Goal: Task Accomplishment & Management: Manage account settings

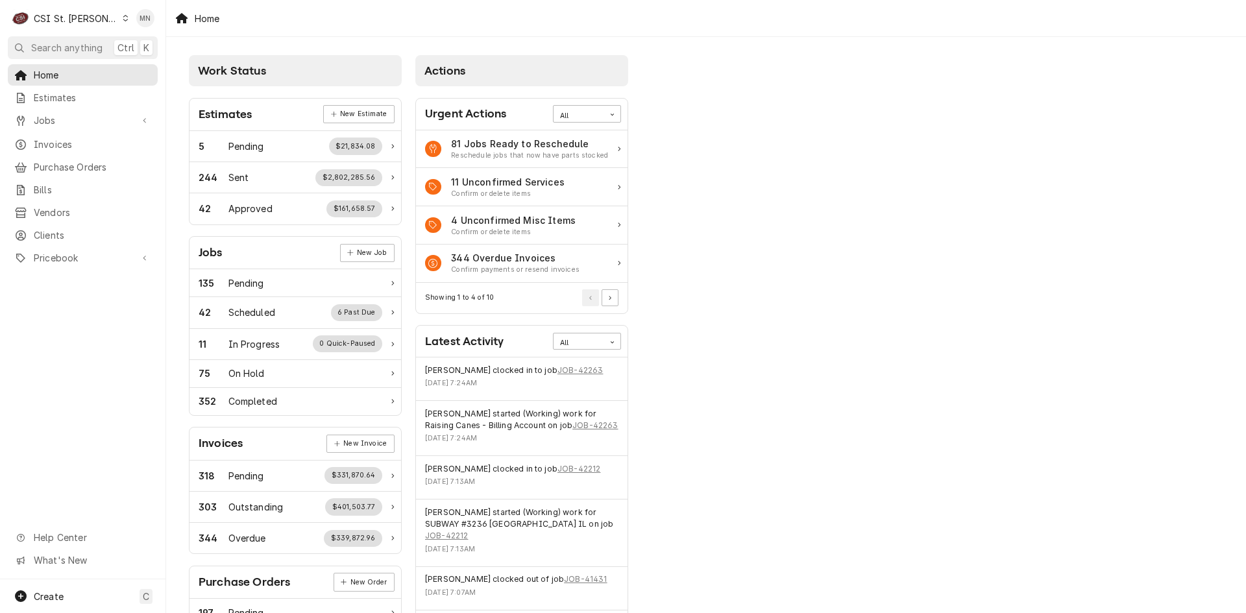
click at [78, 16] on div "CSI St. Louis" at bounding box center [76, 19] width 84 height 14
click at [138, 30] on div "CSI [US_STATE][GEOGRAPHIC_DATA]" at bounding box center [199, 26] width 171 height 14
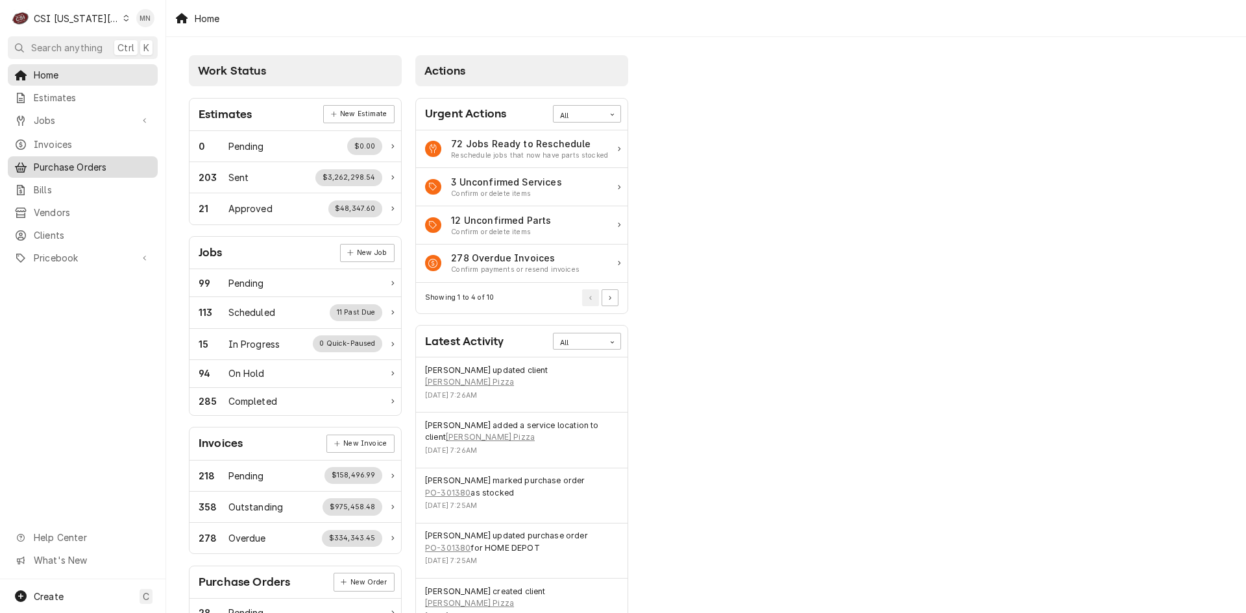
click at [70, 160] on span "Purchase Orders" at bounding box center [92, 167] width 117 height 14
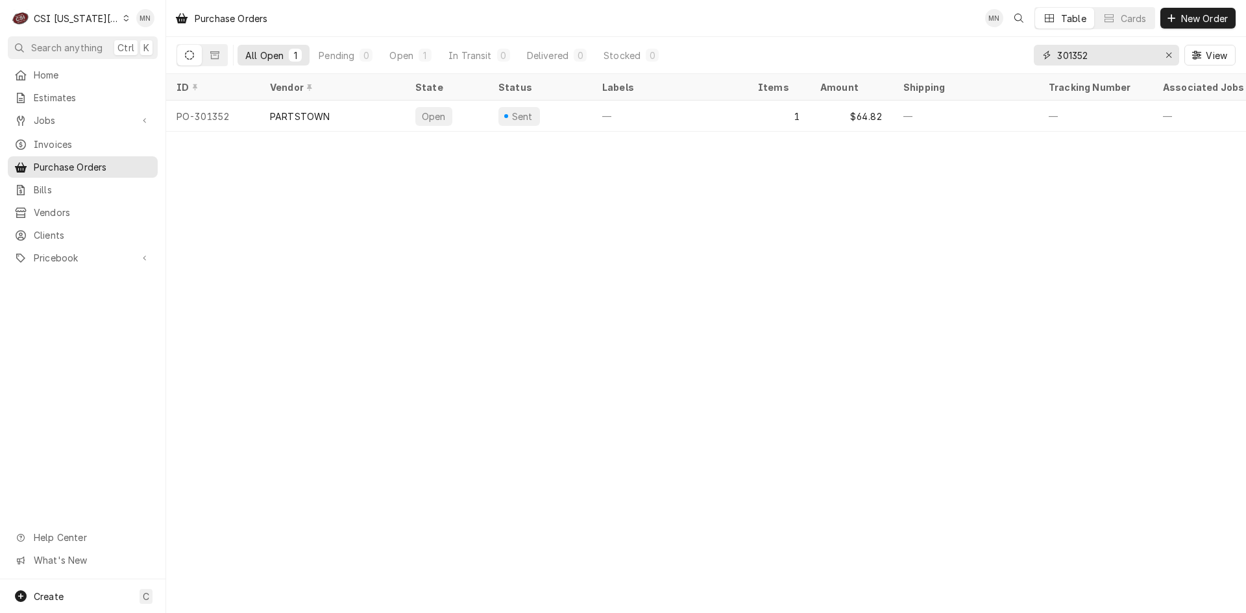
drag, startPoint x: 1127, startPoint y: 60, endPoint x: 917, endPoint y: 58, distance: 210.3
click at [918, 58] on div "All Open 1 Pending 0 Open 1 In Transit 0 Delivered 0 Stocked 0 301352 View" at bounding box center [706, 55] width 1059 height 36
type input "301374"
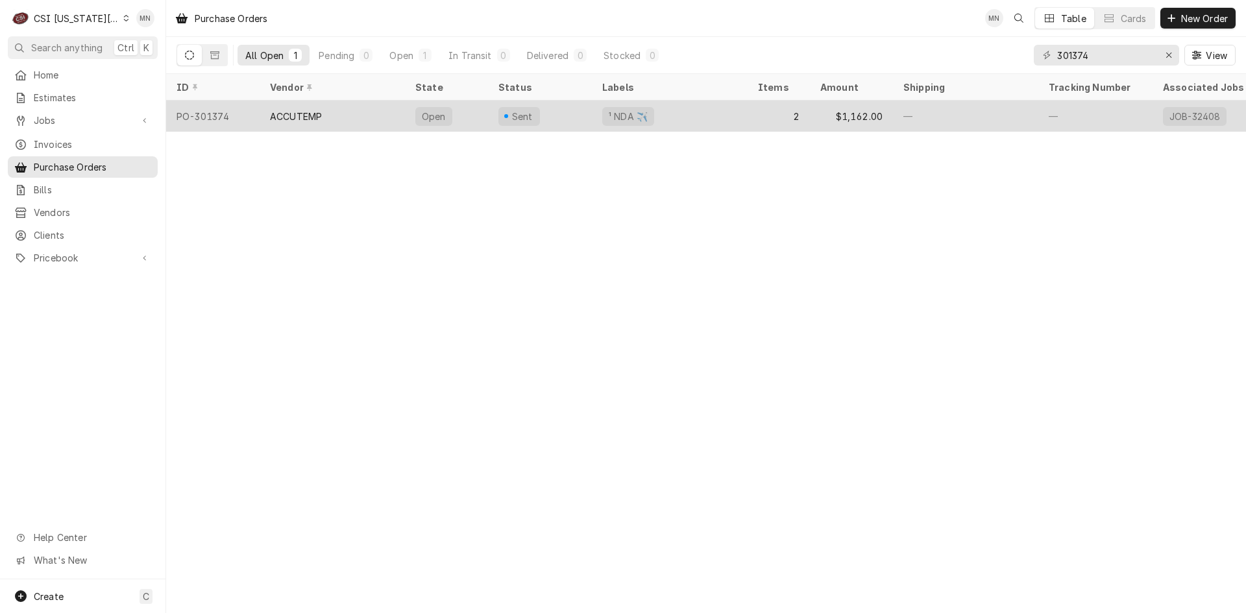
click at [291, 116] on div "ACCUTEMP" at bounding box center [296, 117] width 52 height 14
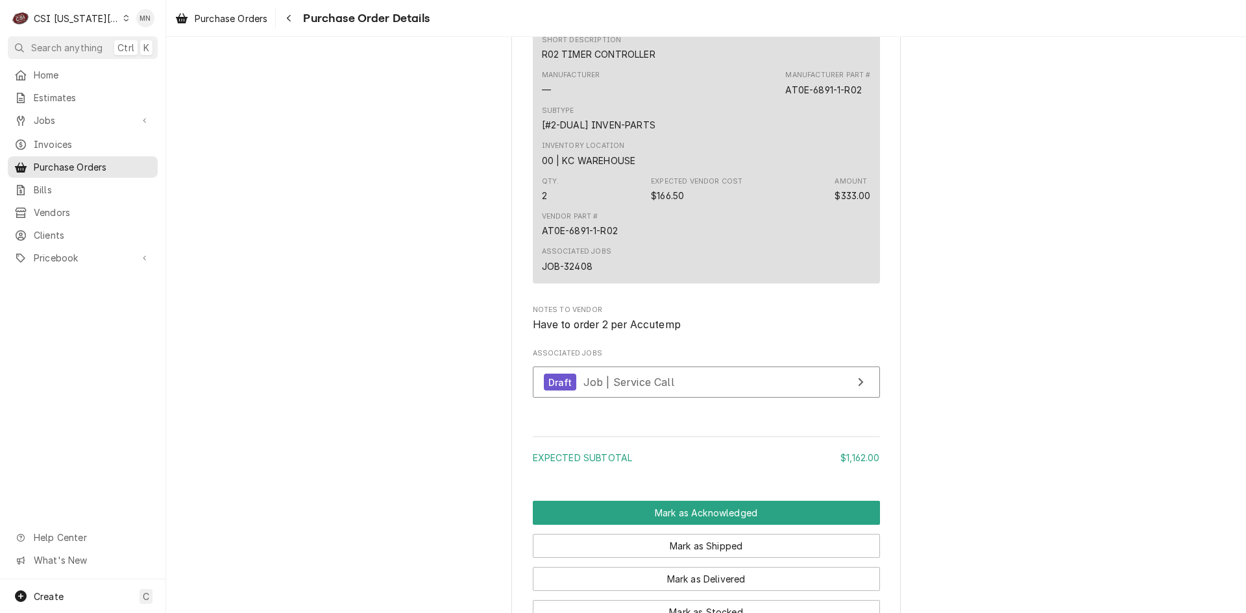
scroll to position [1233, 0]
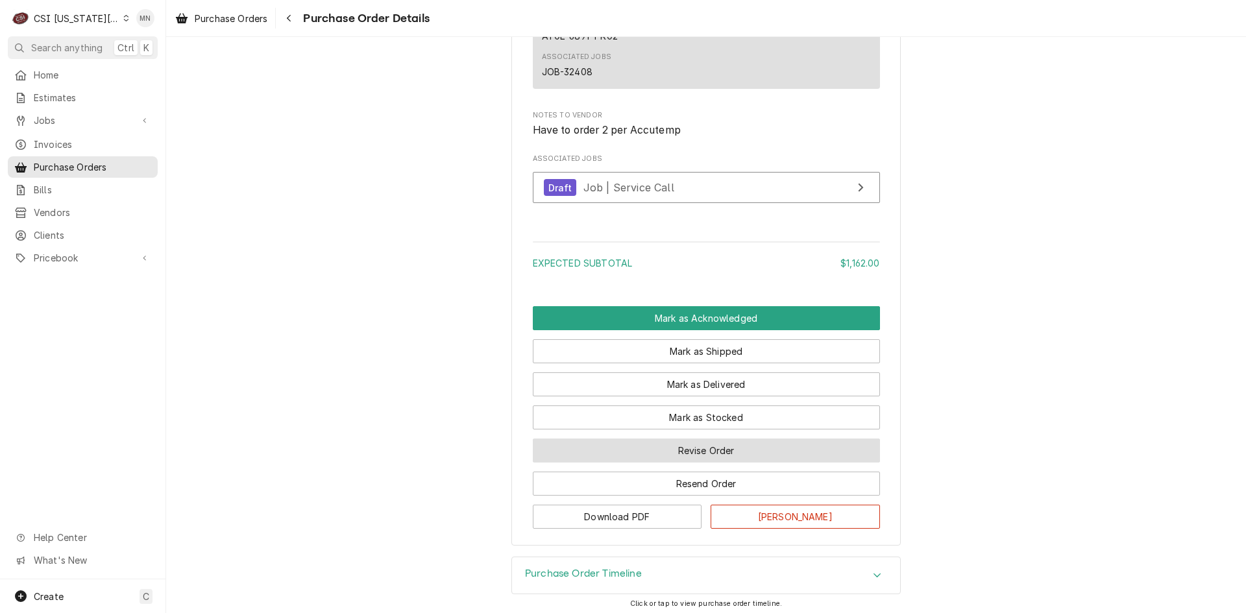
click at [687, 463] on button "Revise Order" at bounding box center [706, 451] width 347 height 24
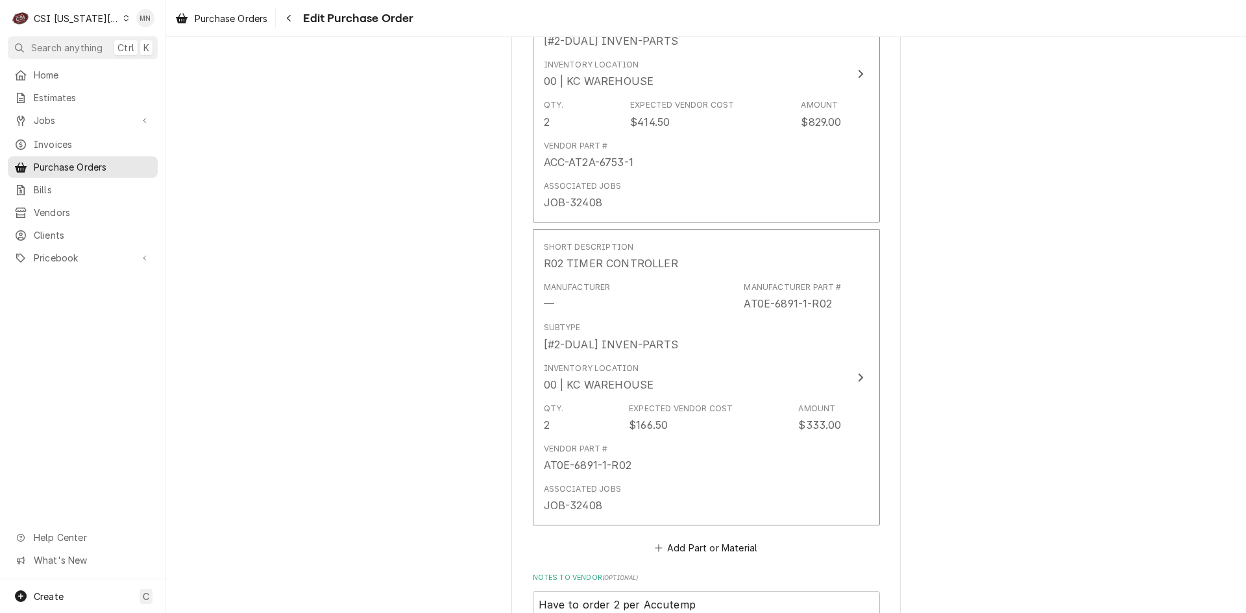
scroll to position [909, 0]
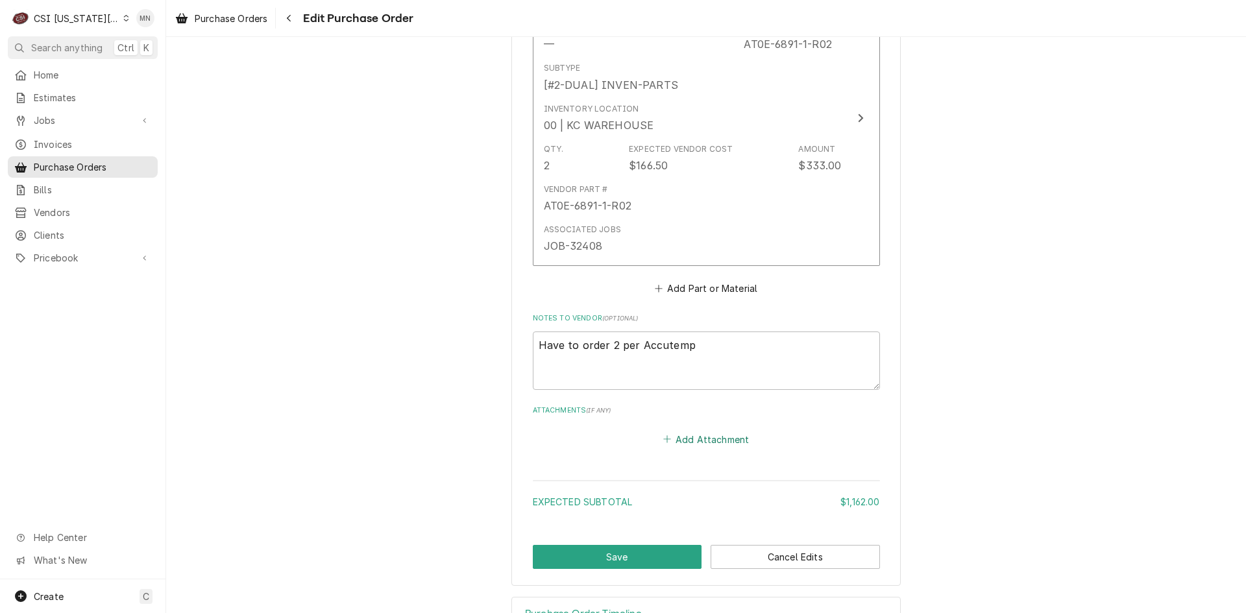
click at [712, 437] on button "Add Attachment" at bounding box center [706, 439] width 91 height 18
type textarea "x"
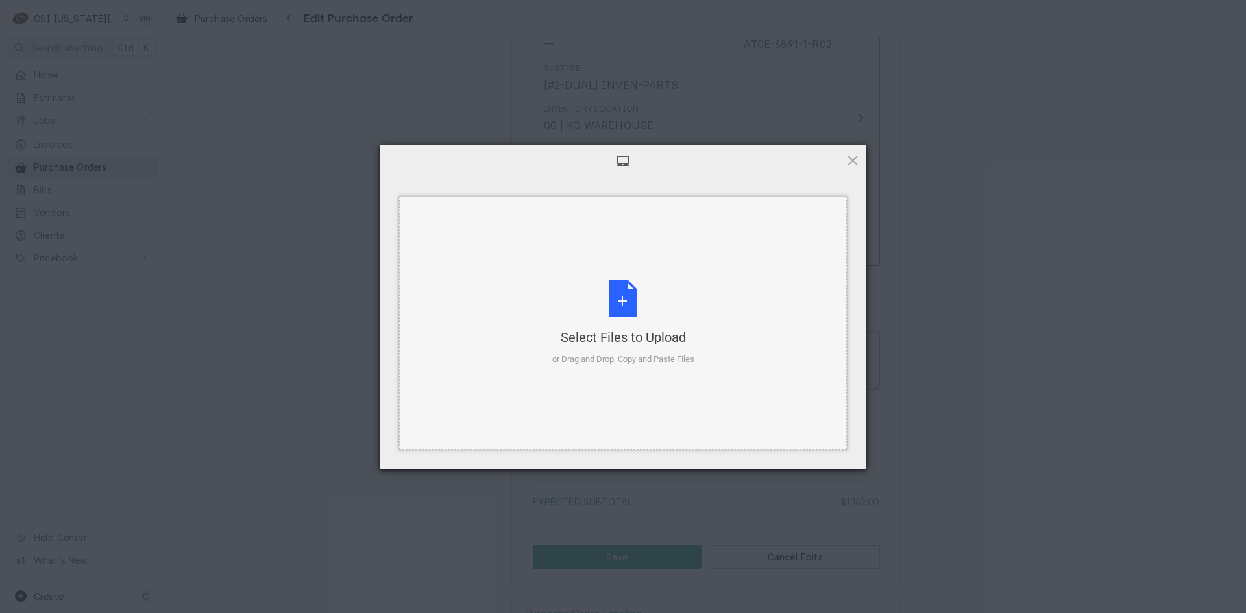
click at [631, 331] on div "Select Files to Upload" at bounding box center [623, 337] width 142 height 18
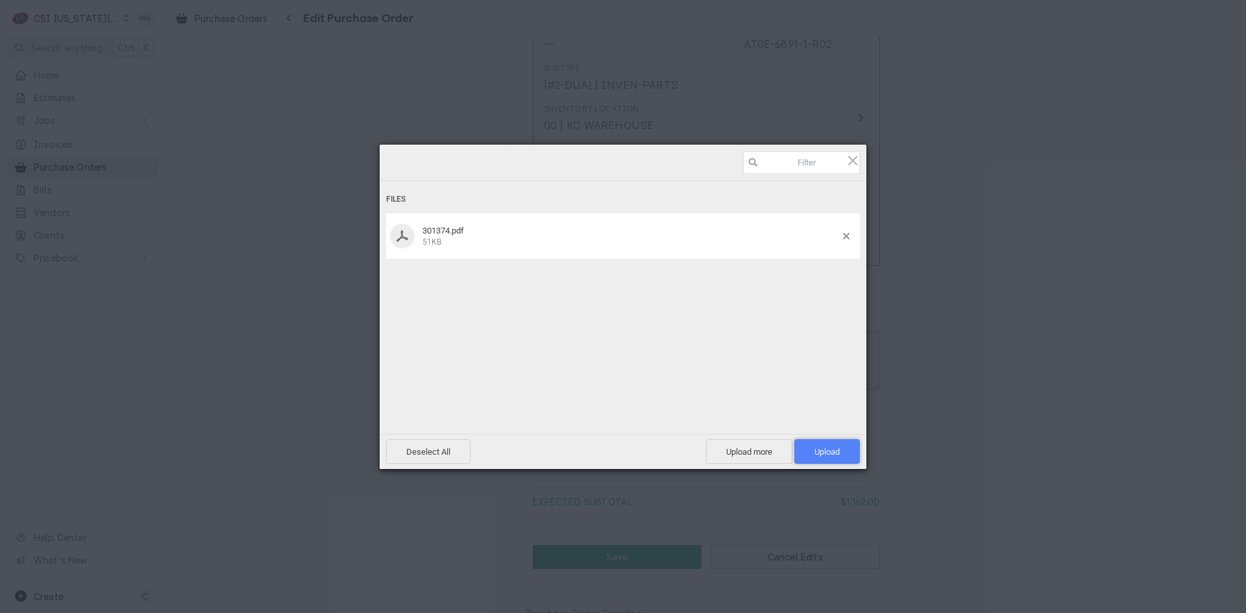
click at [828, 447] on span "Upload 1" at bounding box center [827, 452] width 25 height 10
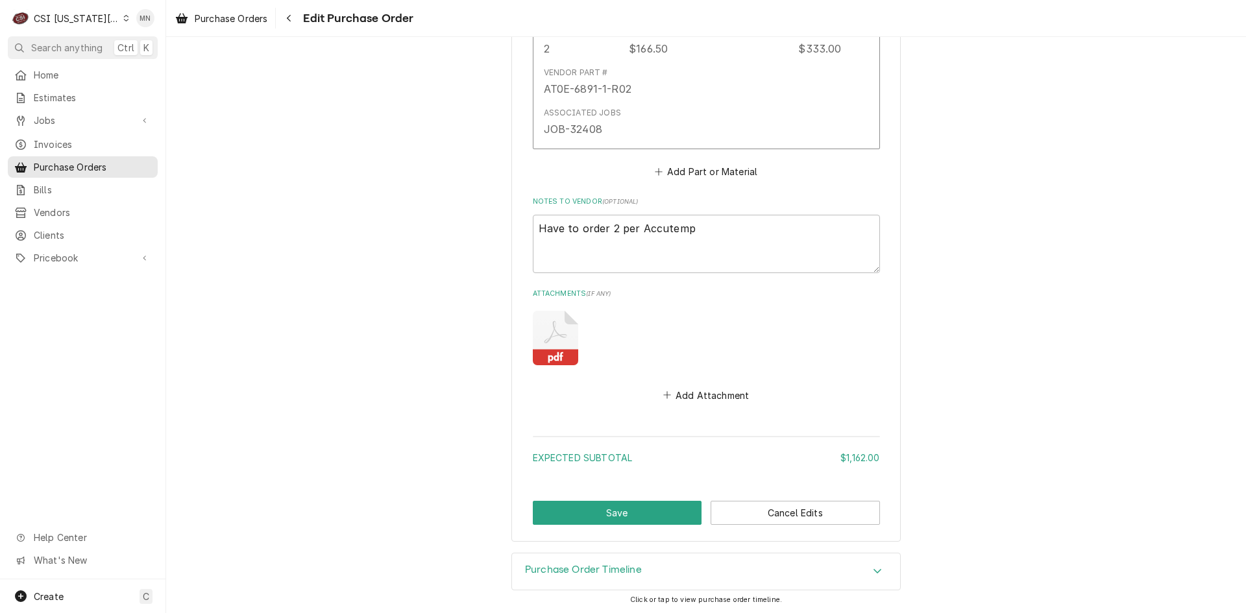
scroll to position [1026, 0]
click at [605, 510] on button "Save" at bounding box center [617, 512] width 169 height 24
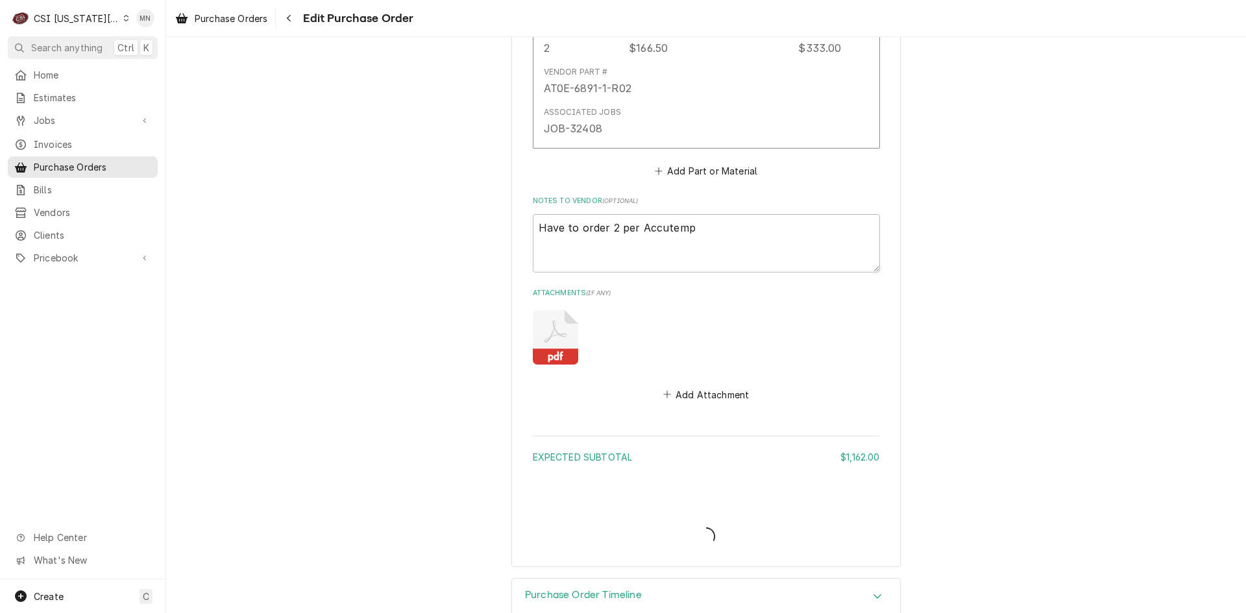
type textarea "x"
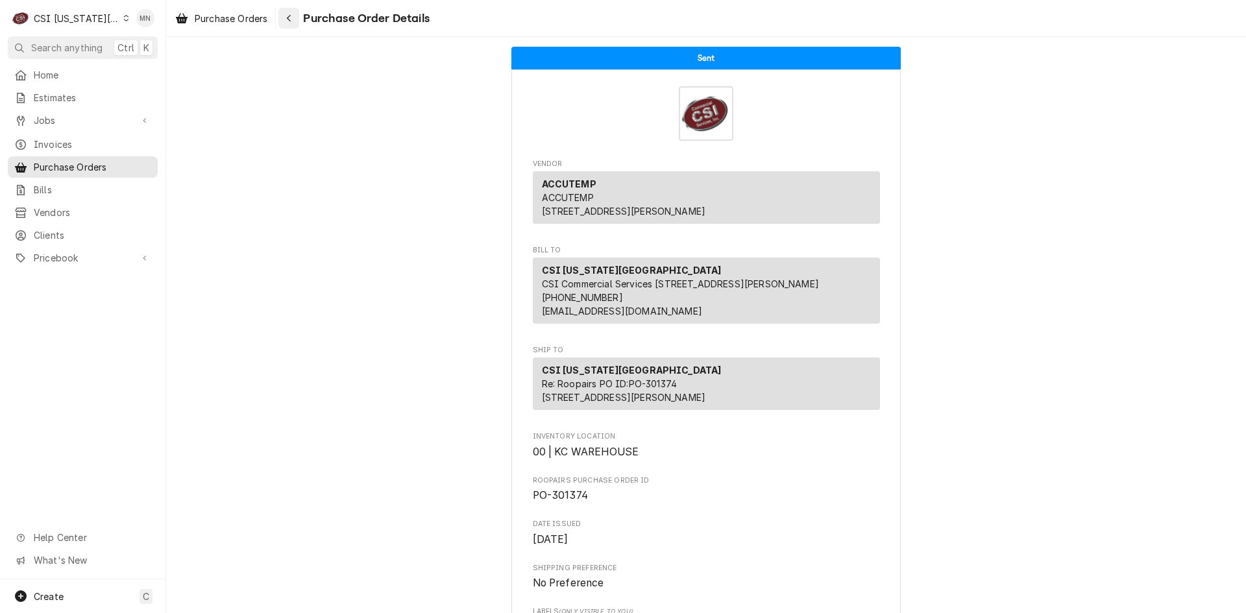
click at [286, 12] on div "Navigate back" at bounding box center [288, 18] width 13 height 13
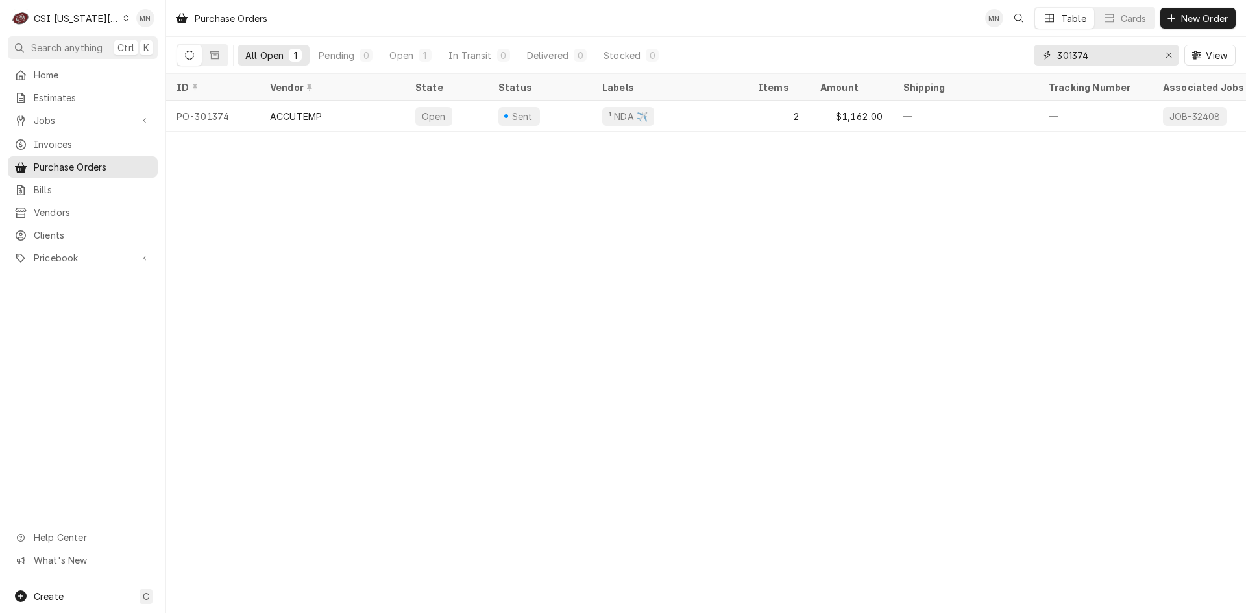
click at [1092, 55] on input "301374" at bounding box center [1105, 55] width 97 height 21
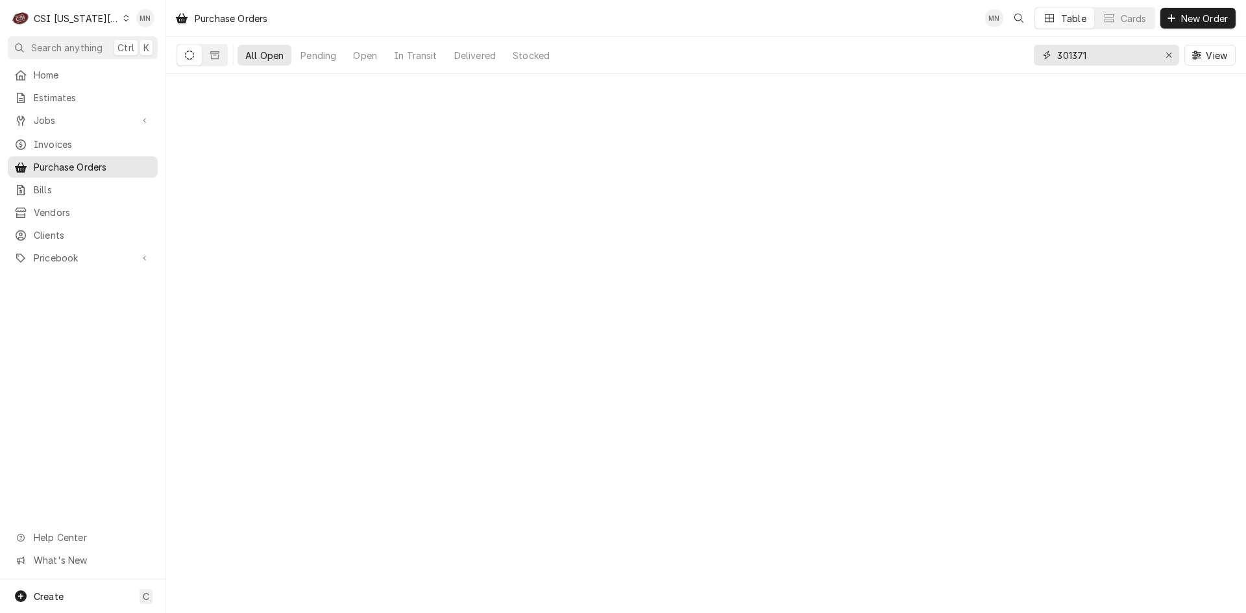
type input "301371"
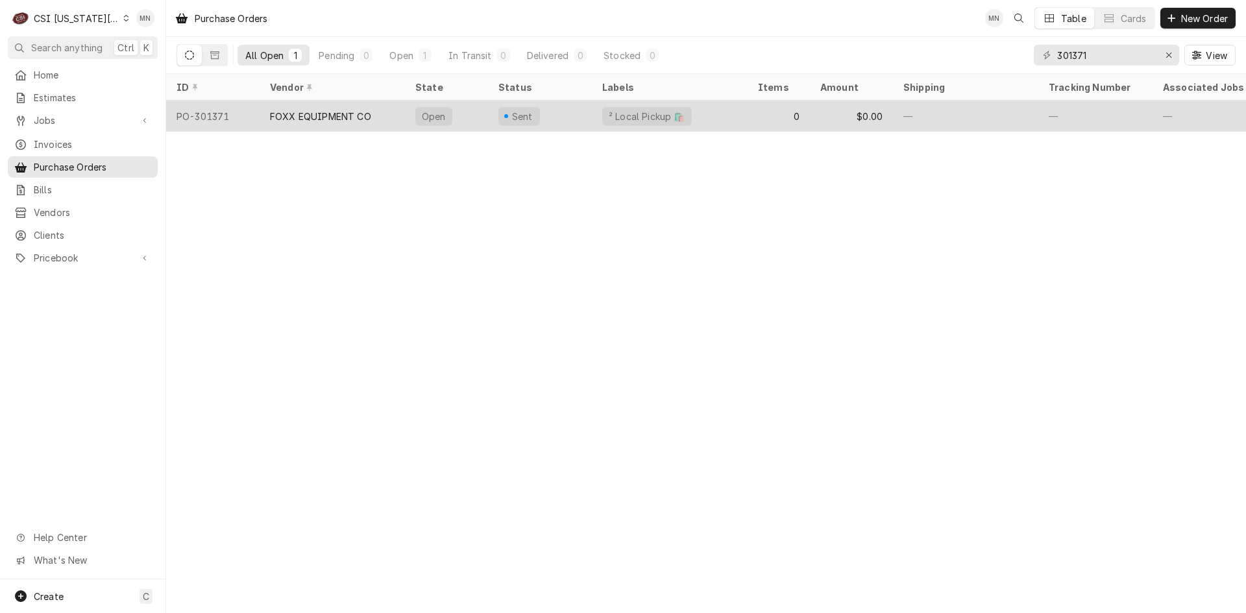
click at [377, 119] on div "FOXX EQUIPMENT CO" at bounding box center [332, 116] width 145 height 31
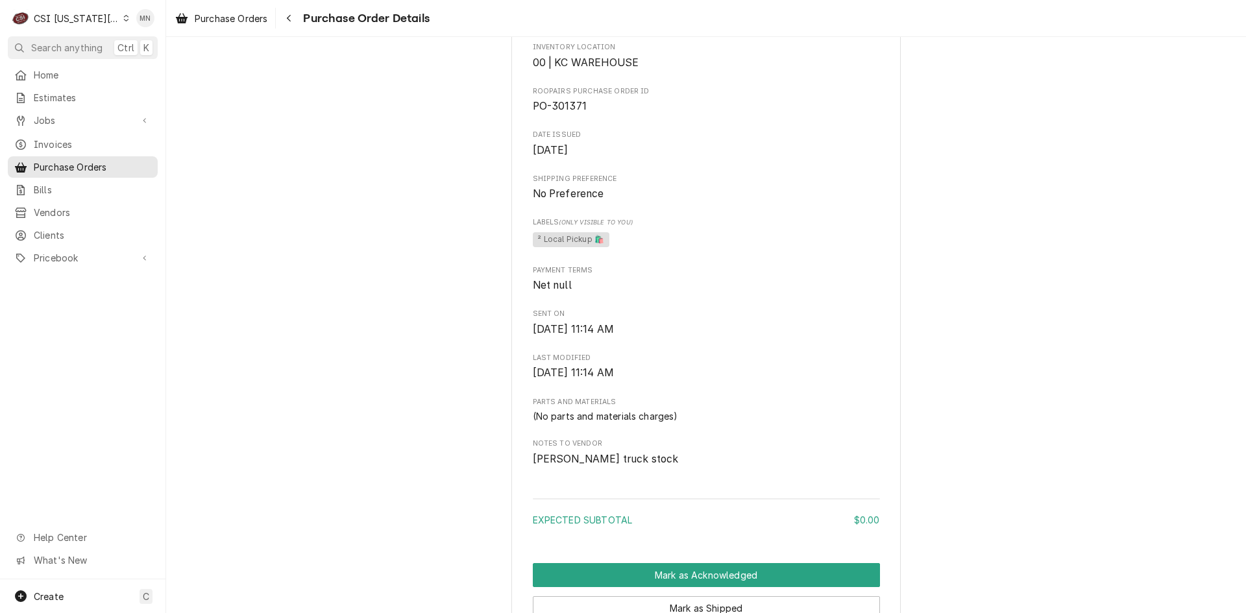
scroll to position [693, 0]
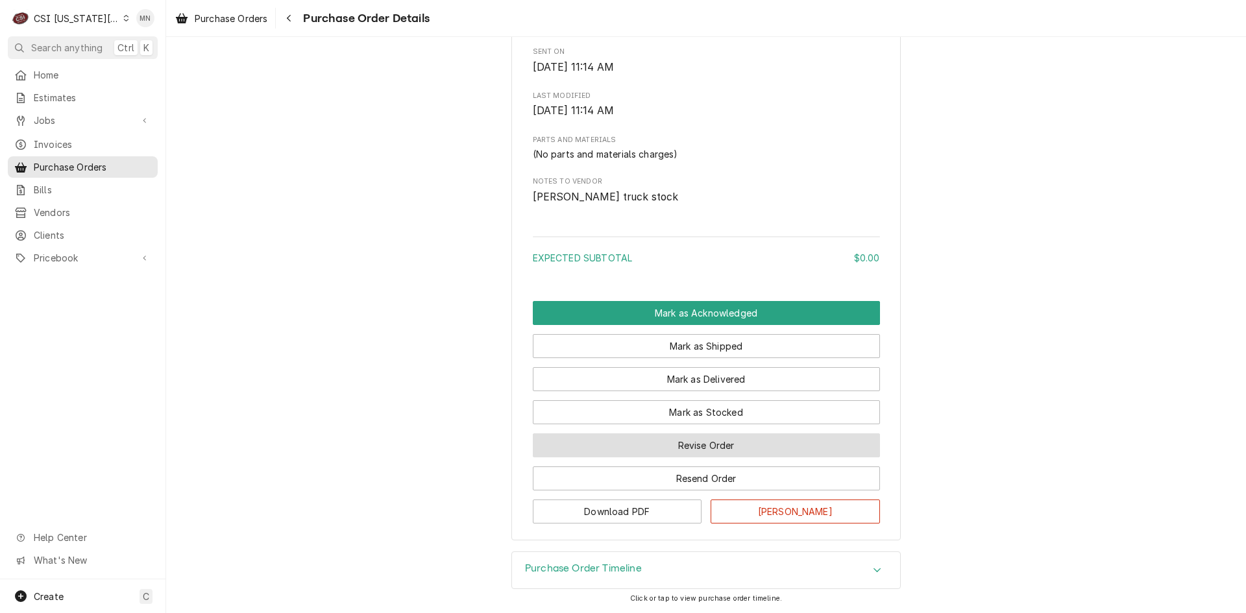
click at [695, 442] on button "Revise Order" at bounding box center [706, 446] width 347 height 24
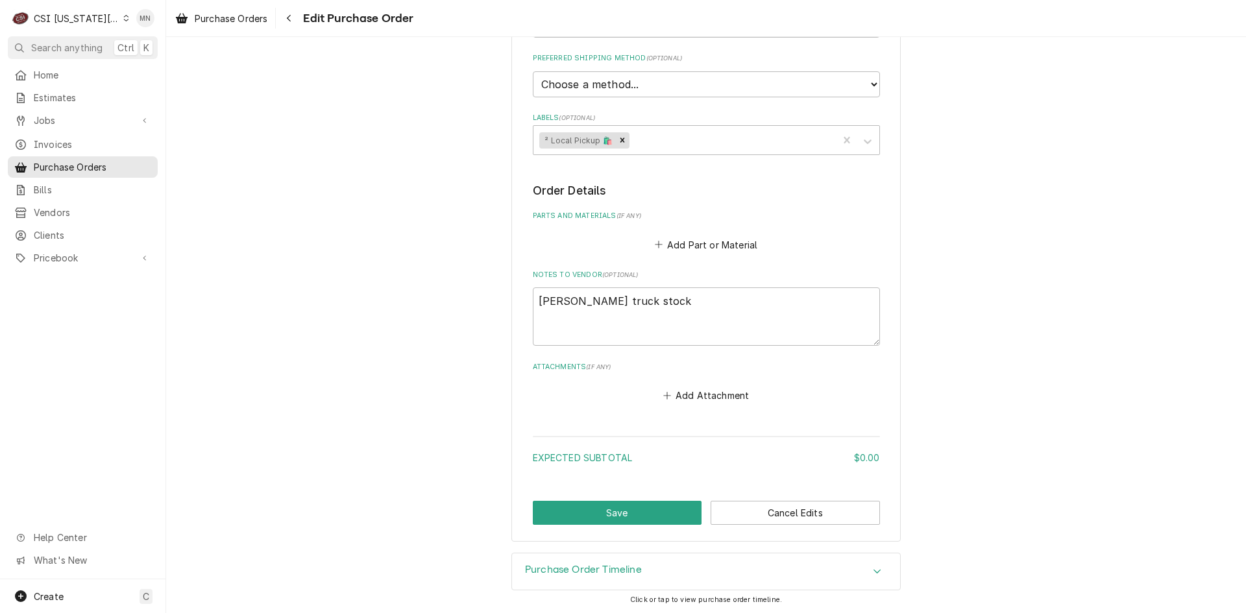
scroll to position [347, 0]
click at [672, 393] on button "Add Attachment" at bounding box center [706, 394] width 91 height 18
type textarea "x"
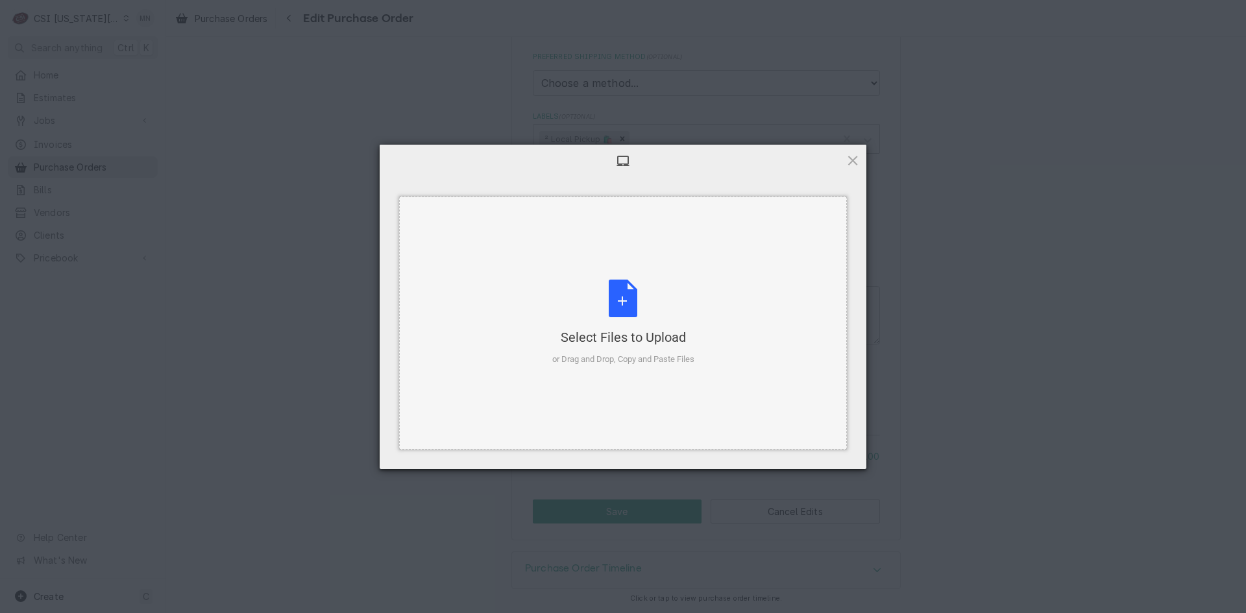
click at [624, 321] on div "Select Files to Upload or Drag and Drop, Copy and Paste Files" at bounding box center [623, 323] width 142 height 86
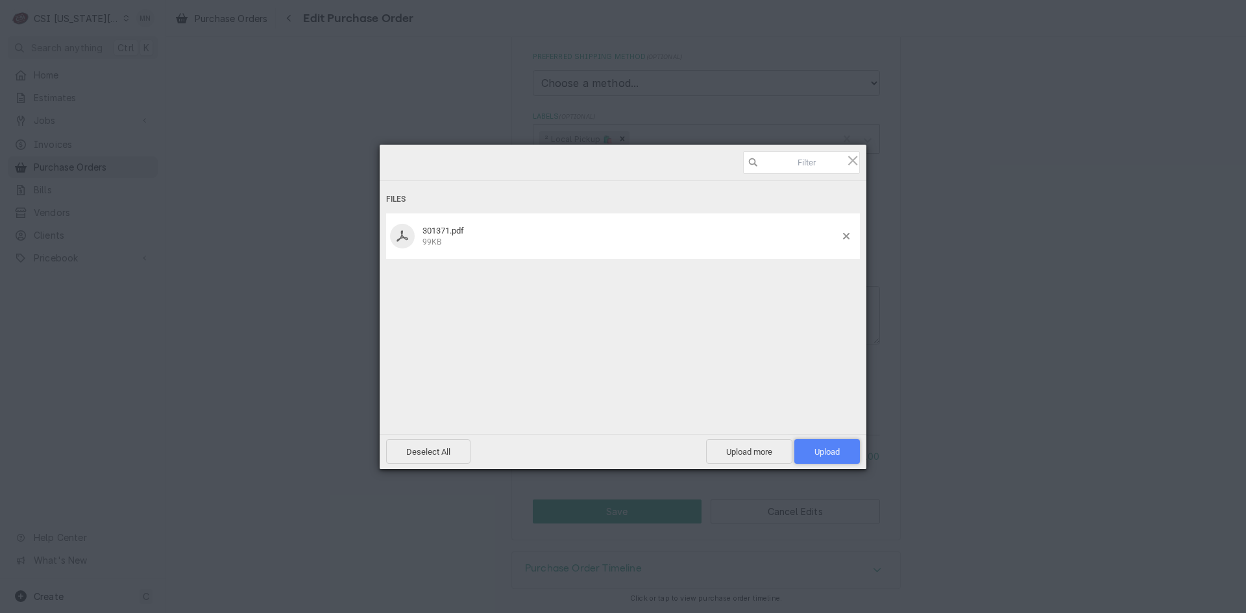
click at [828, 439] on span "Upload 1" at bounding box center [827, 451] width 66 height 25
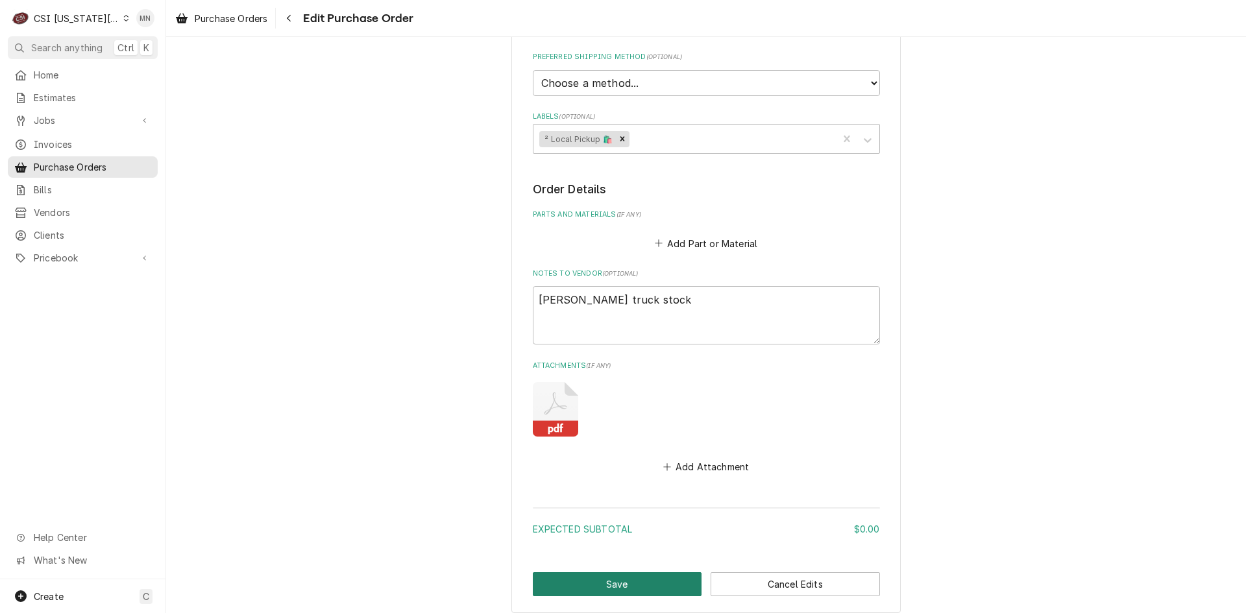
click at [578, 581] on button "Save" at bounding box center [617, 584] width 169 height 24
type textarea "x"
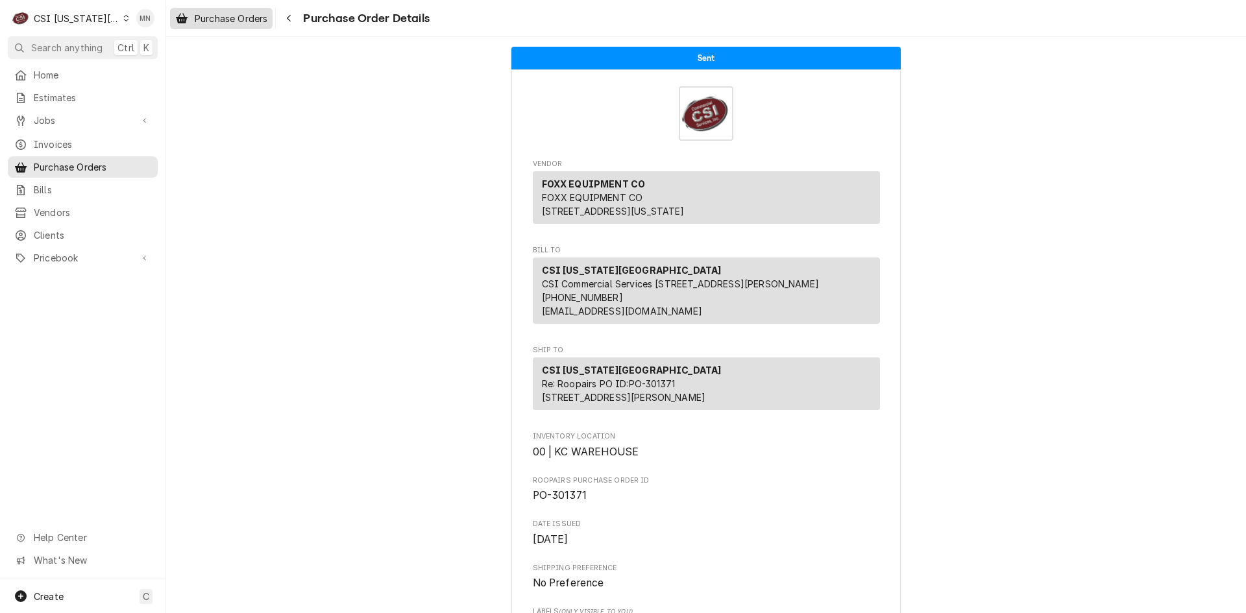
drag, startPoint x: 289, startPoint y: 15, endPoint x: 264, endPoint y: 18, distance: 25.4
click at [289, 15] on icon "Navigate back" at bounding box center [289, 18] width 6 height 9
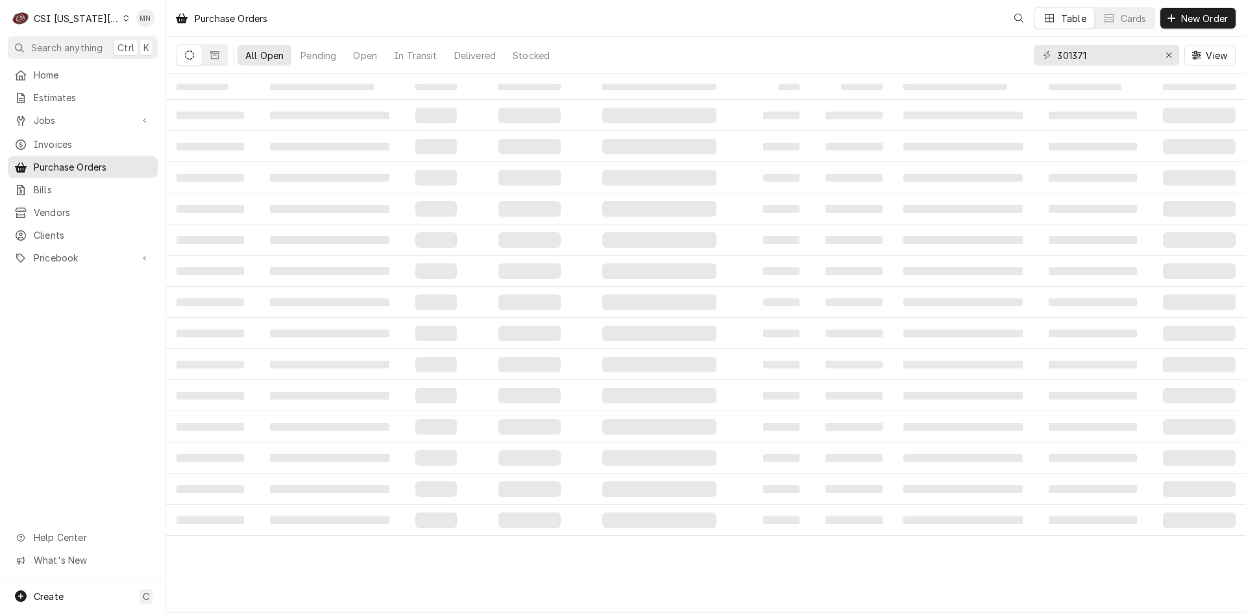
click at [76, 15] on div "CSI Kansas City" at bounding box center [77, 19] width 86 height 14
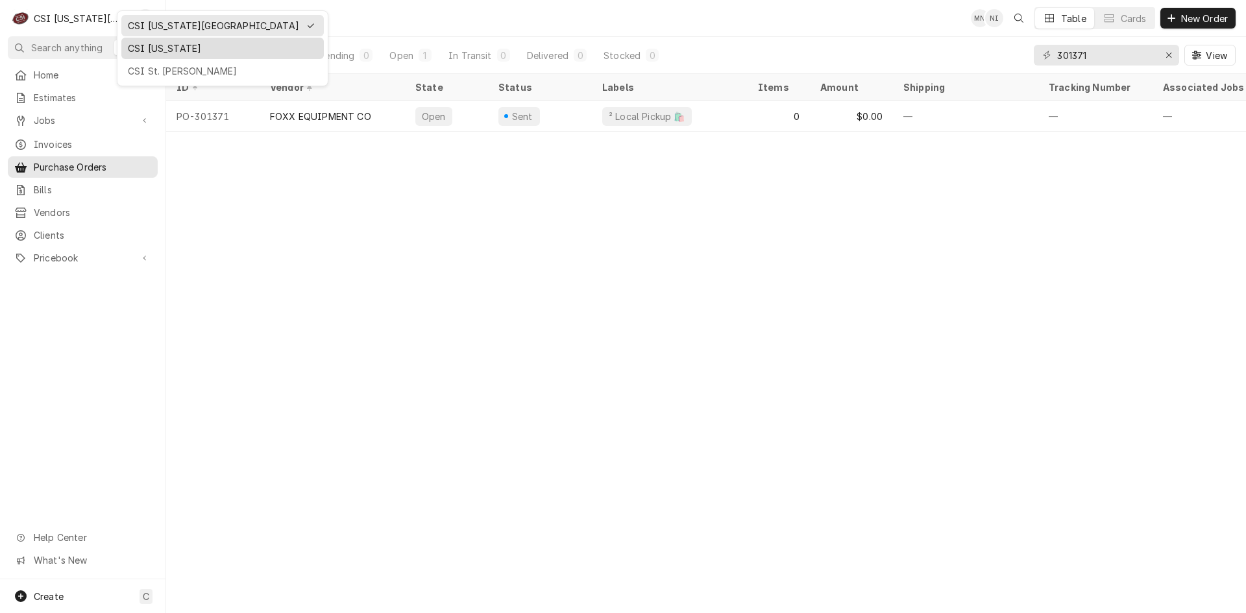
click at [154, 50] on div "CSI [US_STATE]" at bounding box center [223, 49] width 190 height 14
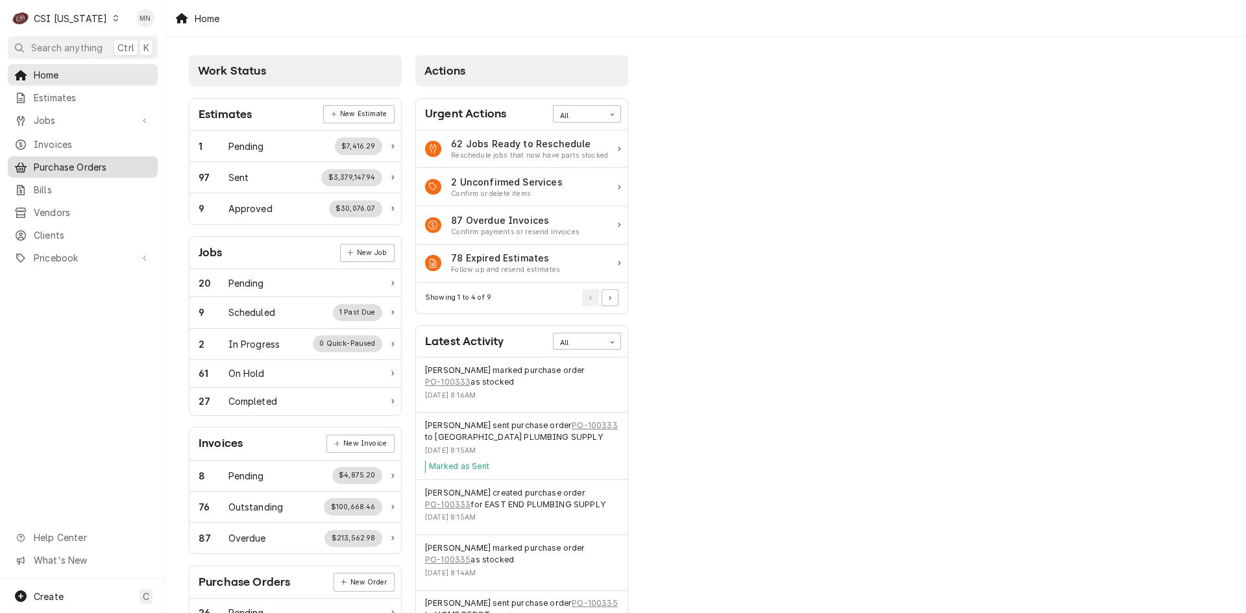
click at [76, 160] on span "Purchase Orders" at bounding box center [92, 167] width 117 height 14
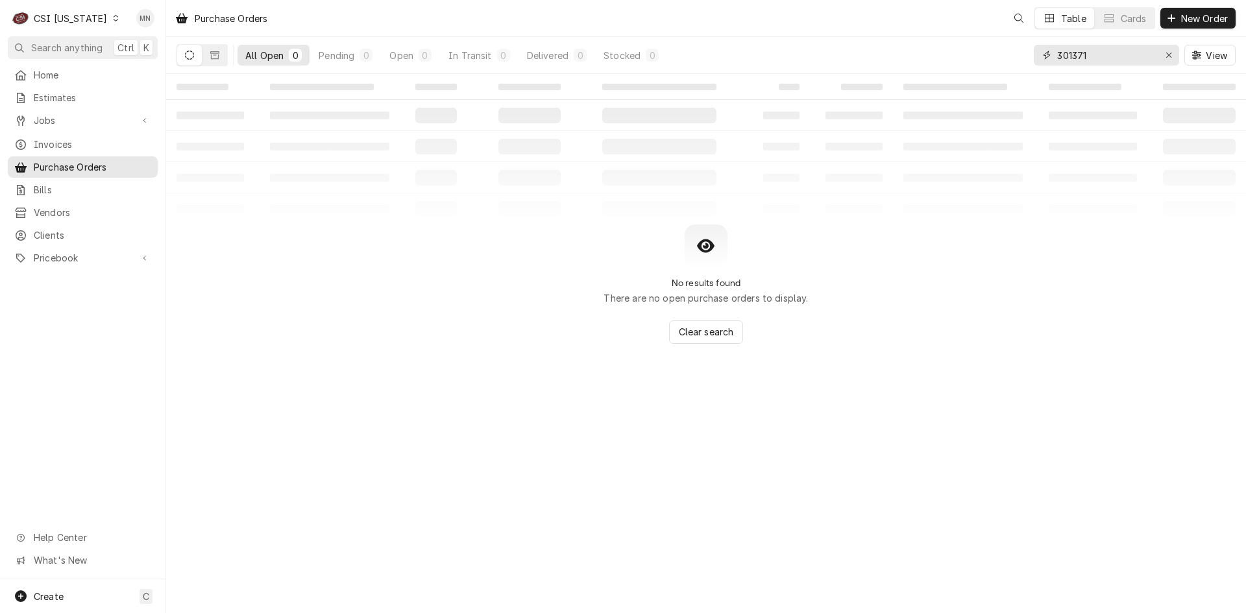
drag, startPoint x: 1125, startPoint y: 58, endPoint x: 902, endPoint y: 49, distance: 224.1
click at [907, 49] on div "All Open 0 Pending 0 Open 0 In Transit 0 Delivered 0 Stocked 0 301371 View" at bounding box center [706, 55] width 1059 height 36
type input "100333"
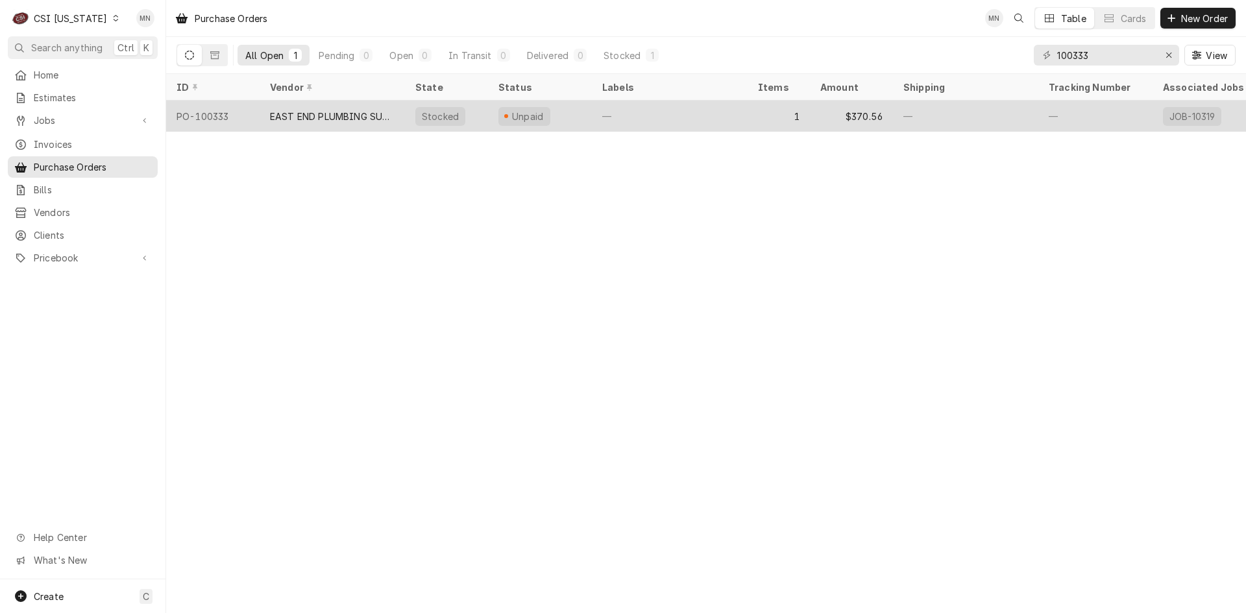
click at [319, 113] on div "EAST END PLUMBING SUPPLY" at bounding box center [332, 117] width 125 height 14
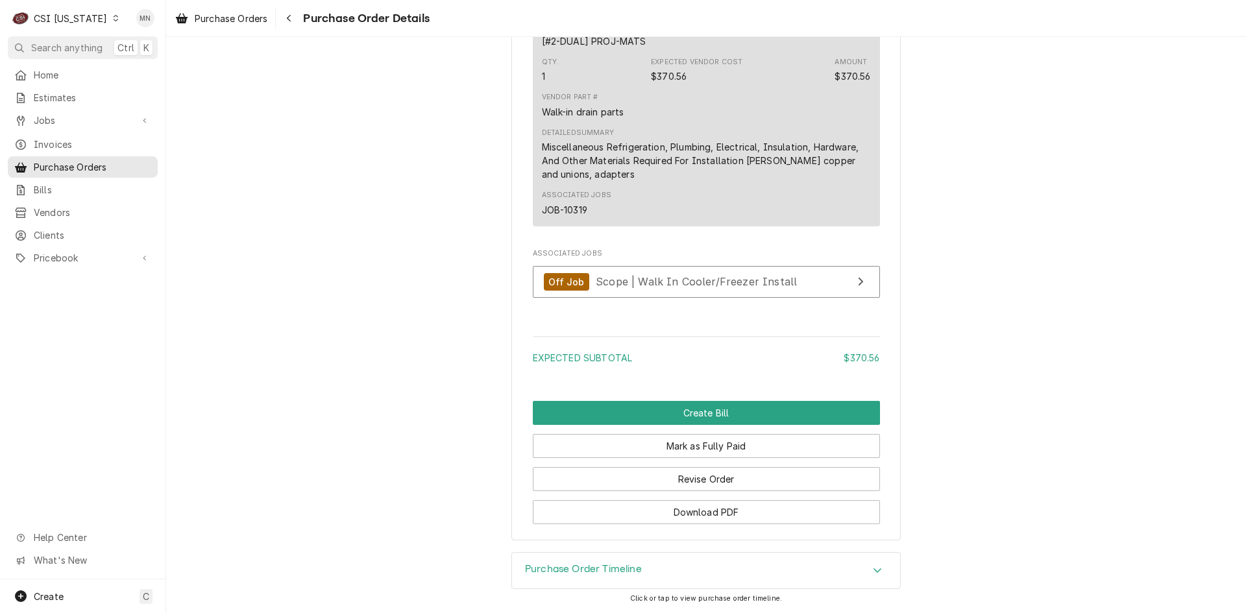
scroll to position [1016, 0]
click at [719, 480] on button "Revise Order" at bounding box center [706, 479] width 347 height 24
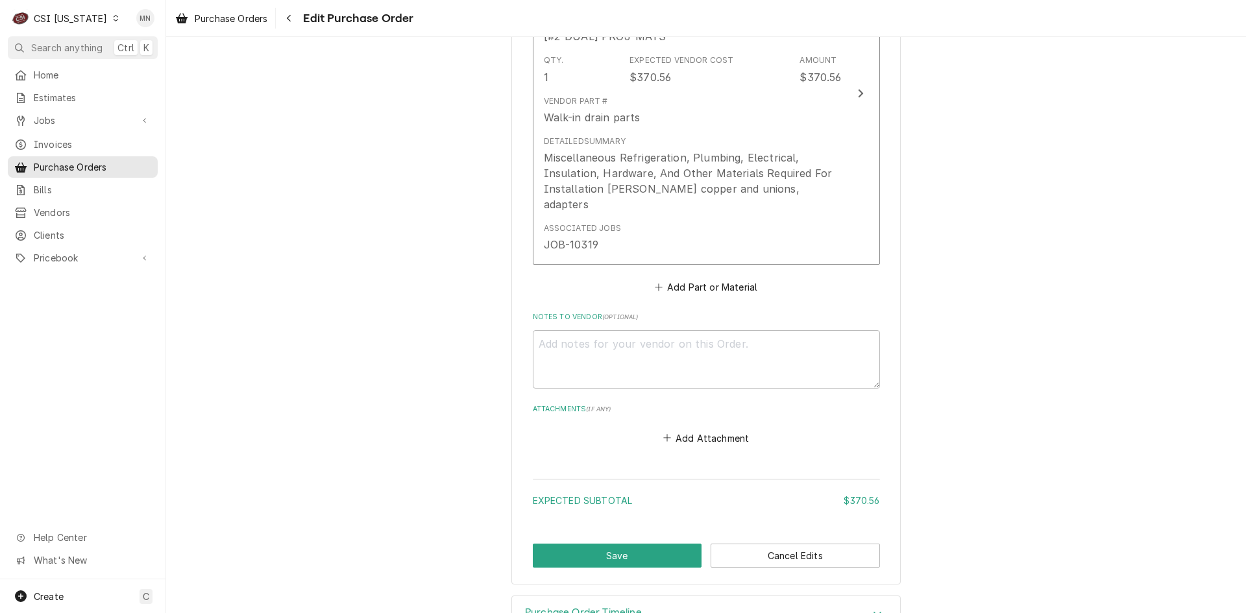
scroll to position [711, 0]
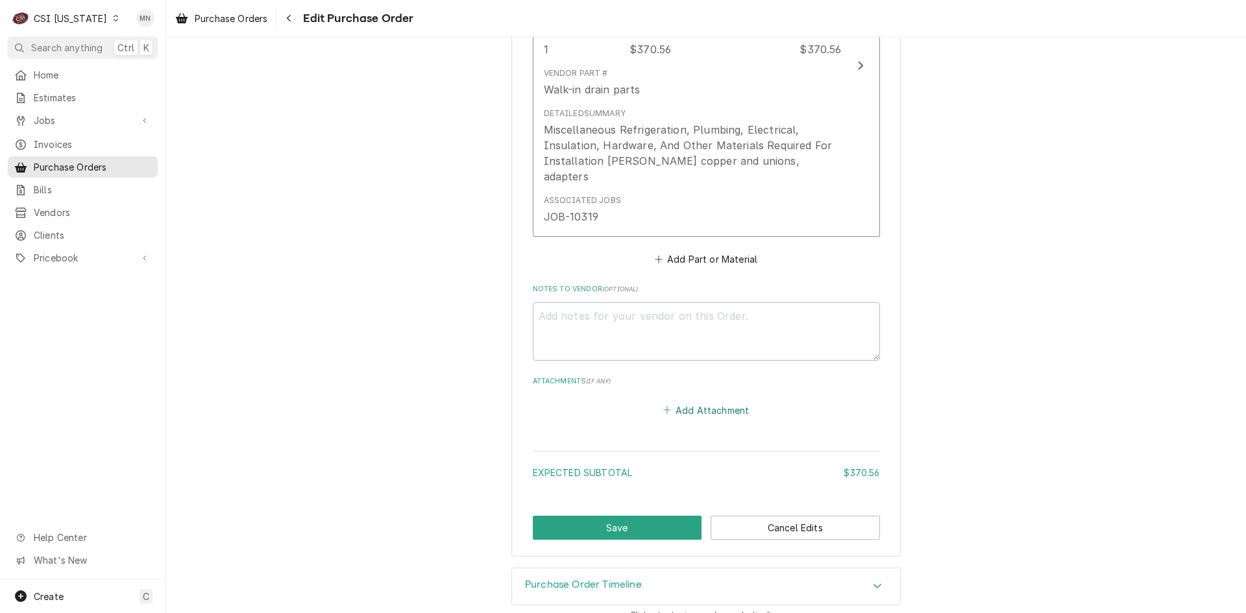
click at [702, 401] on button "Add Attachment" at bounding box center [706, 410] width 91 height 18
type textarea "x"
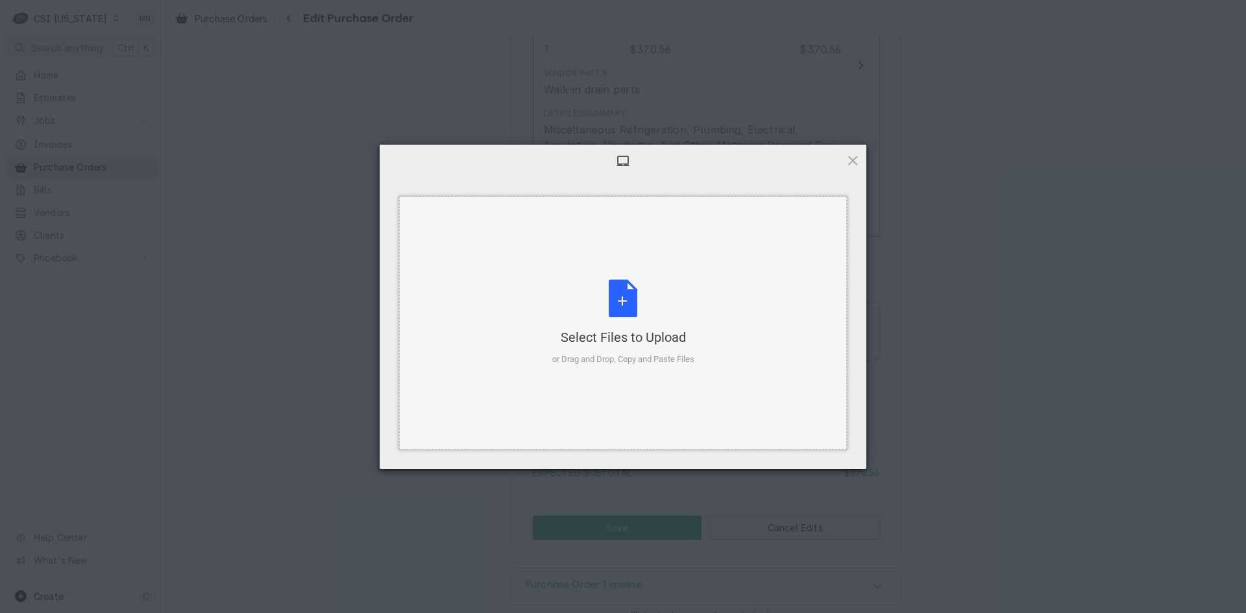
click at [633, 318] on div "Select Files to Upload or Drag and Drop, Copy and Paste Files" at bounding box center [623, 323] width 142 height 86
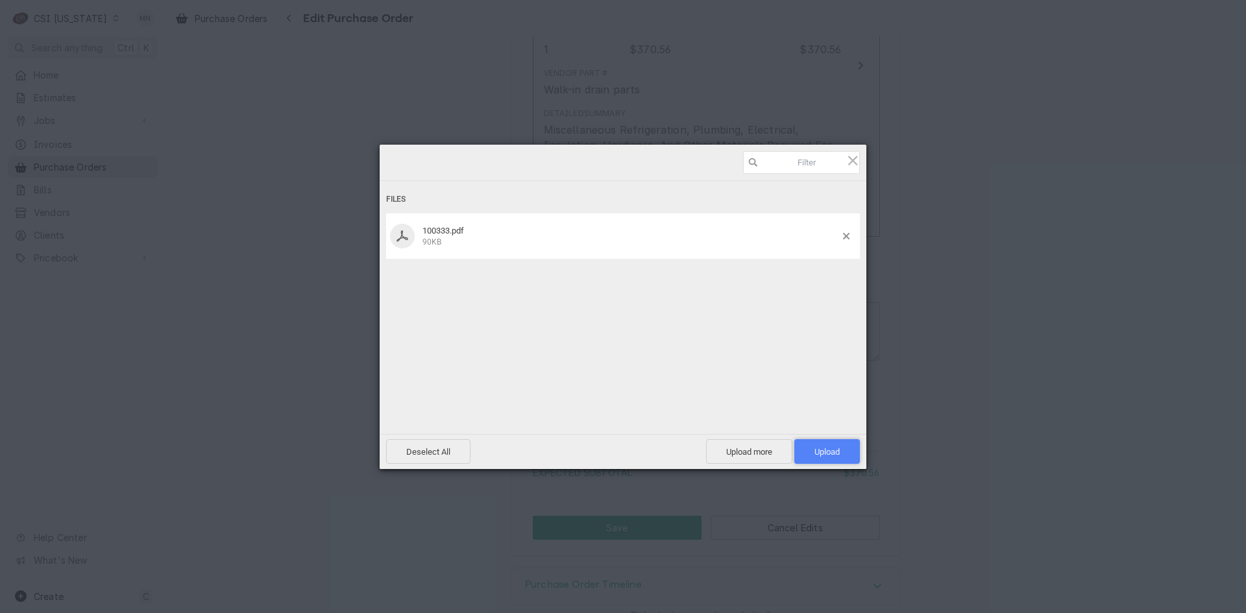
click at [833, 453] on span "Upload 1" at bounding box center [827, 452] width 25 height 10
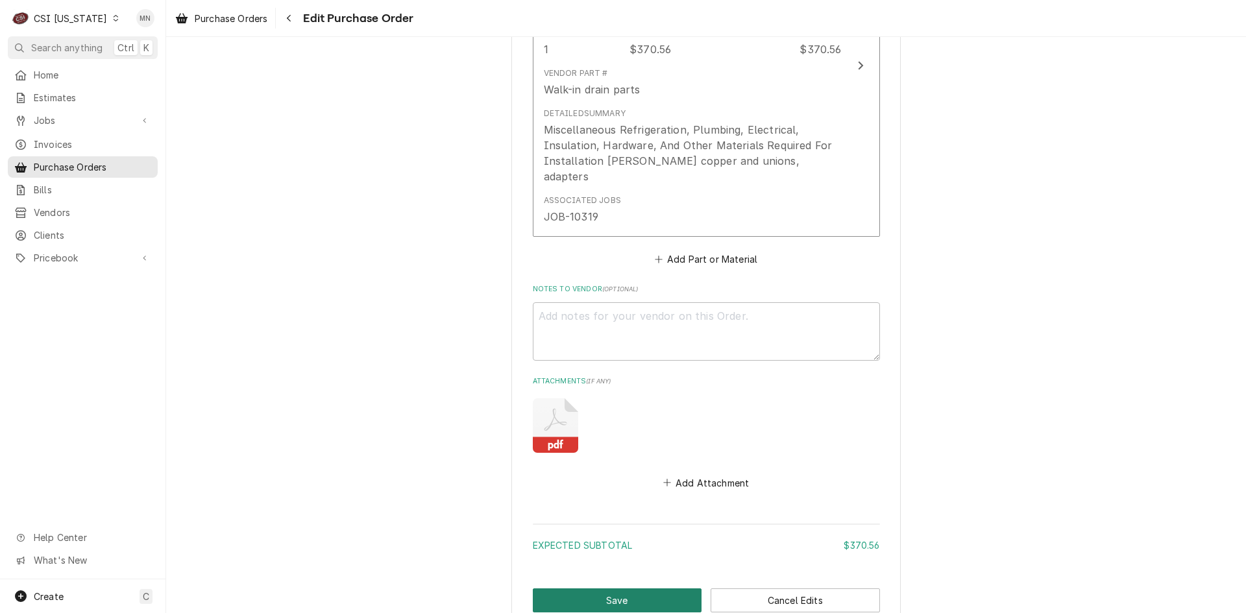
click at [611, 589] on button "Save" at bounding box center [617, 601] width 169 height 24
type textarea "x"
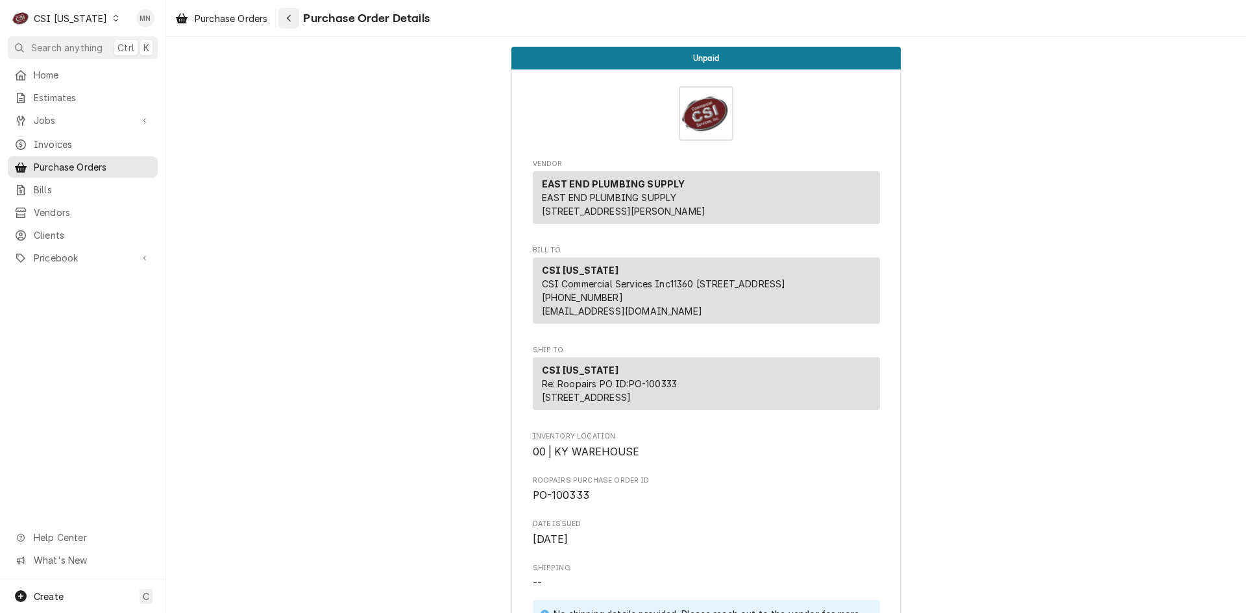
click at [292, 22] on icon "Navigate back" at bounding box center [289, 18] width 6 height 9
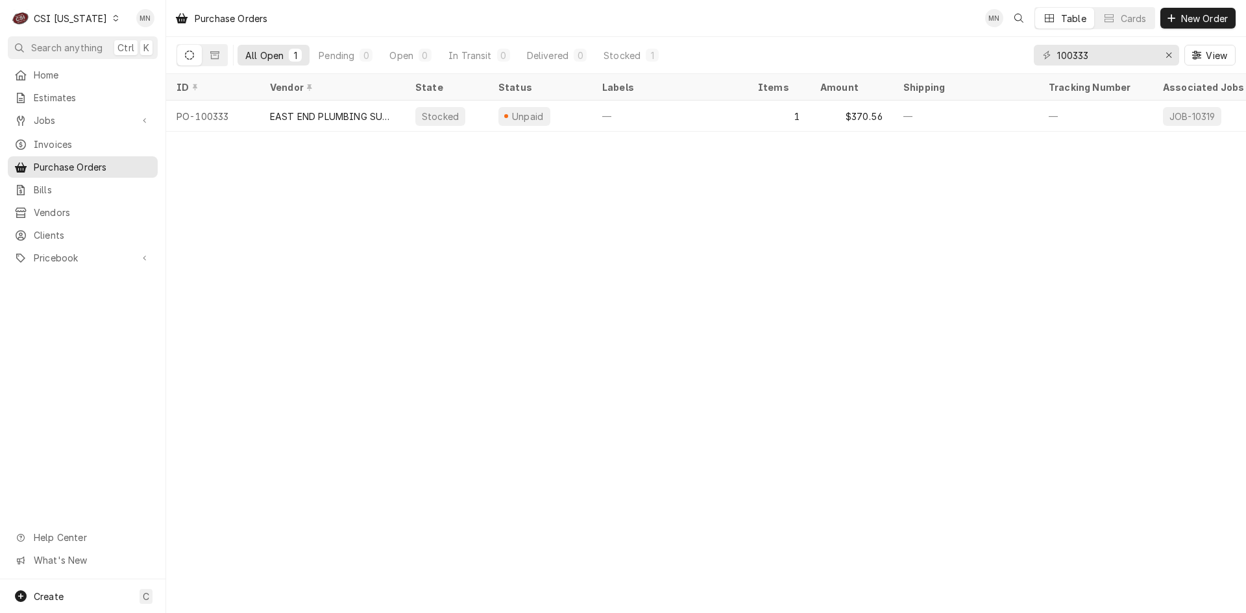
click at [77, 13] on div "CSI [US_STATE]" at bounding box center [70, 19] width 73 height 14
click at [117, 26] on div "CSI [US_STATE][GEOGRAPHIC_DATA]" at bounding box center [202, 26] width 171 height 14
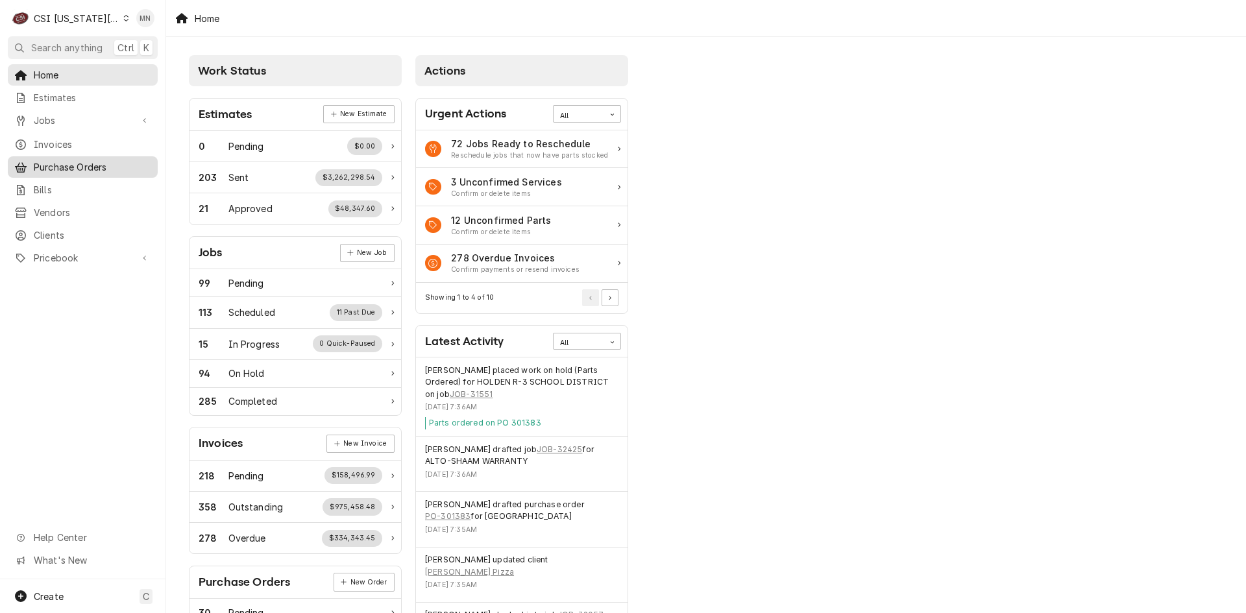
click at [77, 166] on span "Purchase Orders" at bounding box center [92, 167] width 117 height 14
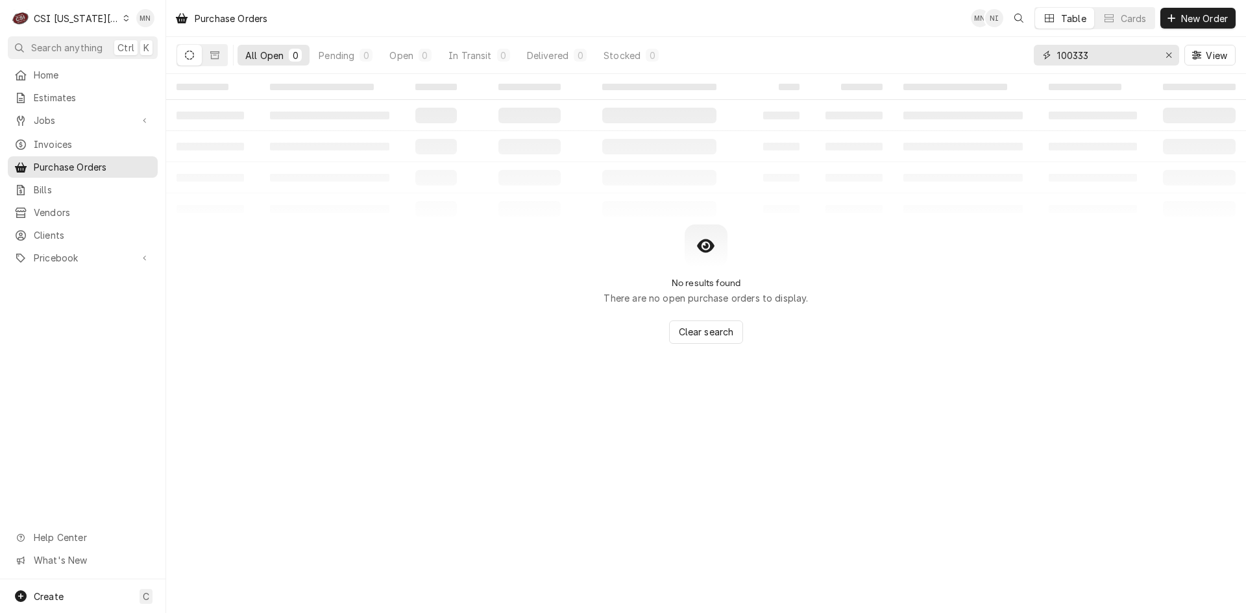
drag, startPoint x: 1098, startPoint y: 62, endPoint x: 961, endPoint y: 53, distance: 136.6
click at [966, 54] on div "All Open 0 Pending 0 Open 0 In Transit 0 Delivered 0 Stocked 0 100333 View" at bounding box center [706, 55] width 1059 height 36
type input "301368"
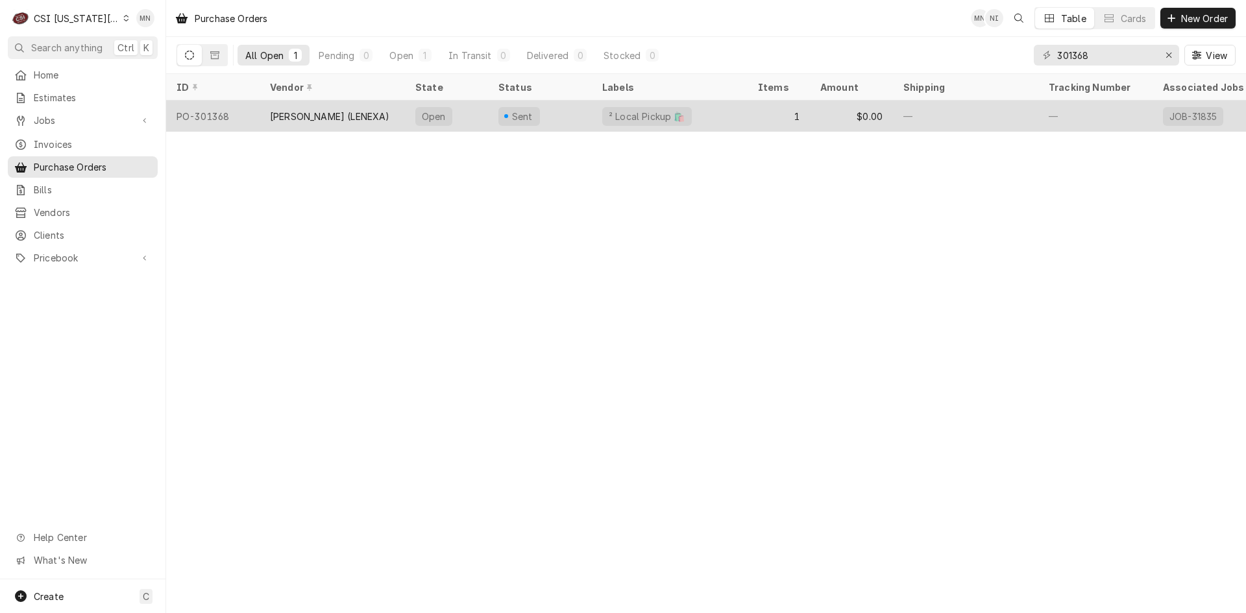
click at [363, 110] on div "[PERSON_NAME] (LENEXA)" at bounding box center [330, 117] width 120 height 14
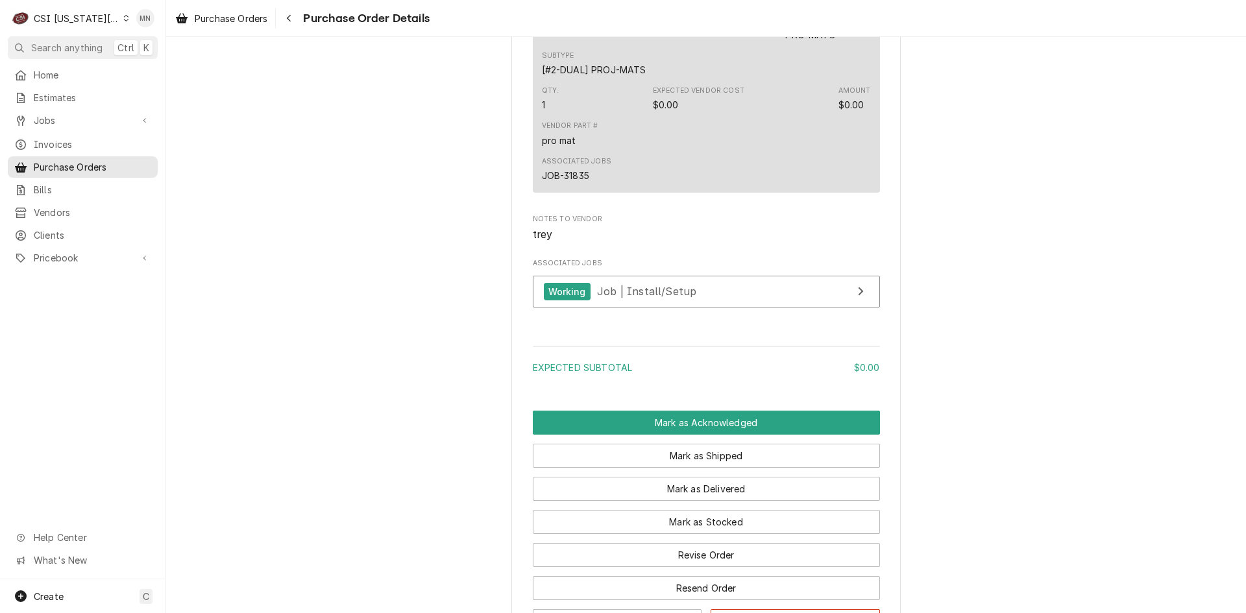
scroll to position [979, 0]
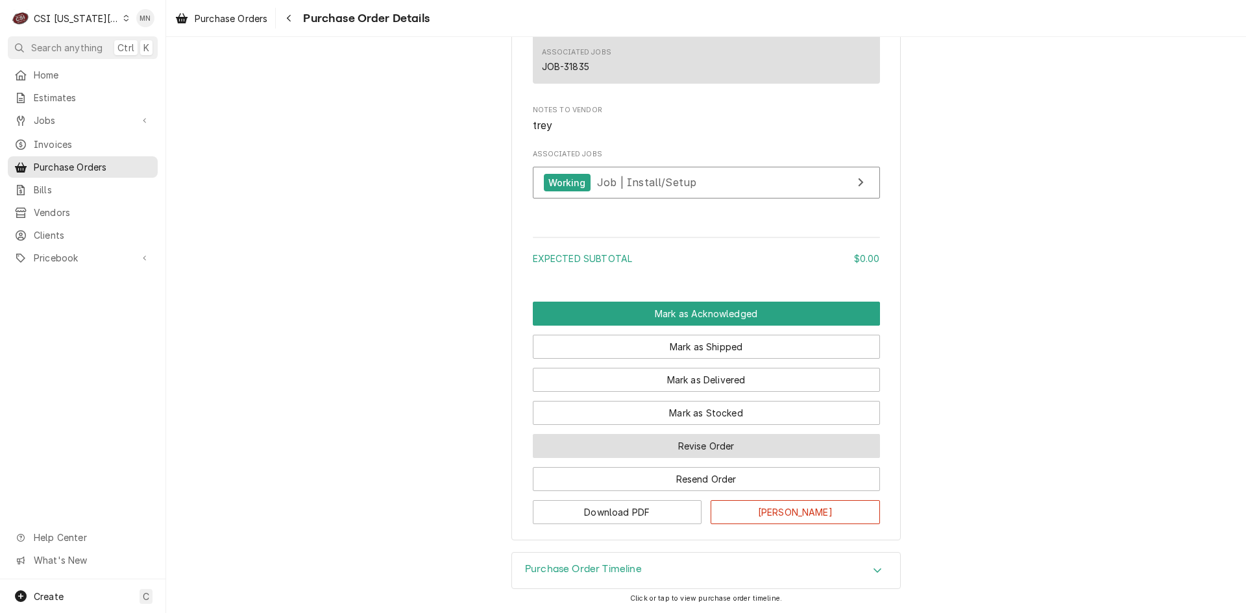
click at [719, 439] on button "Revise Order" at bounding box center [706, 446] width 347 height 24
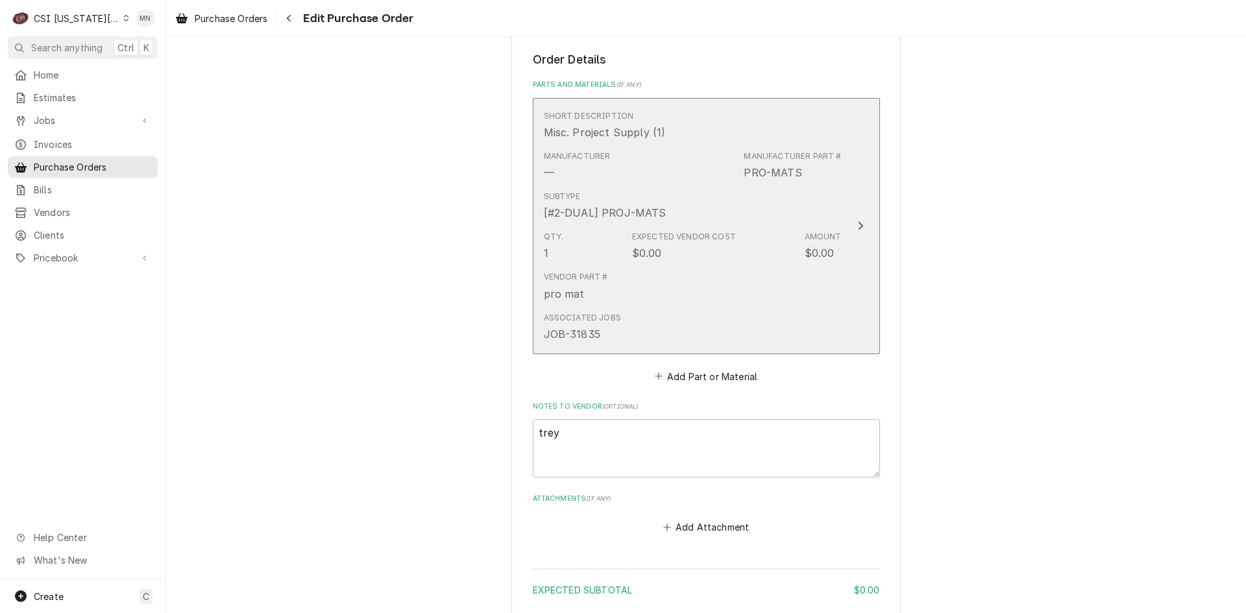
scroll to position [701, 0]
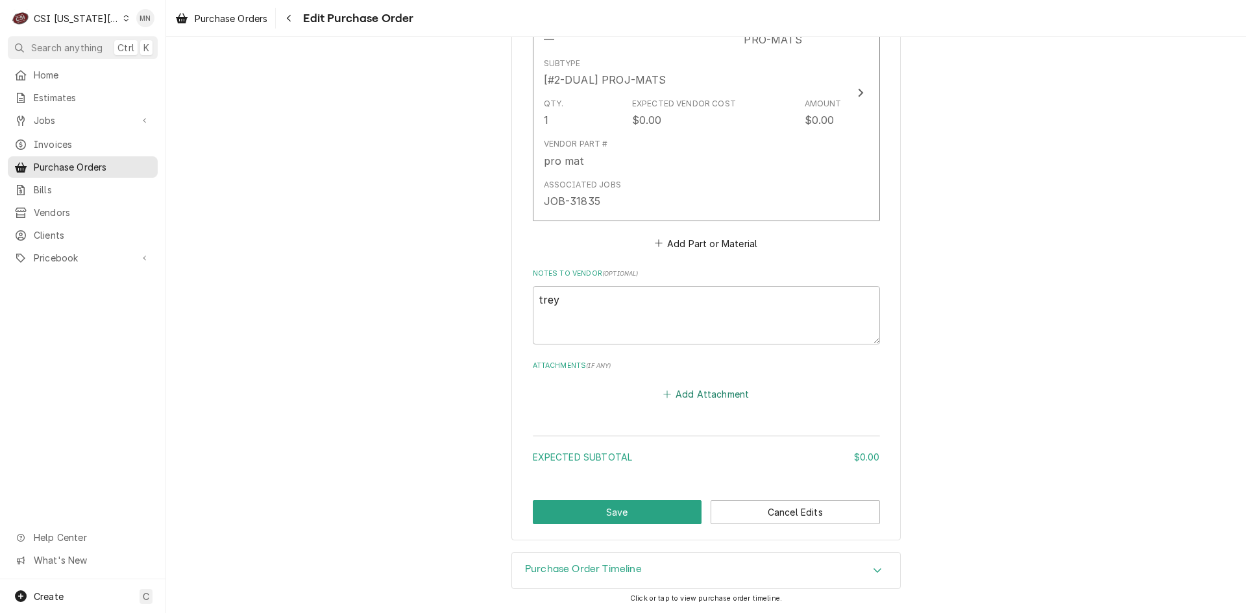
click at [712, 397] on button "Add Attachment" at bounding box center [706, 395] width 91 height 18
type textarea "x"
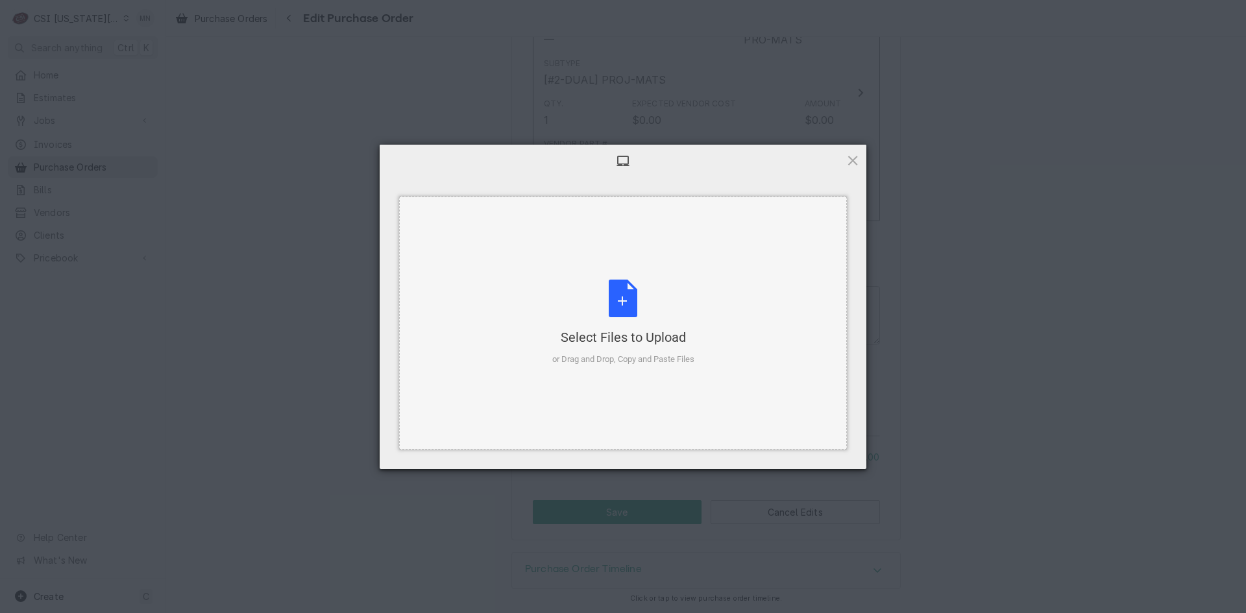
click at [624, 319] on div "Select Files to Upload or Drag and Drop, Copy and Paste Files" at bounding box center [623, 323] width 142 height 86
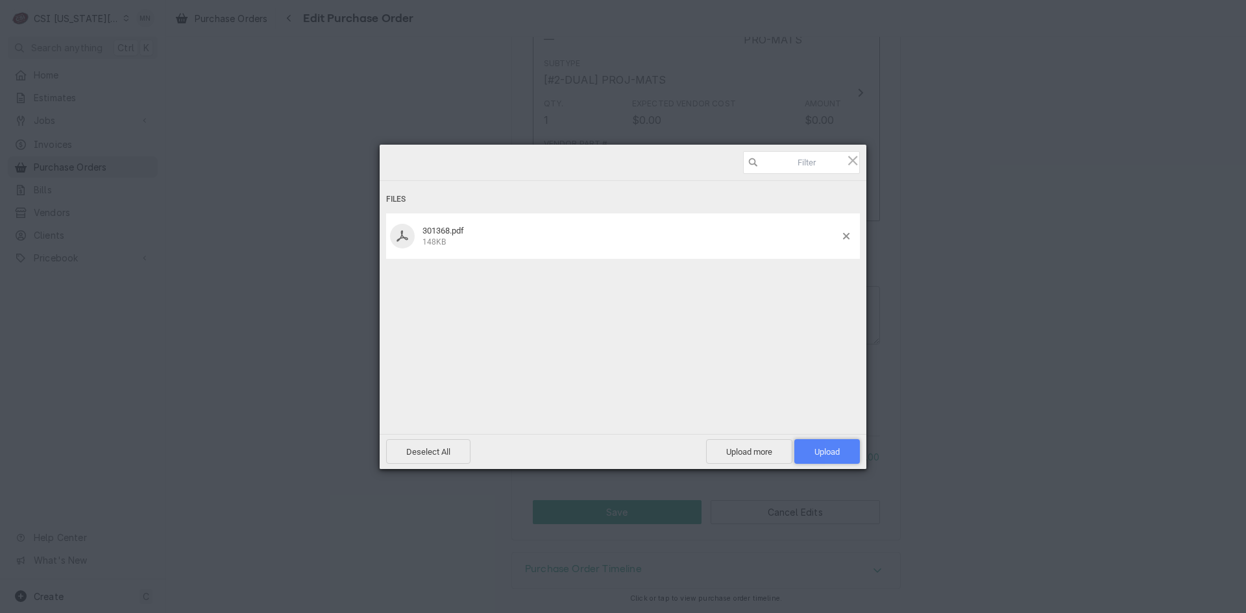
click at [841, 447] on span "Upload 1" at bounding box center [827, 451] width 66 height 25
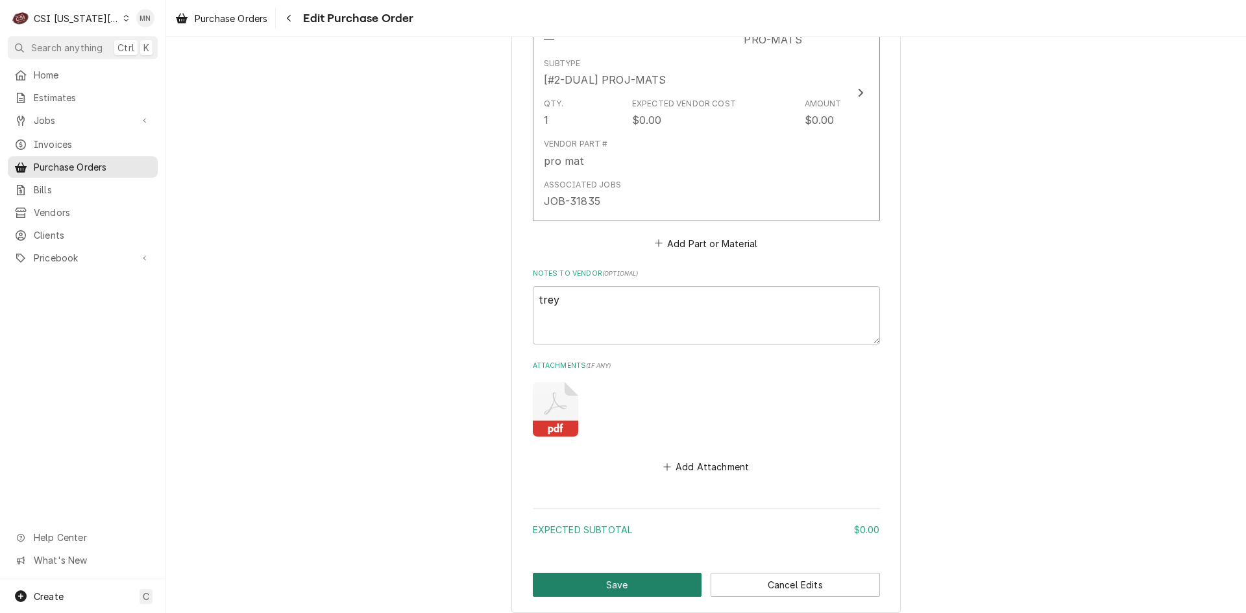
click at [572, 578] on button "Save" at bounding box center [617, 585] width 169 height 24
type textarea "x"
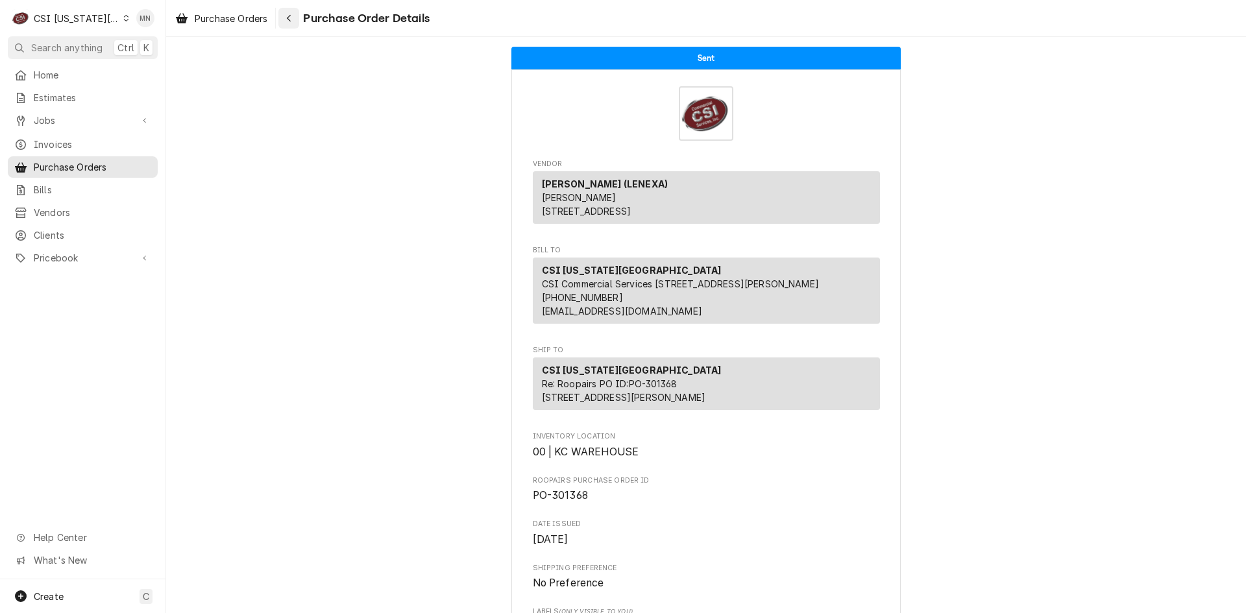
click at [299, 15] on button "Navigate back" at bounding box center [288, 18] width 21 height 21
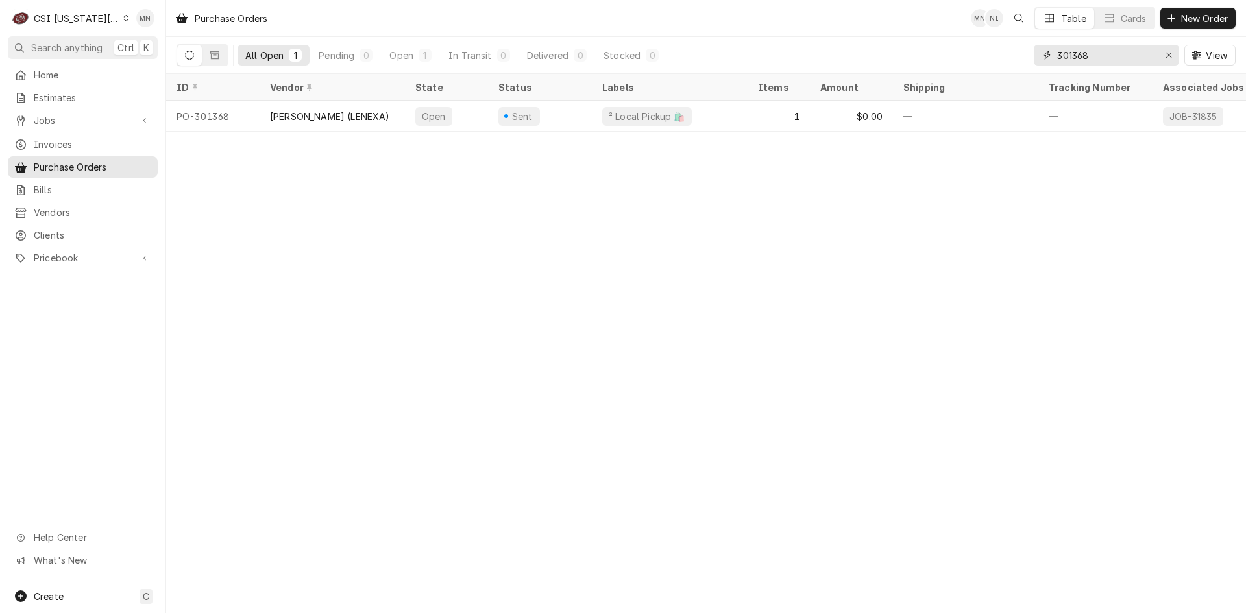
drag, startPoint x: 1120, startPoint y: 58, endPoint x: 901, endPoint y: 58, distance: 219.4
click at [950, 58] on div "All Open 1 Pending 0 Open 1 In Transit 0 Delivered 0 Stocked 0 301368 View" at bounding box center [706, 55] width 1059 height 36
type input "301359"
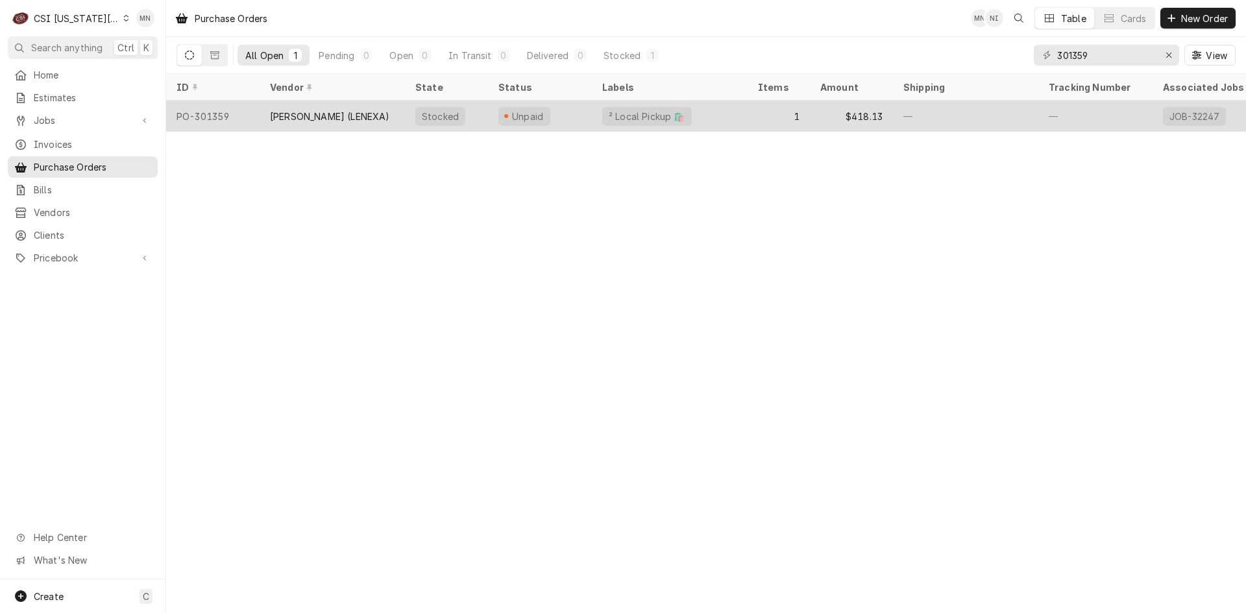
click at [256, 119] on div "PO-301359" at bounding box center [212, 116] width 93 height 31
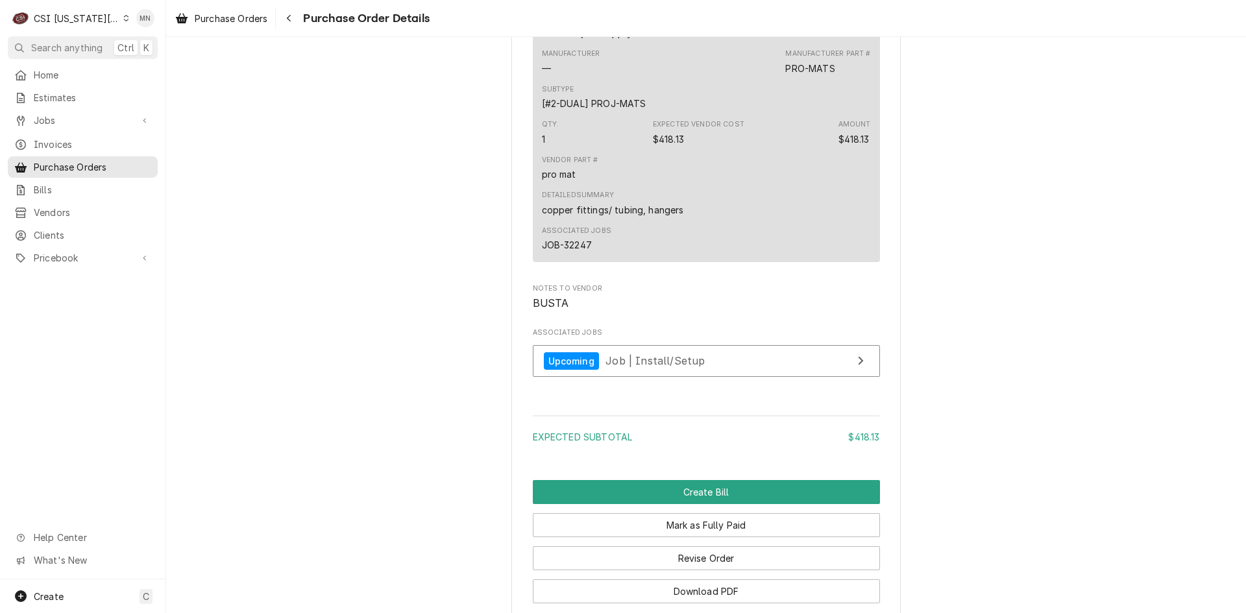
scroll to position [1080, 0]
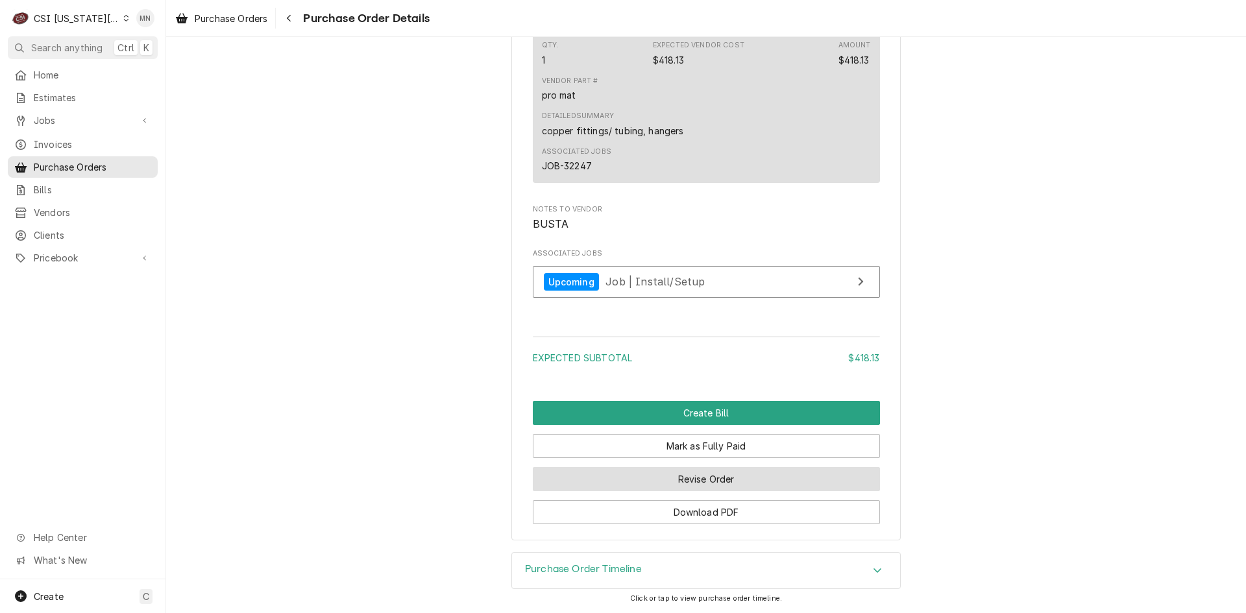
click at [675, 482] on button "Revise Order" at bounding box center [706, 479] width 347 height 24
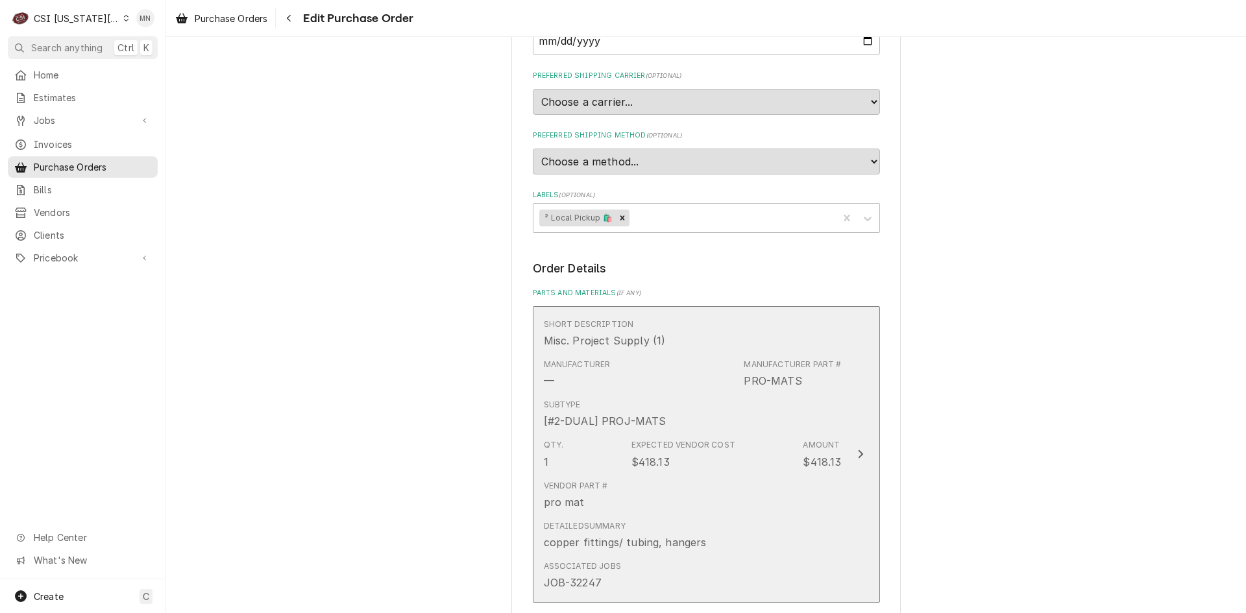
scroll to position [771, 0]
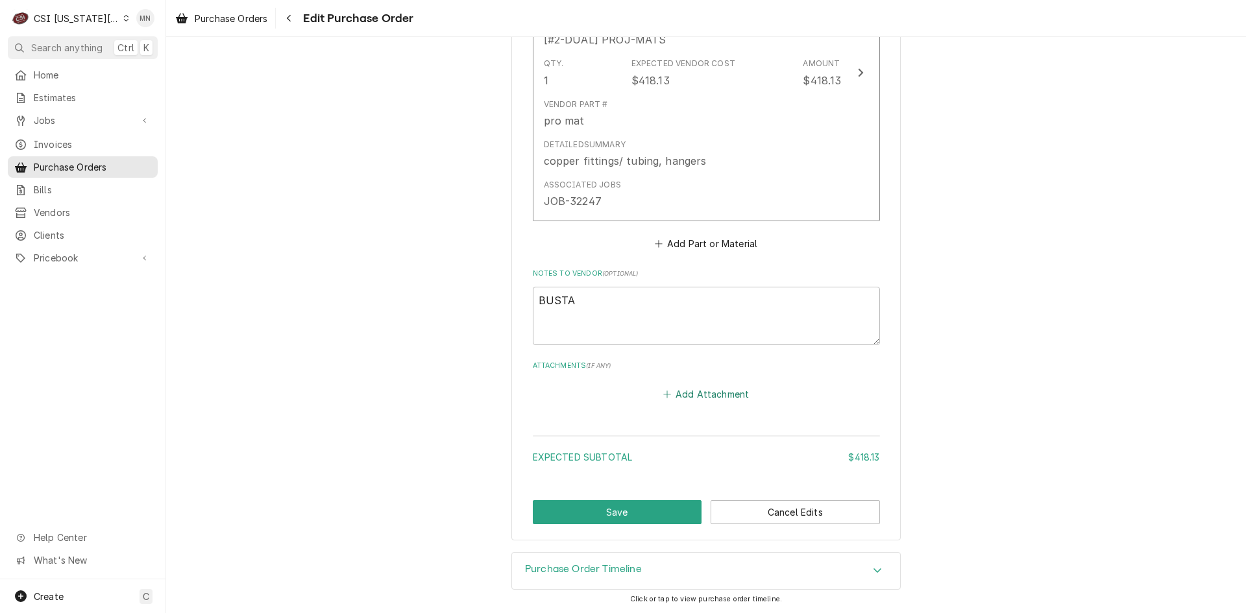
click at [718, 401] on button "Add Attachment" at bounding box center [706, 395] width 91 height 18
type textarea "x"
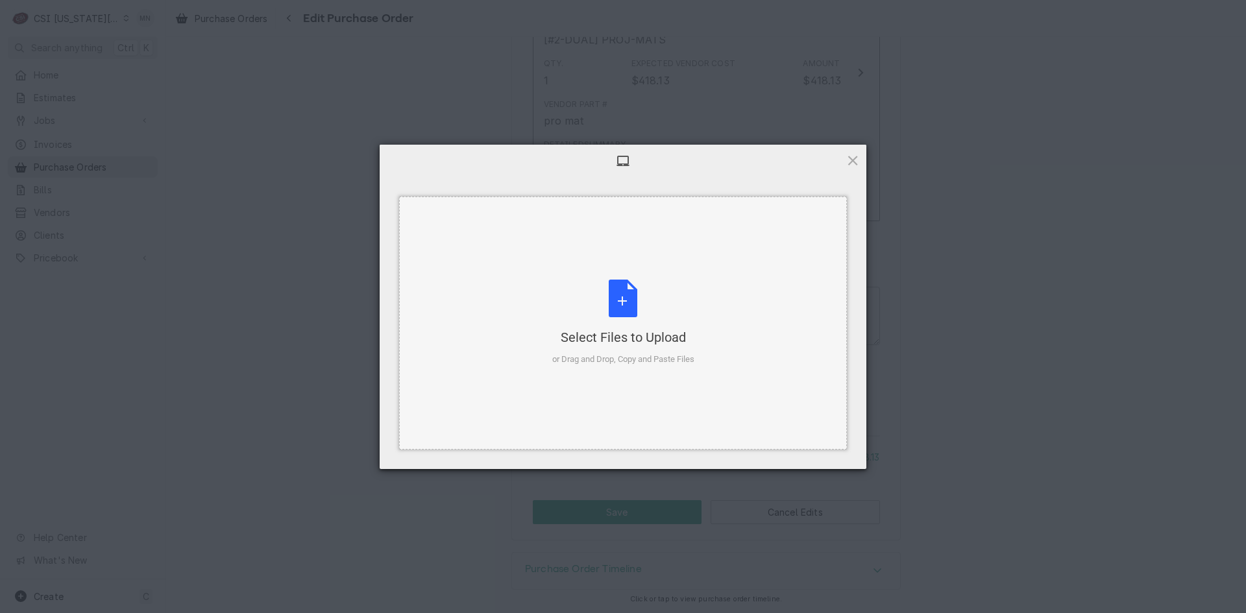
click at [641, 295] on div "Select Files to Upload or Drag and Drop, Copy and Paste Files" at bounding box center [623, 323] width 142 height 86
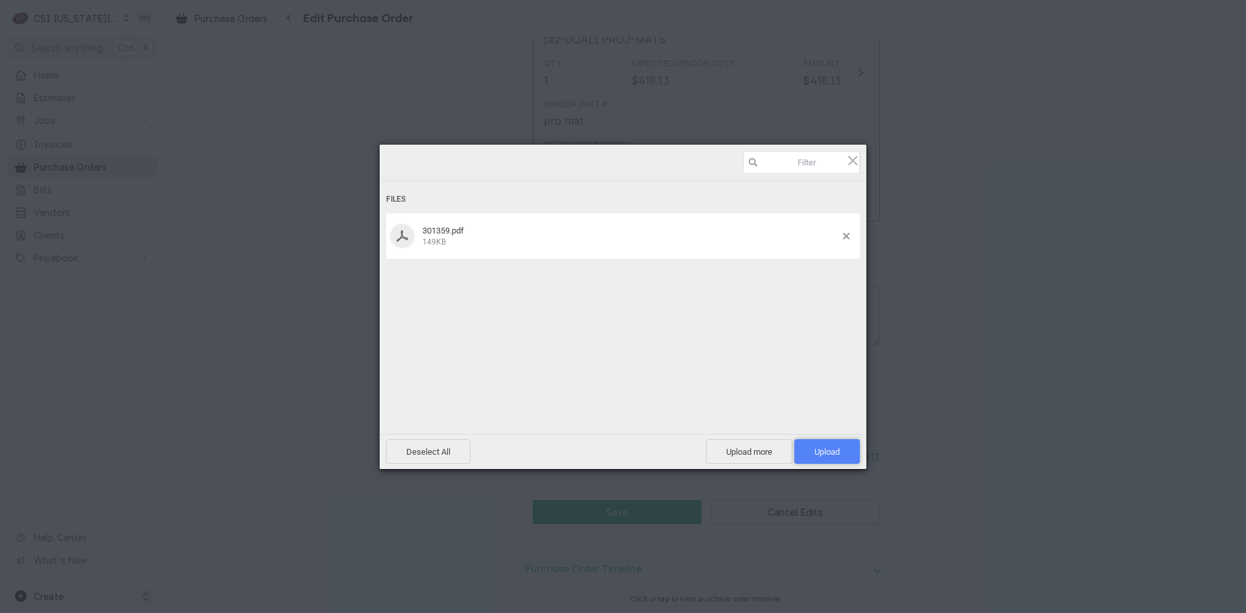
click at [828, 450] on span "Upload 1" at bounding box center [827, 452] width 25 height 10
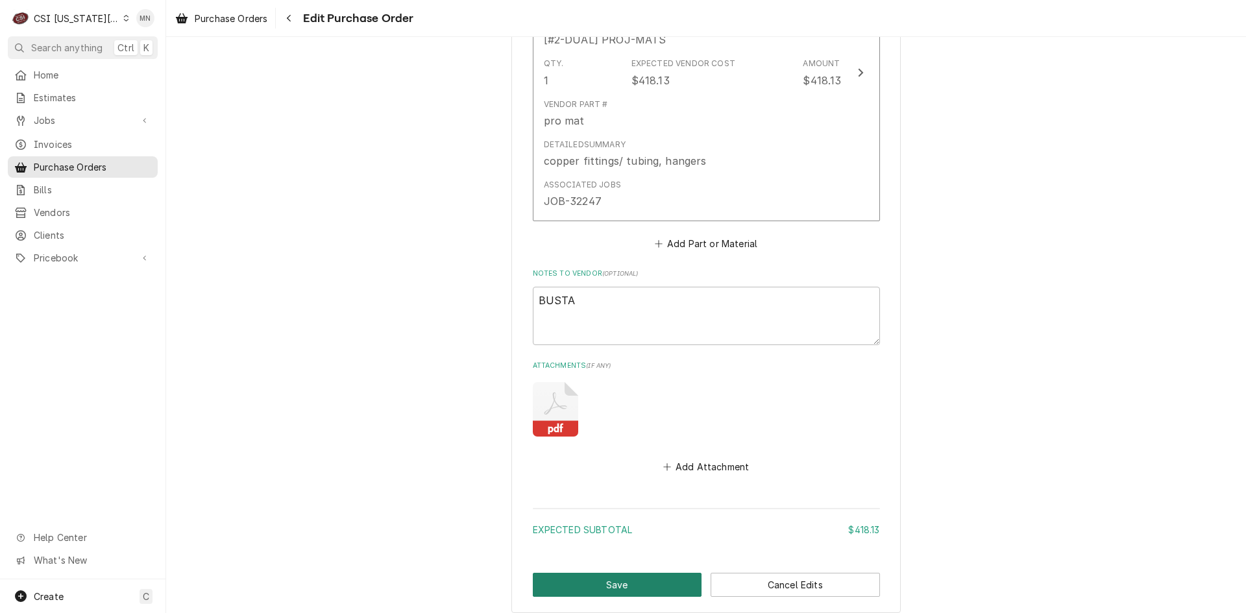
click at [598, 579] on button "Save" at bounding box center [617, 585] width 169 height 24
type textarea "x"
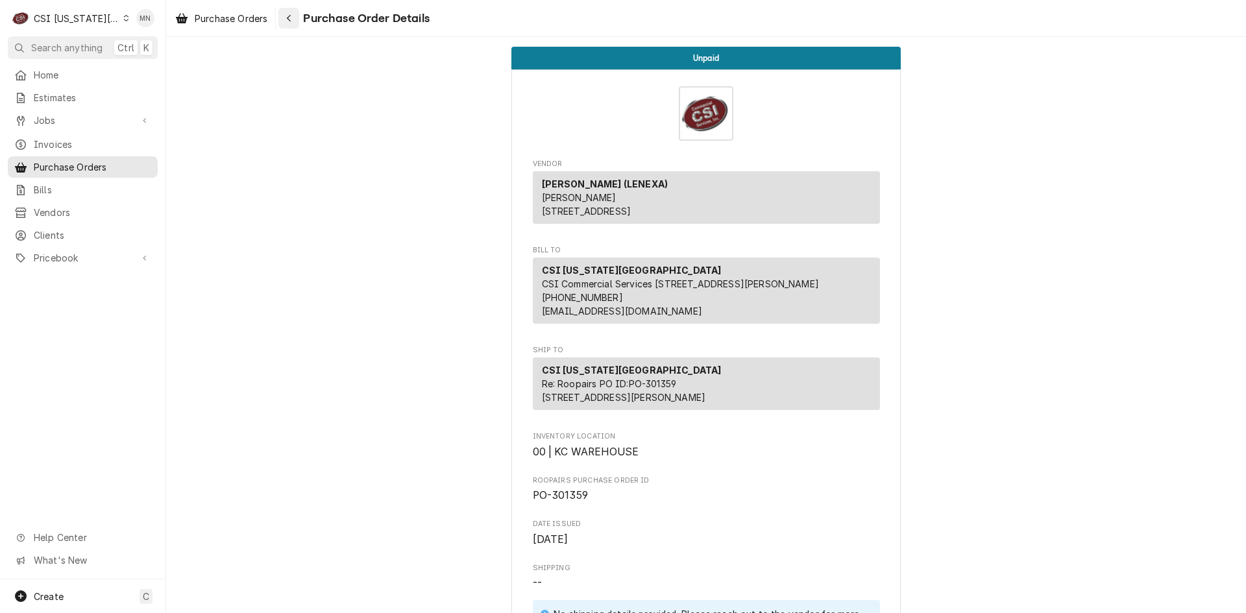
click at [289, 19] on icon "Navigate back" at bounding box center [289, 18] width 6 height 9
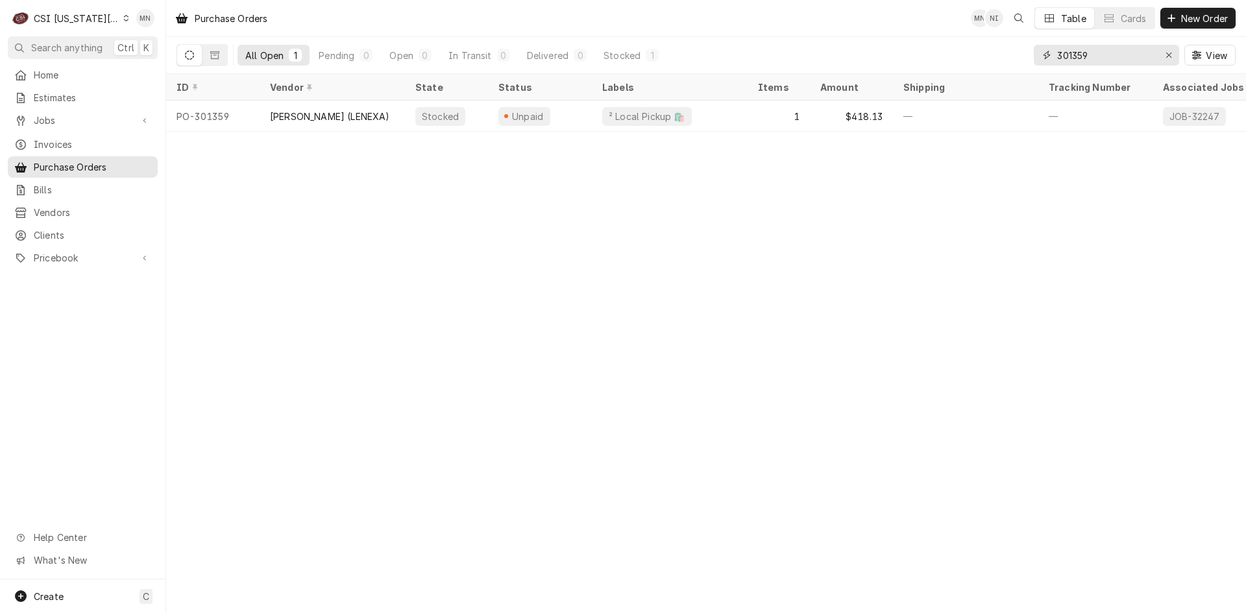
drag, startPoint x: 1103, startPoint y: 56, endPoint x: 994, endPoint y: 69, distance: 109.2
click at [1033, 66] on div "All Open 1 Pending 0 Open 0 In Transit 0 Delivered 0 Stocked 1 301359 View" at bounding box center [706, 55] width 1059 height 36
type input "301366"
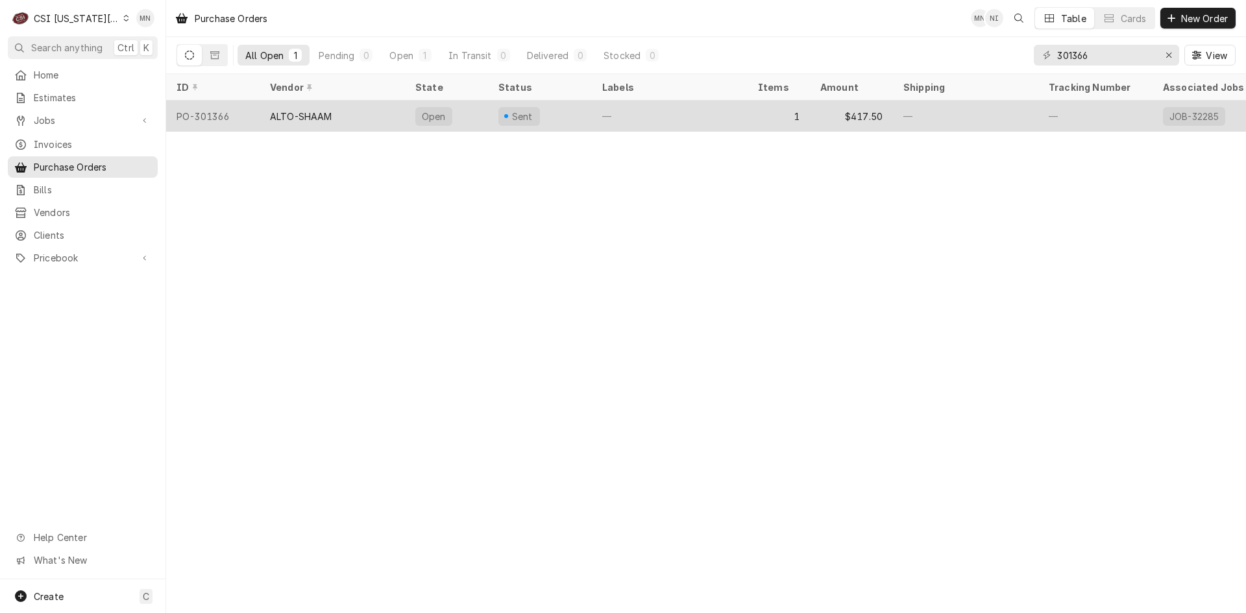
click at [308, 119] on div "ALTO-SHAAM" at bounding box center [332, 116] width 145 height 31
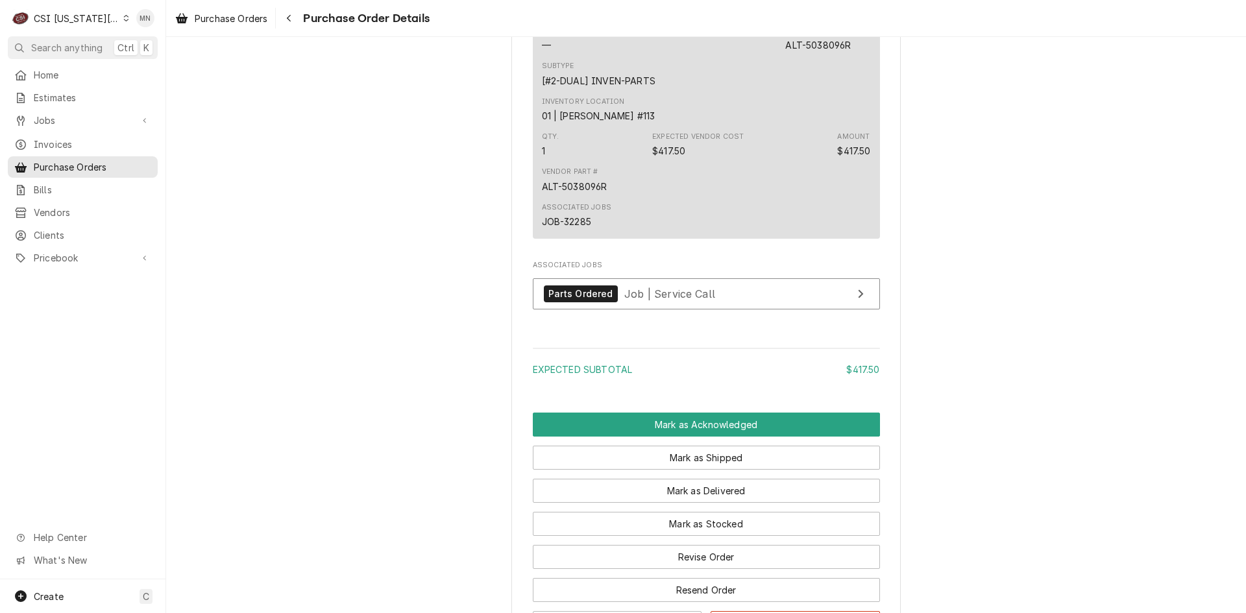
scroll to position [924, 0]
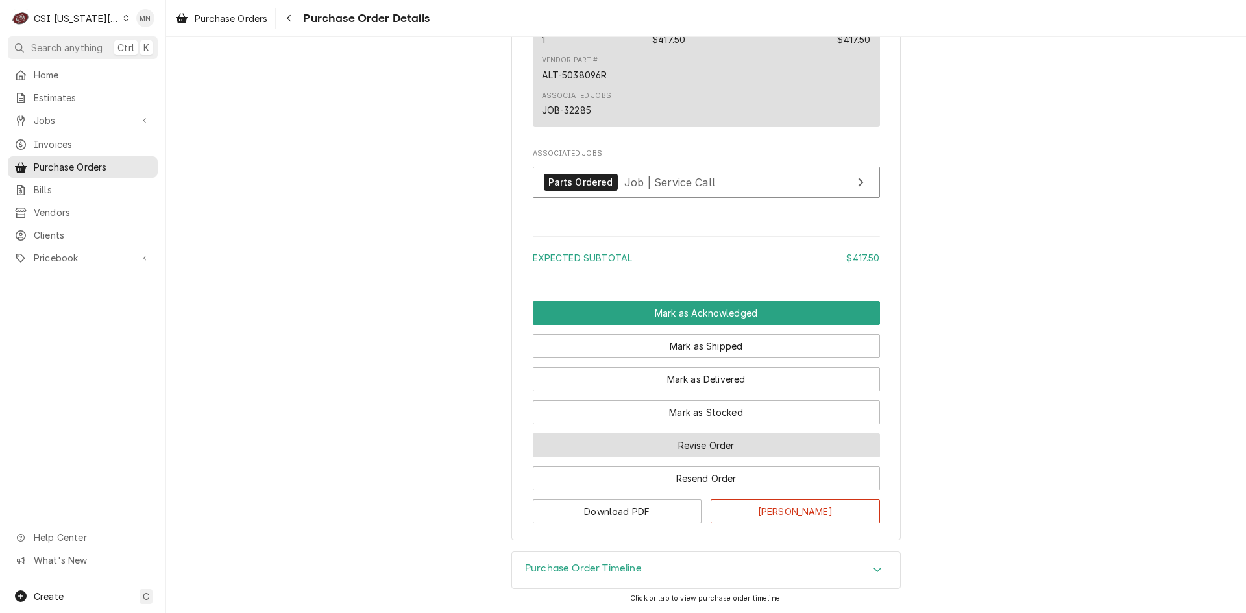
click at [690, 444] on button "Revise Order" at bounding box center [706, 446] width 347 height 24
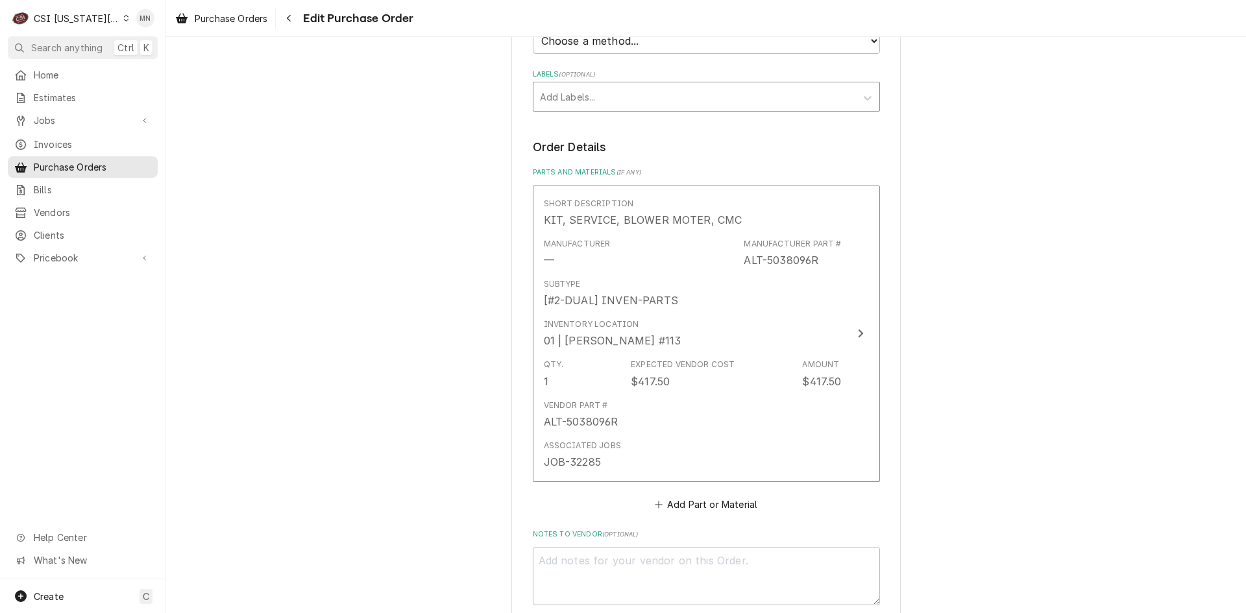
scroll to position [650, 0]
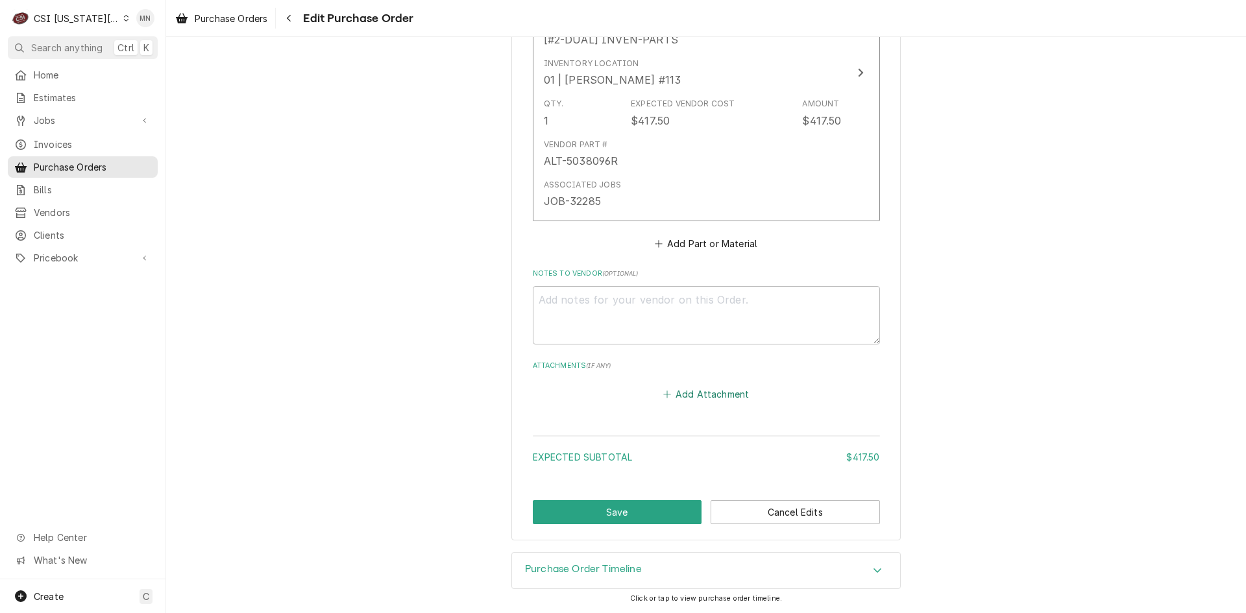
click at [687, 395] on button "Add Attachment" at bounding box center [706, 395] width 91 height 18
type textarea "x"
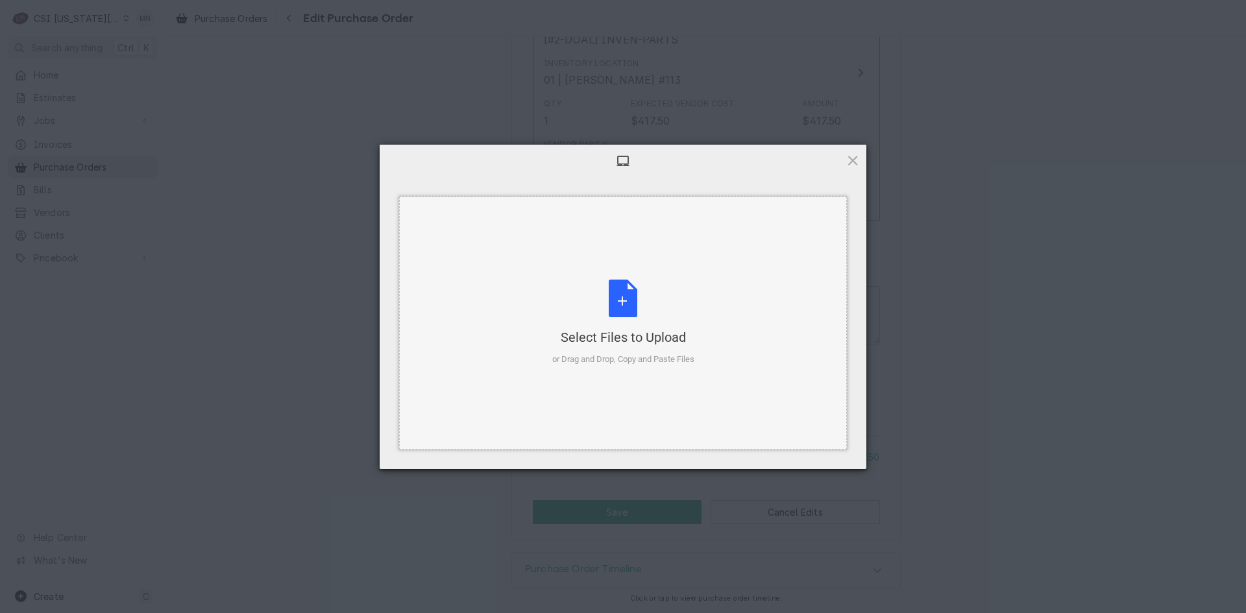
click at [604, 319] on div "Select Files to Upload or Drag and Drop, Copy and Paste Files" at bounding box center [623, 323] width 142 height 86
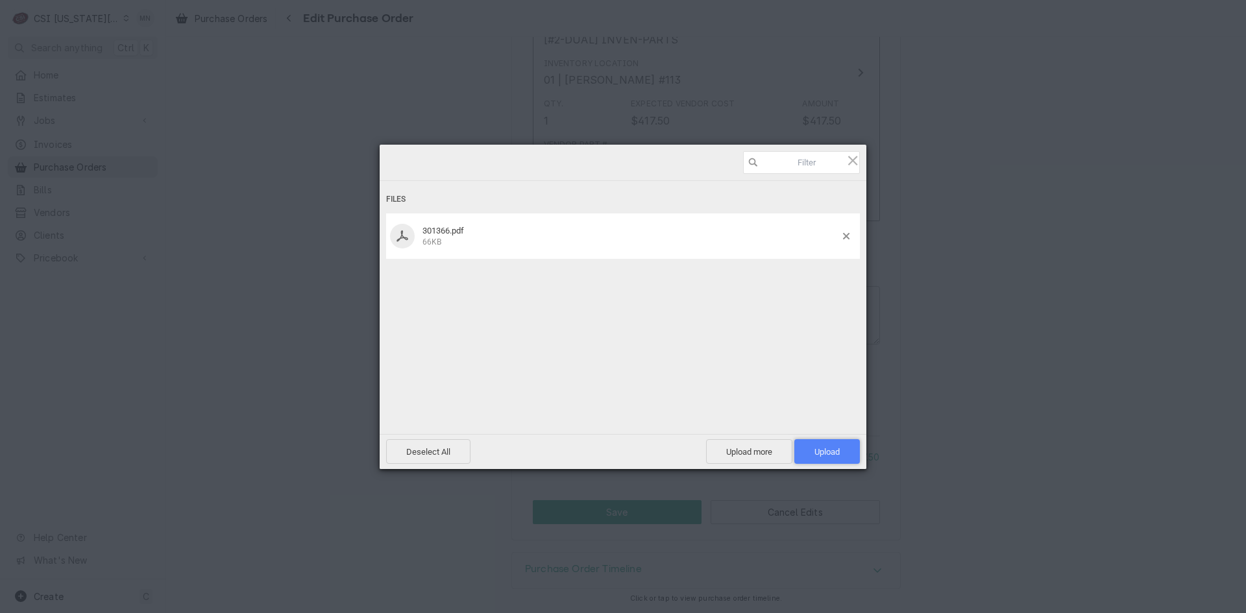
click at [848, 451] on span "Upload 1" at bounding box center [827, 451] width 66 height 25
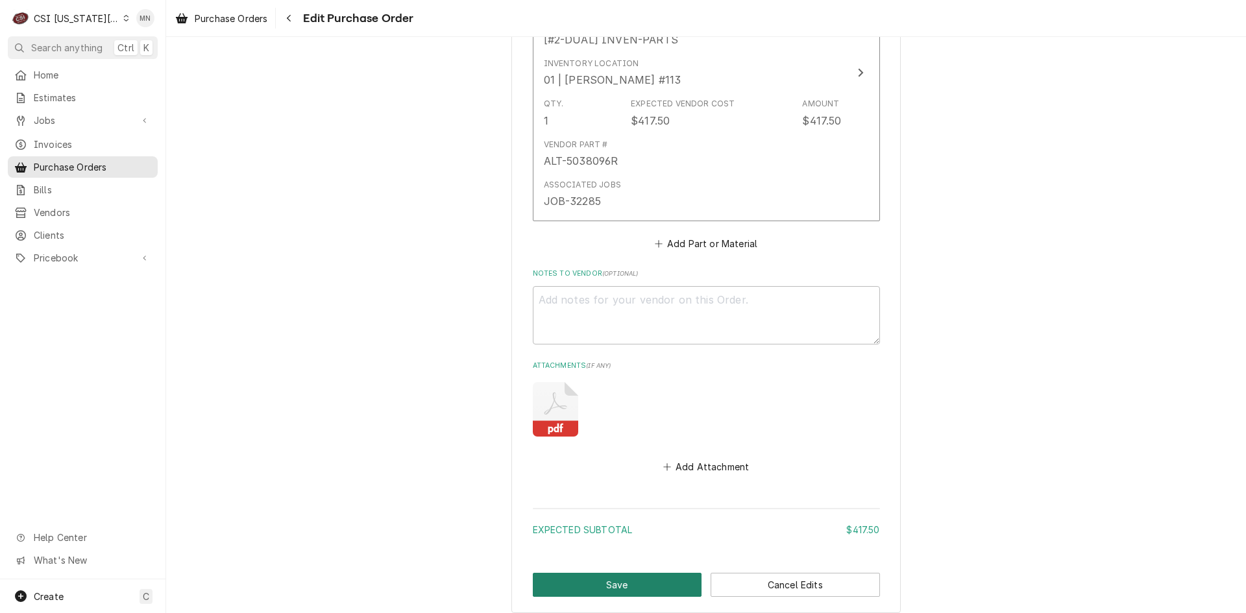
click at [563, 585] on button "Save" at bounding box center [617, 585] width 169 height 24
type textarea "x"
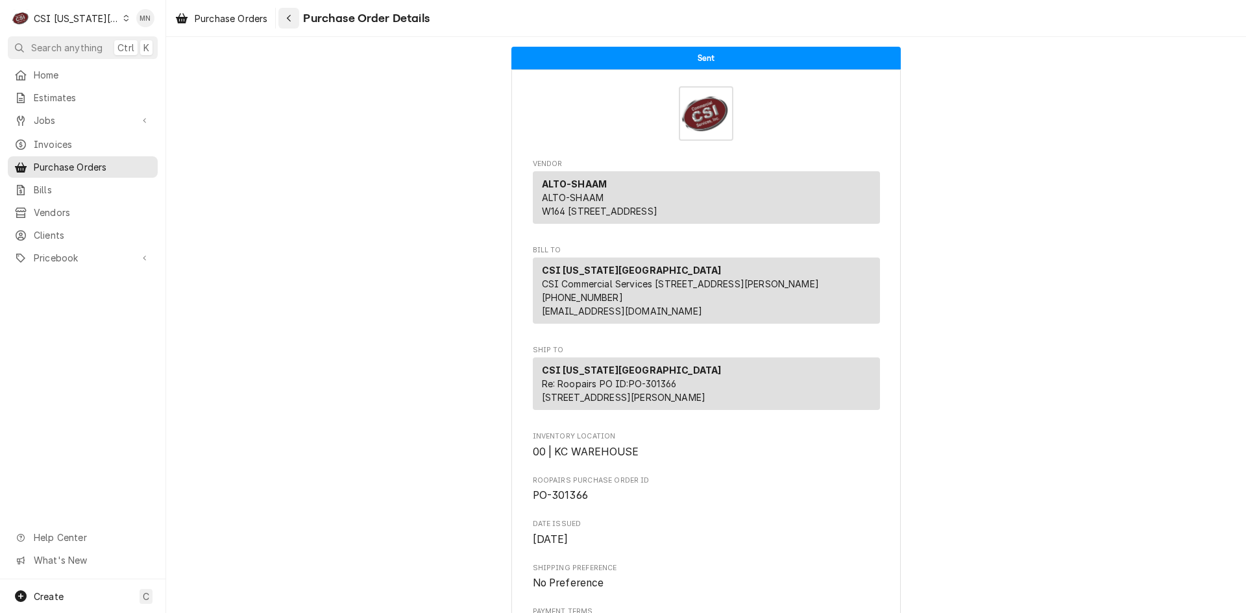
click at [295, 18] on div "Navigate back" at bounding box center [288, 18] width 13 height 13
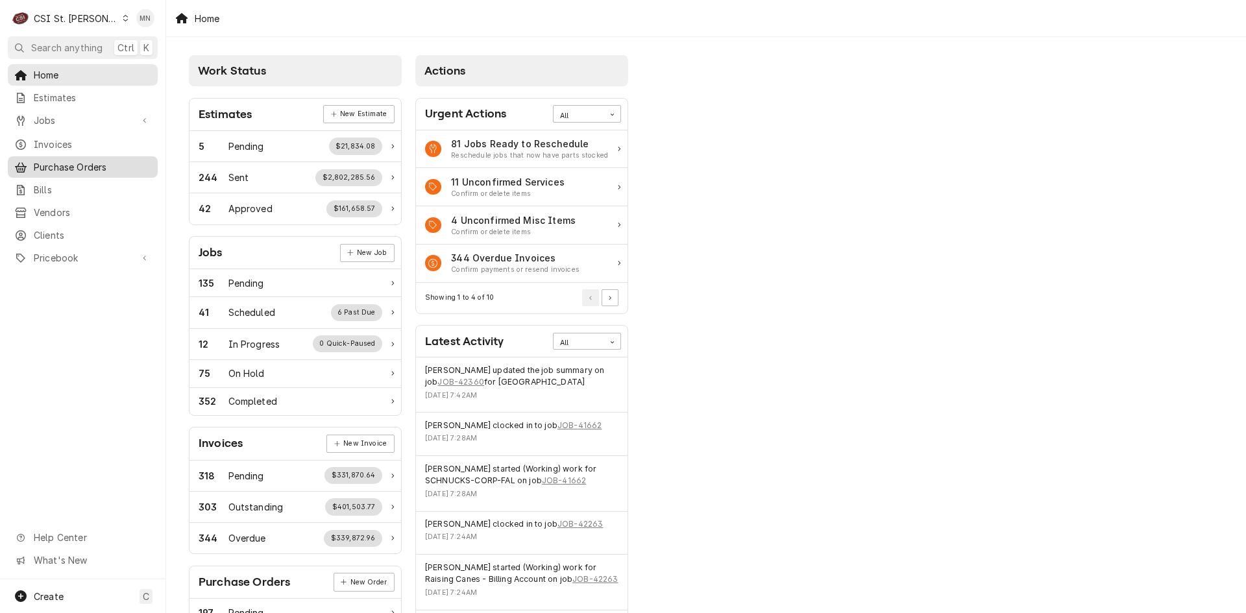
click at [66, 160] on span "Purchase Orders" at bounding box center [92, 167] width 117 height 14
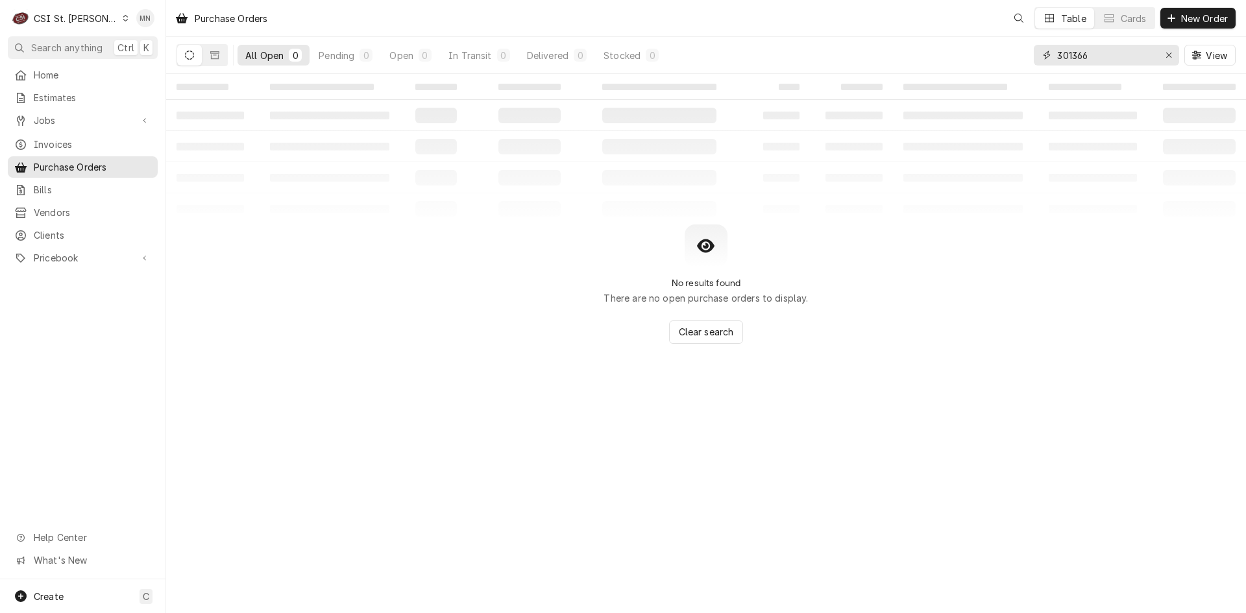
drag, startPoint x: 1111, startPoint y: 53, endPoint x: 974, endPoint y: 53, distance: 137.0
click at [983, 53] on div "All Open 0 Pending 0 Open 0 In Transit 0 Delivered 0 Stocked 0 301366 View" at bounding box center [706, 55] width 1059 height 36
type input "401131"
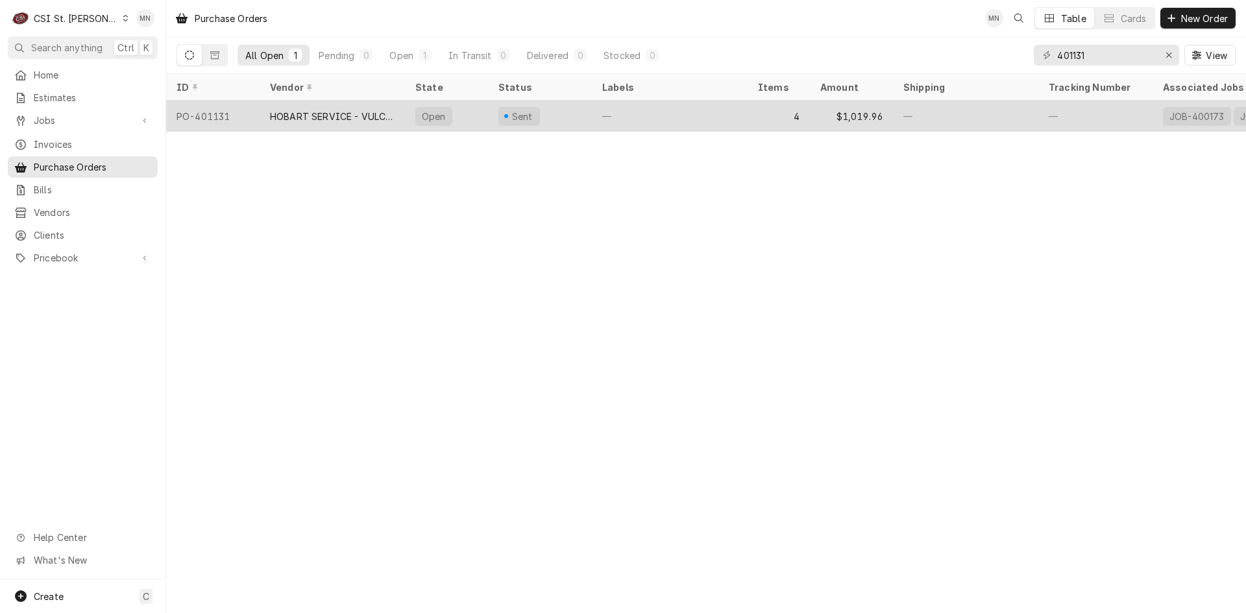
click at [288, 110] on div "HOBART SERVICE - VULCAN" at bounding box center [332, 117] width 125 height 14
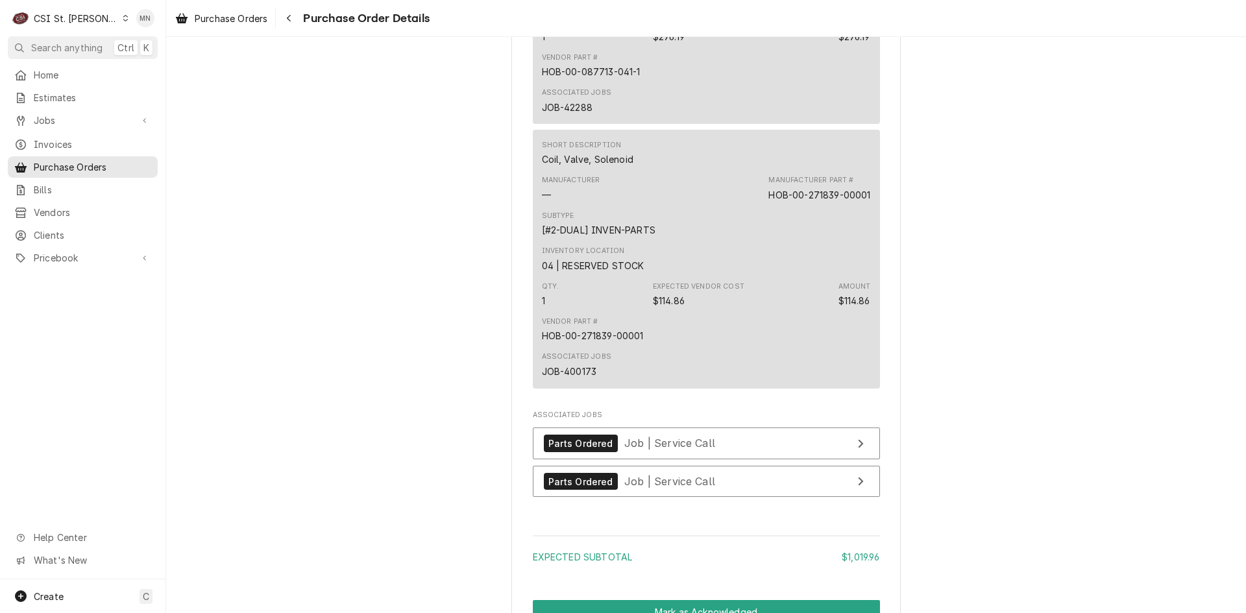
scroll to position [1688, 0]
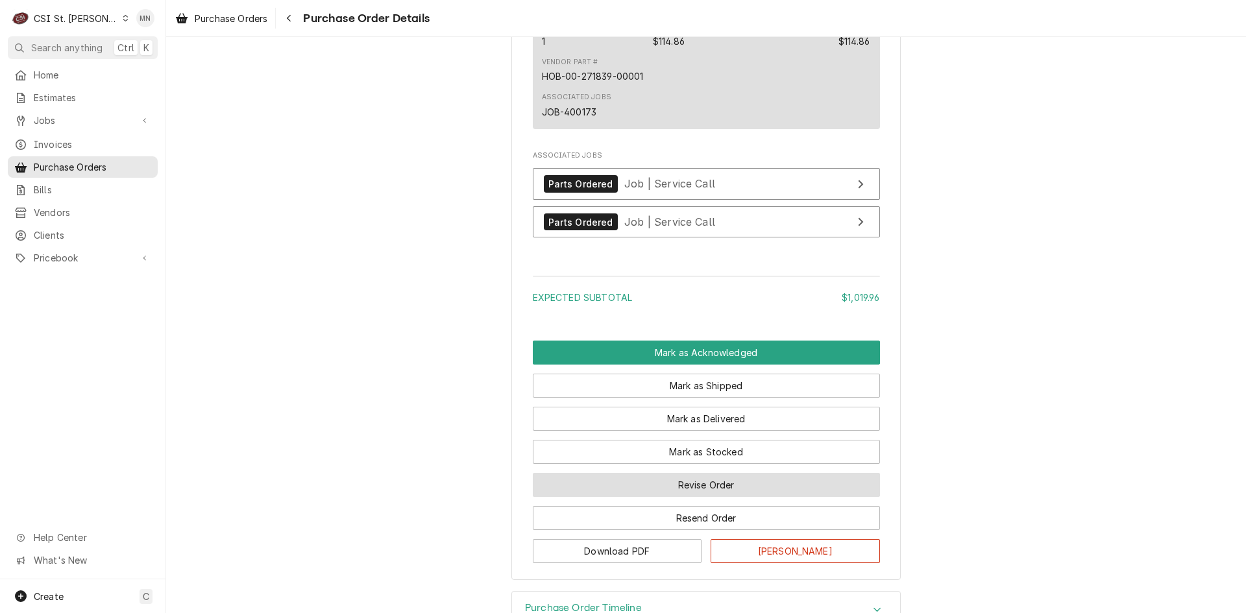
click at [689, 497] on button "Revise Order" at bounding box center [706, 485] width 347 height 24
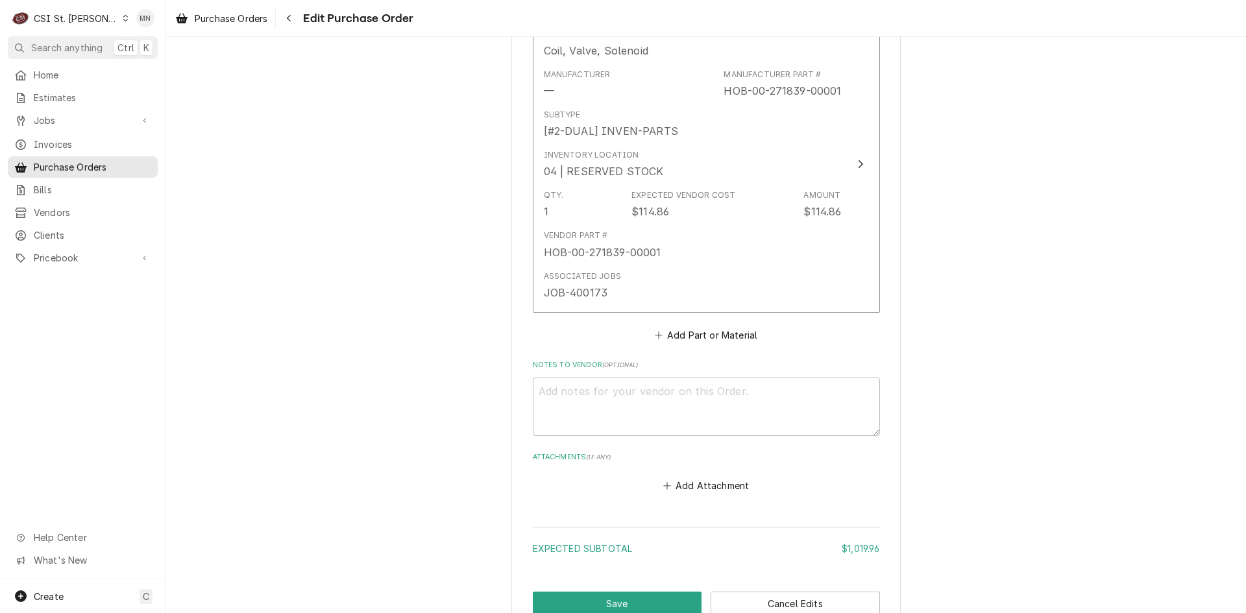
scroll to position [1714, 0]
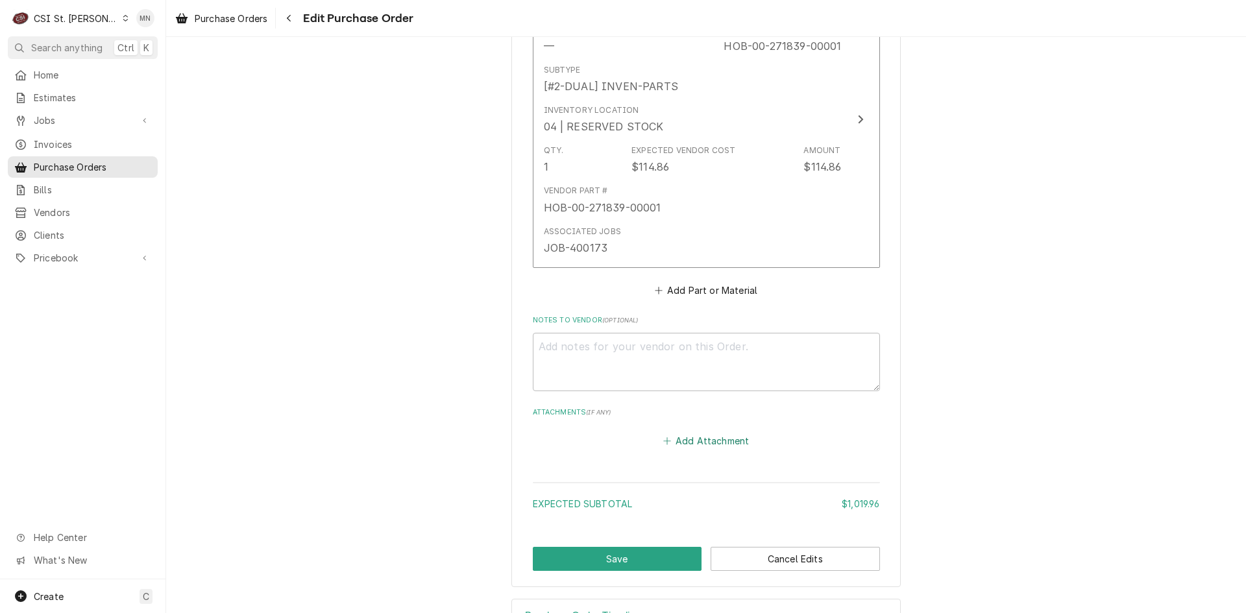
click at [707, 432] on button "Add Attachment" at bounding box center [706, 441] width 91 height 18
type textarea "x"
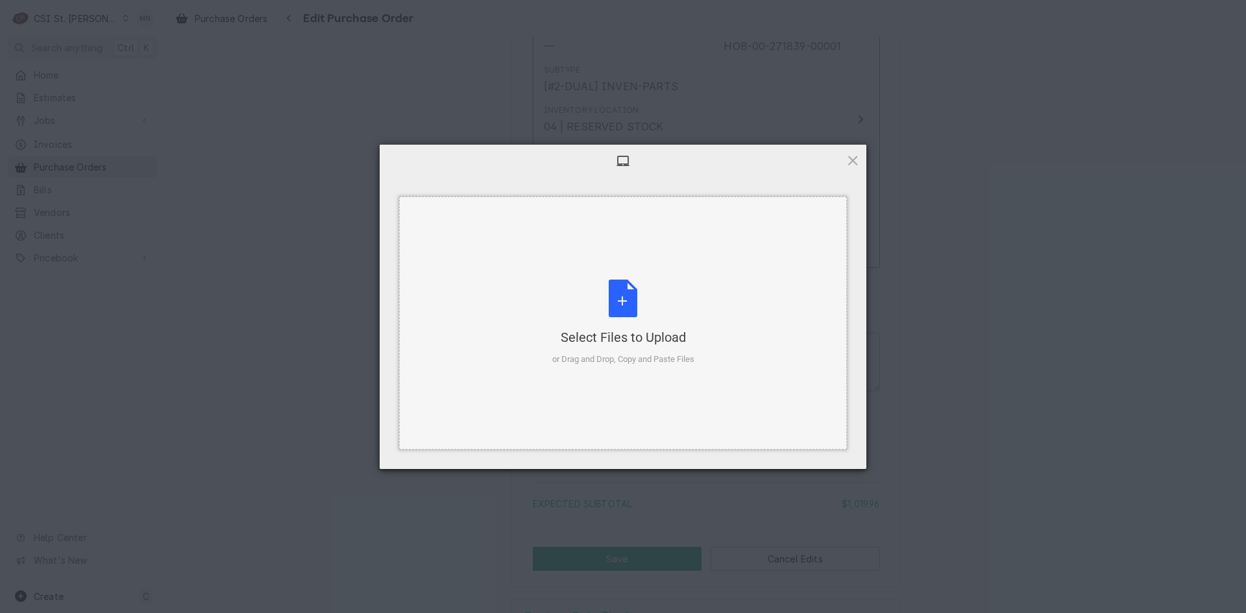
click at [625, 341] on div "Select Files to Upload" at bounding box center [623, 337] width 142 height 18
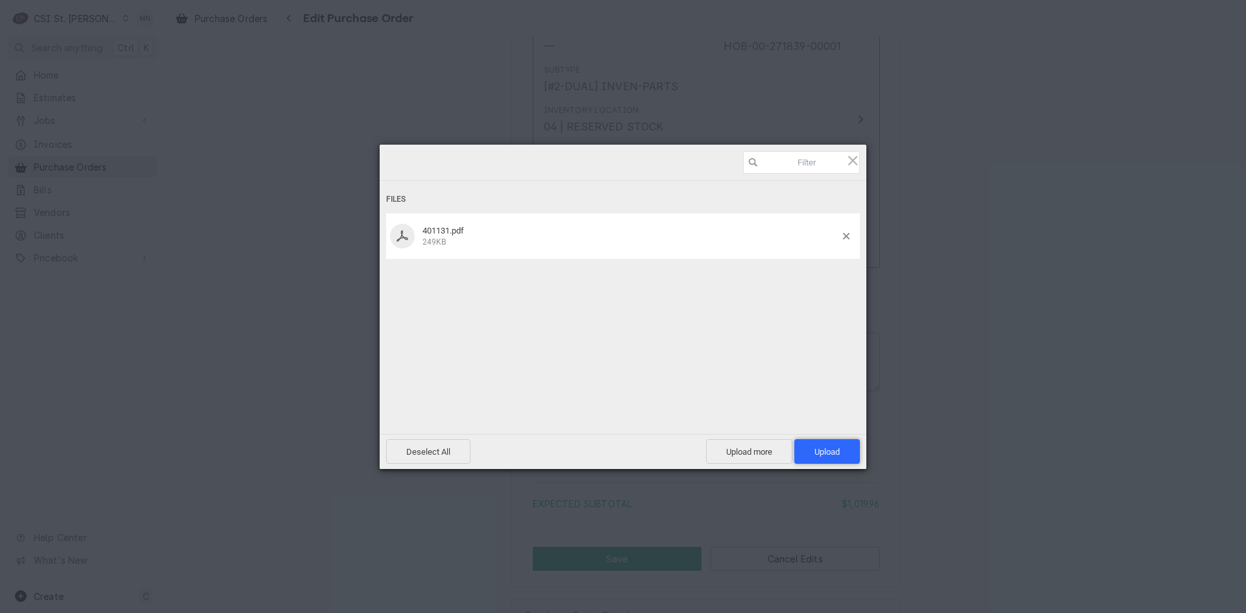
click at [822, 449] on span "Upload 1" at bounding box center [827, 452] width 25 height 10
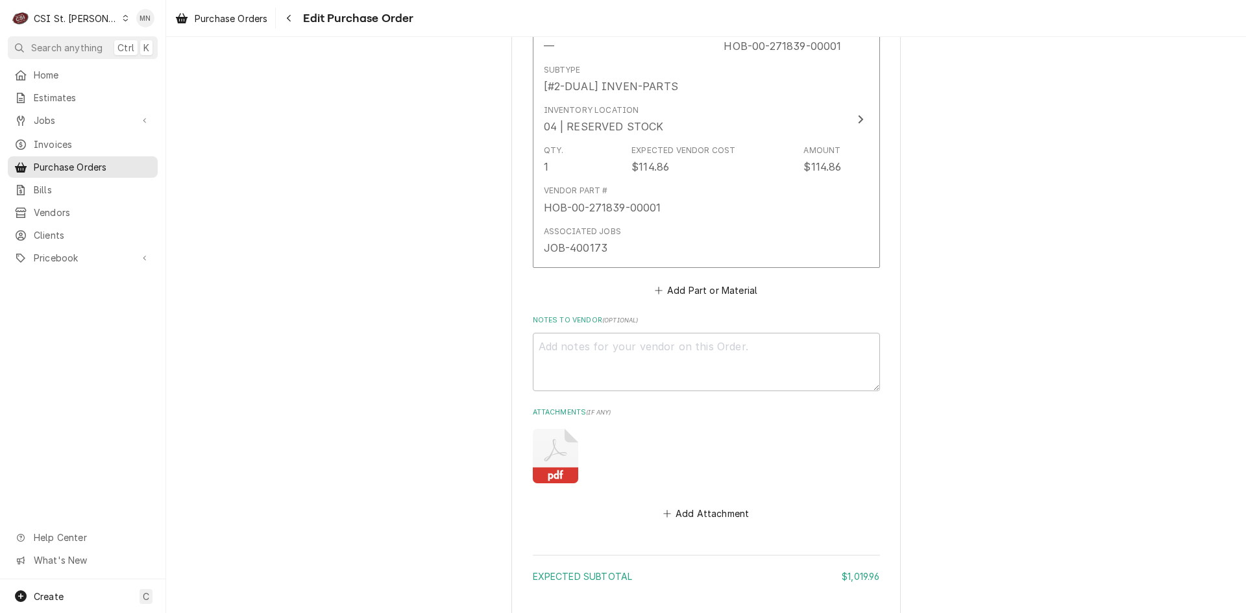
type textarea "x"
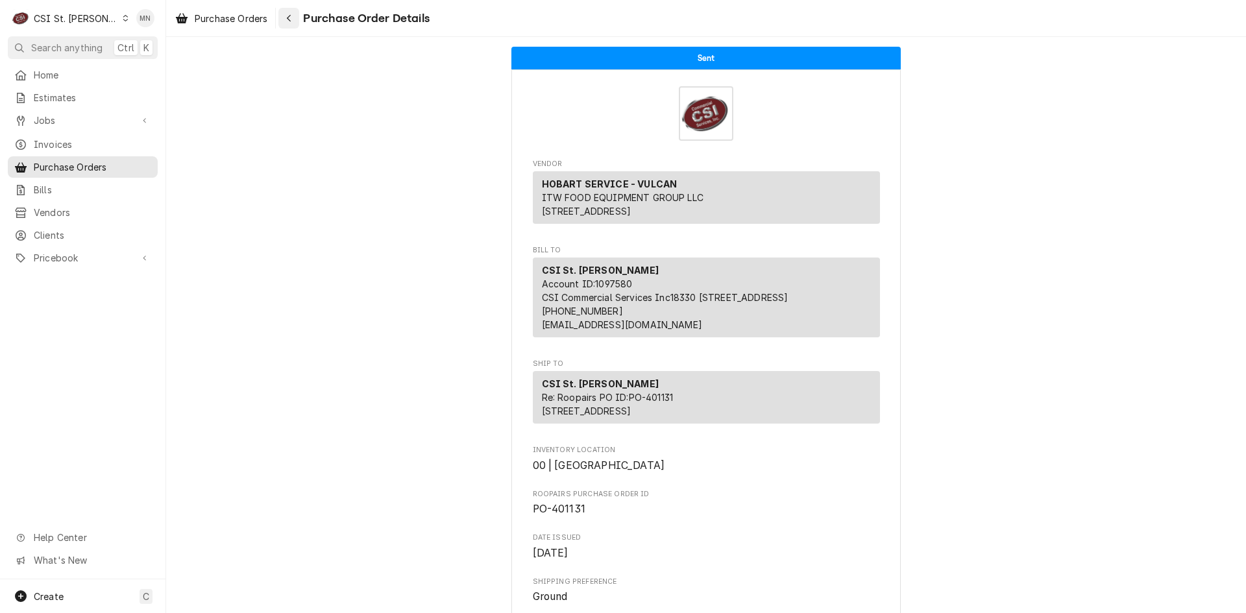
click at [295, 16] on div "Navigate back" at bounding box center [288, 18] width 13 height 13
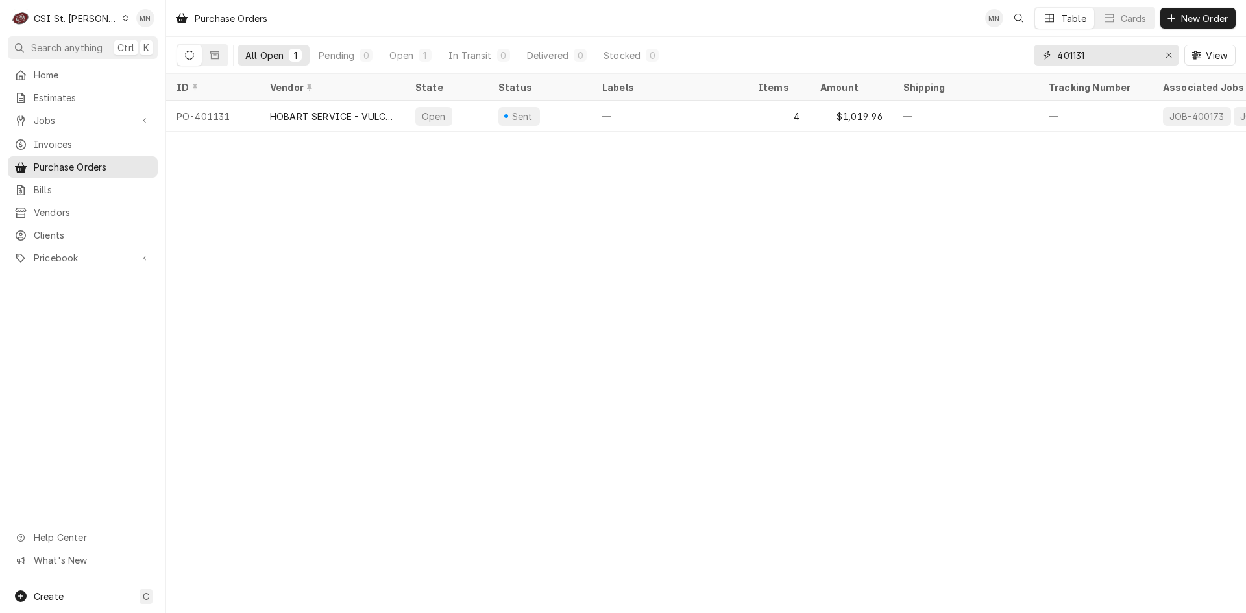
drag, startPoint x: 1090, startPoint y: 53, endPoint x: 1031, endPoint y: 48, distance: 59.9
click at [1031, 48] on div "All Open 1 Pending 0 Open 1 In Transit 0 Delivered 0 Stocked 0 401131 View" at bounding box center [706, 55] width 1059 height 36
type input "401154"
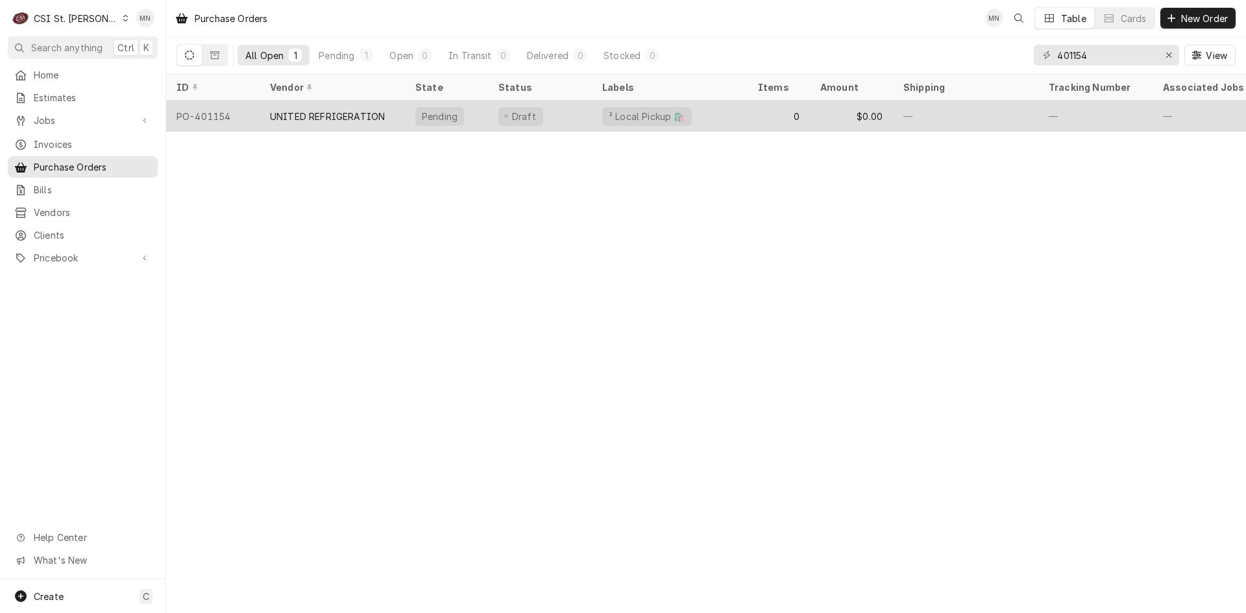
click at [307, 125] on div "UNITED REFRIGERATION" at bounding box center [332, 116] width 145 height 31
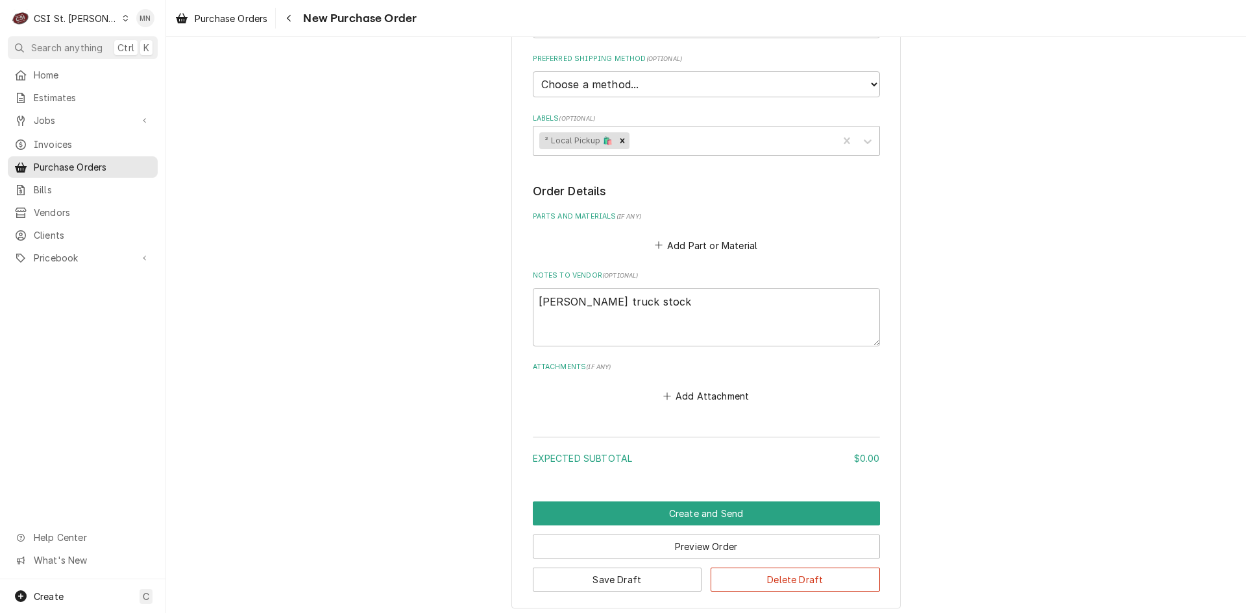
scroll to position [458, 0]
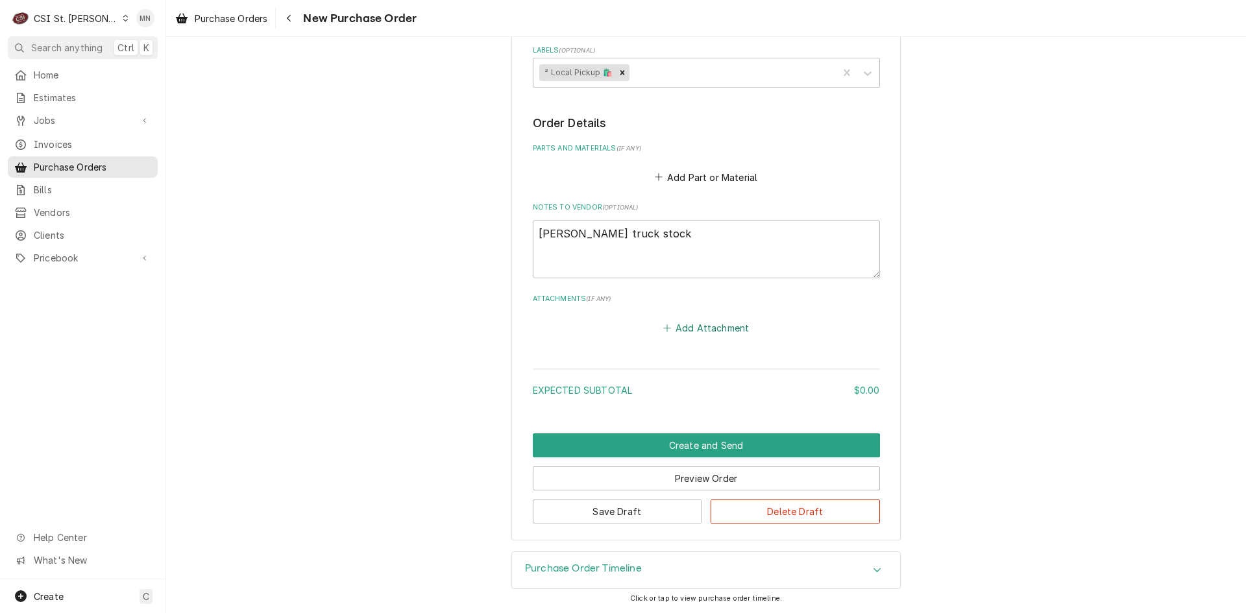
click at [708, 332] on button "Add Attachment" at bounding box center [706, 328] width 91 height 18
type textarea "x"
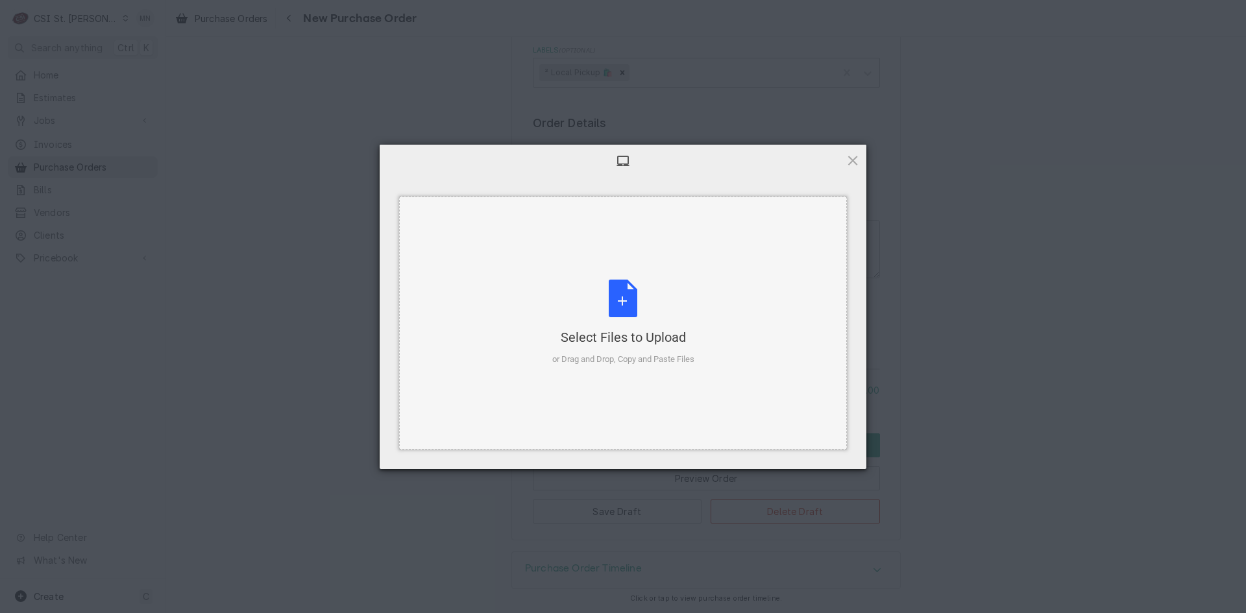
click at [625, 312] on div "Select Files to Upload or Drag and Drop, Copy and Paste Files" at bounding box center [623, 323] width 142 height 86
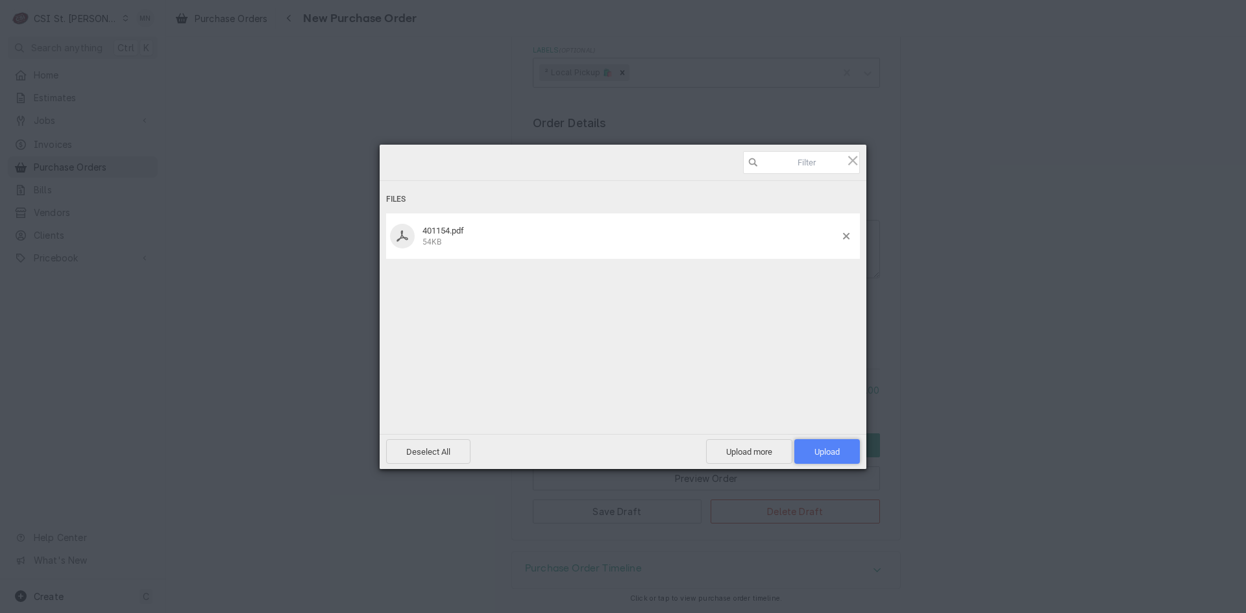
click at [815, 449] on span "Upload 1" at bounding box center [827, 452] width 25 height 10
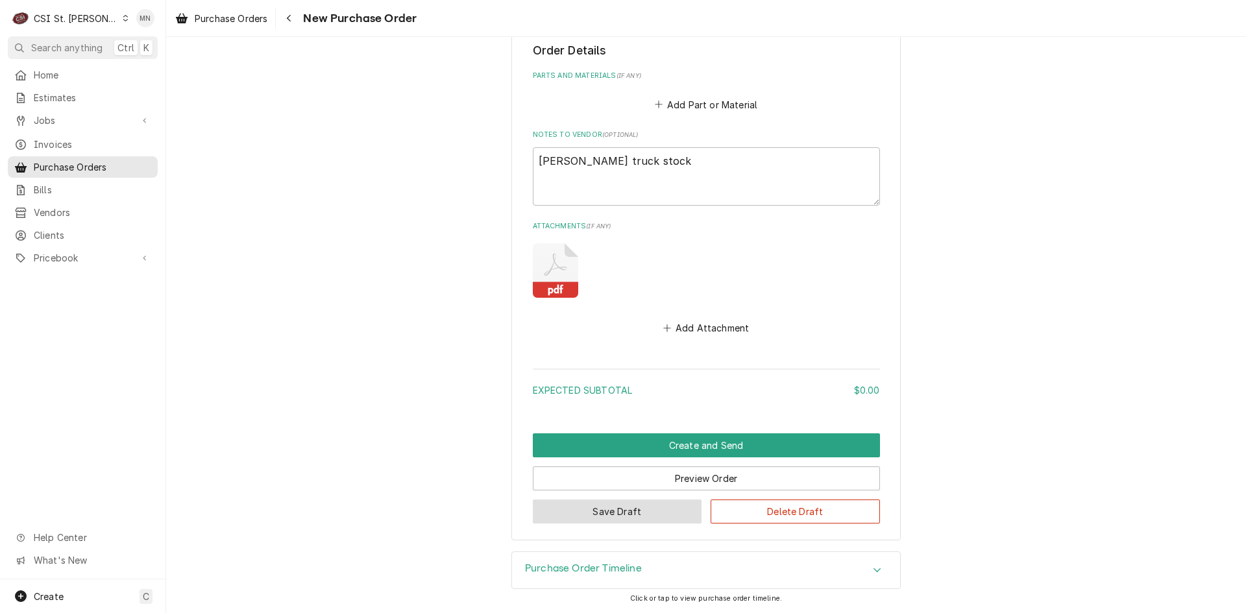
click at [590, 509] on button "Save Draft" at bounding box center [617, 512] width 169 height 24
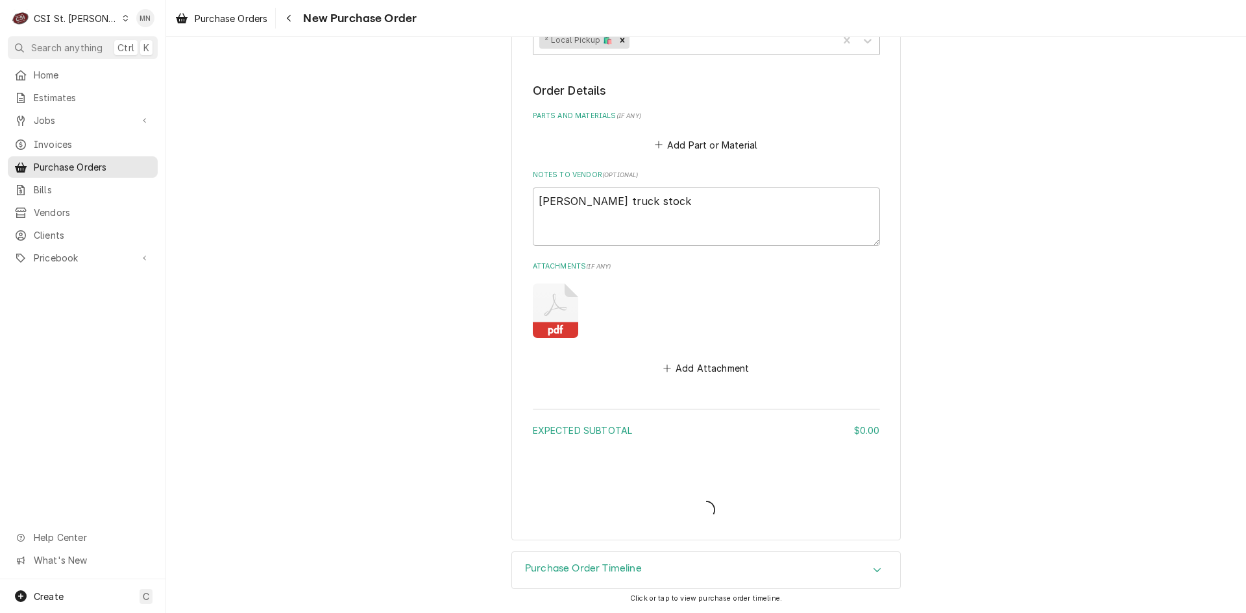
scroll to position [490, 0]
type textarea "x"
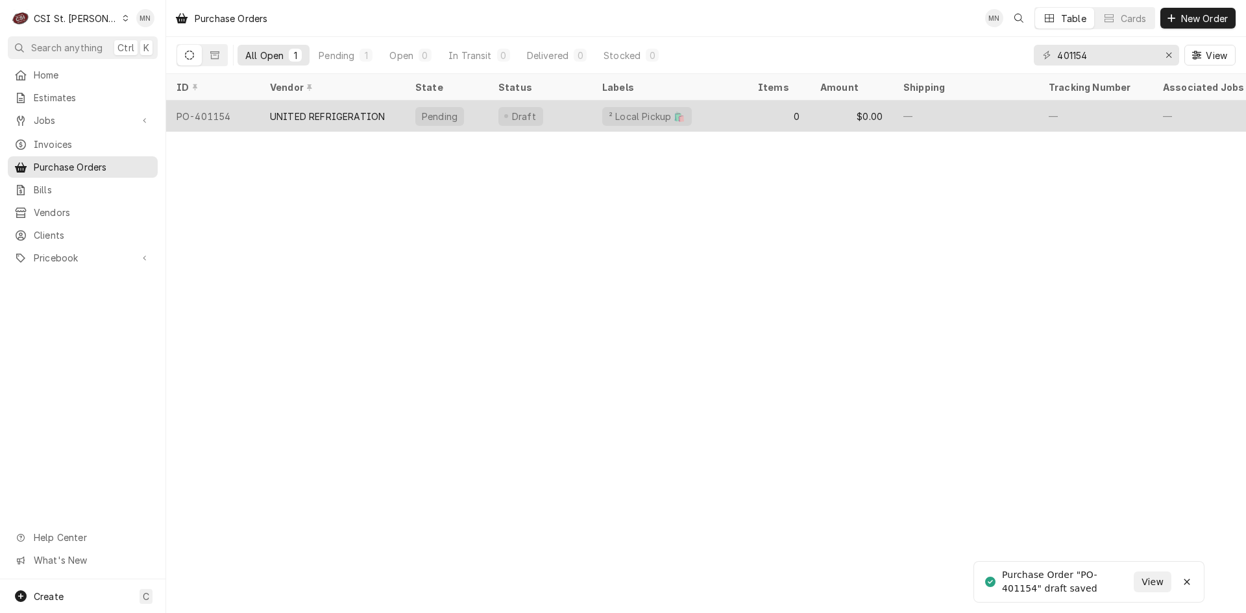
click at [356, 115] on div "UNITED REFRIGERATION" at bounding box center [327, 117] width 115 height 14
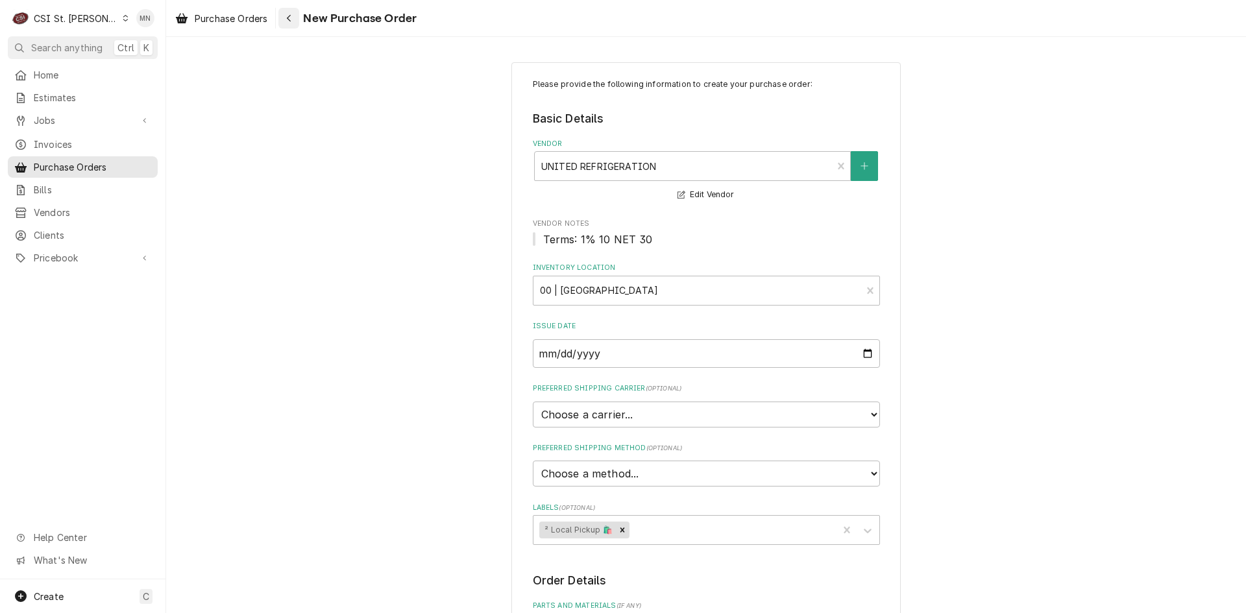
click at [288, 14] on icon "Navigate back" at bounding box center [289, 18] width 6 height 9
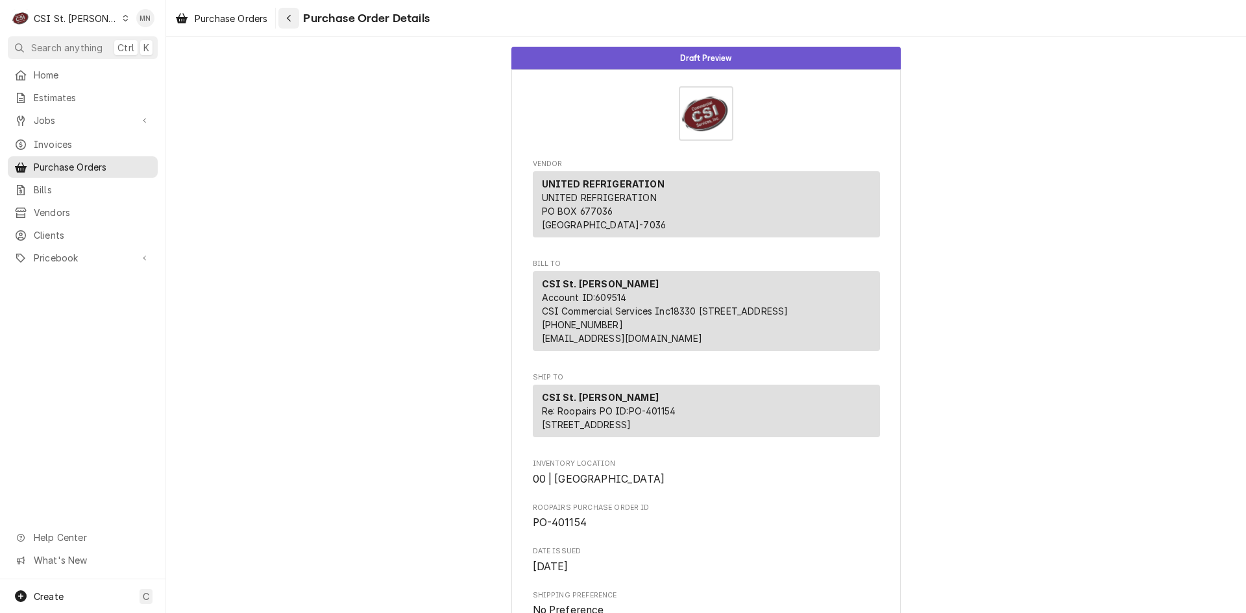
click at [288, 19] on icon "Navigate back" at bounding box center [289, 18] width 6 height 9
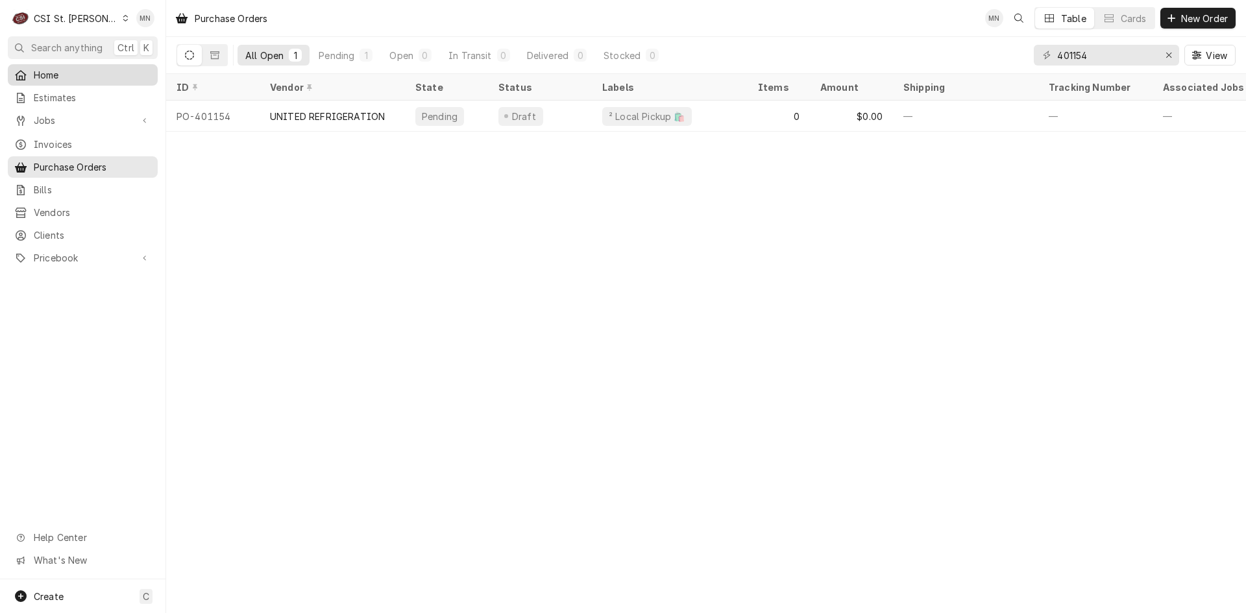
click at [65, 73] on span "Home" at bounding box center [92, 75] width 117 height 14
